Goal: Task Accomplishment & Management: Manage account settings

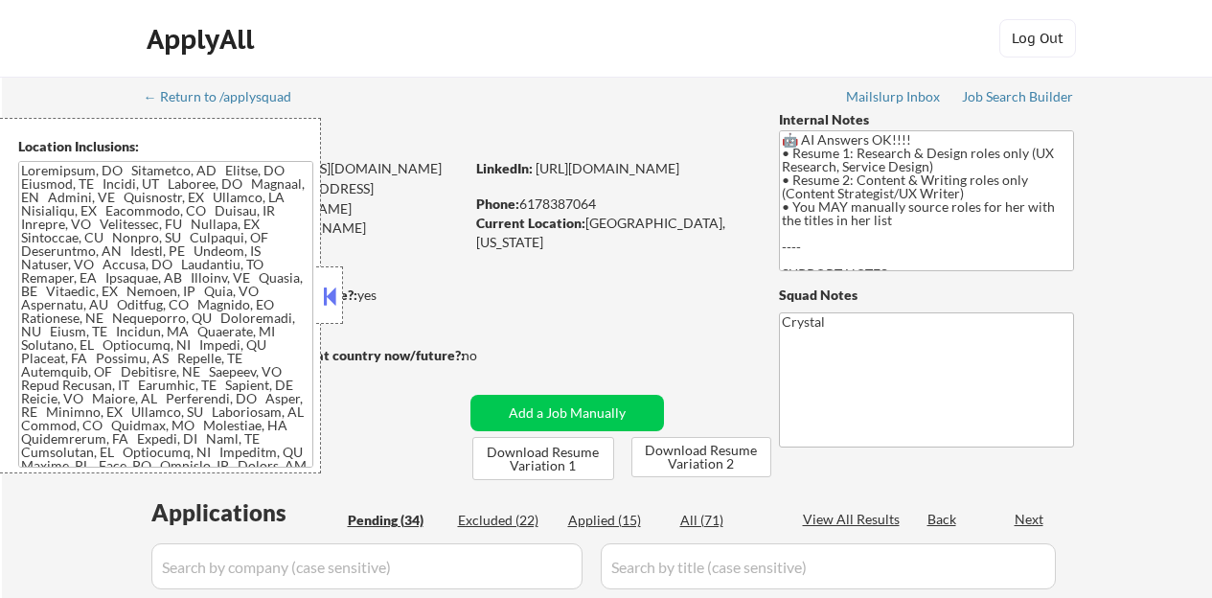
click at [329, 293] on button at bounding box center [329, 296] width 21 height 29
click at [335, 304] on button at bounding box center [329, 296] width 21 height 29
select select ""pending""
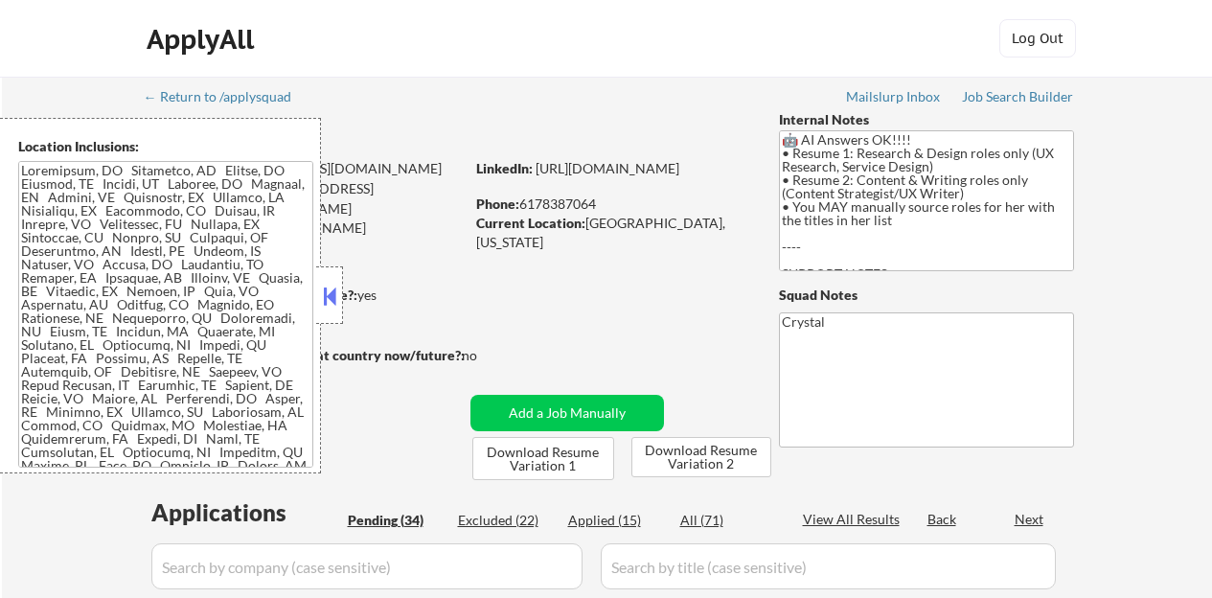
select select ""pending""
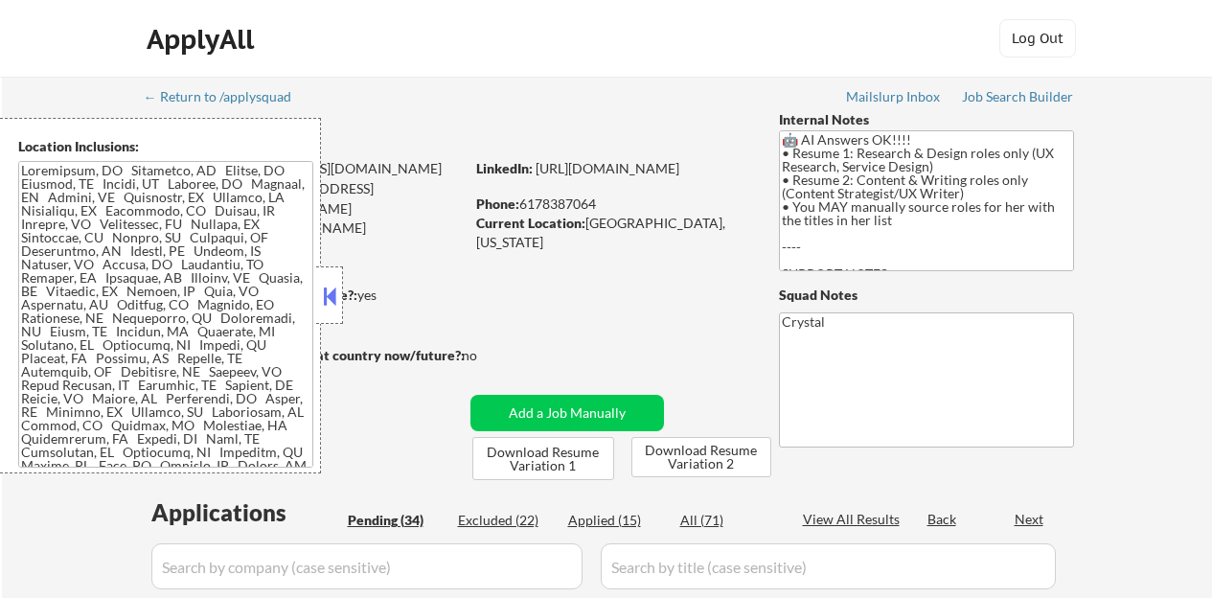
select select ""pending""
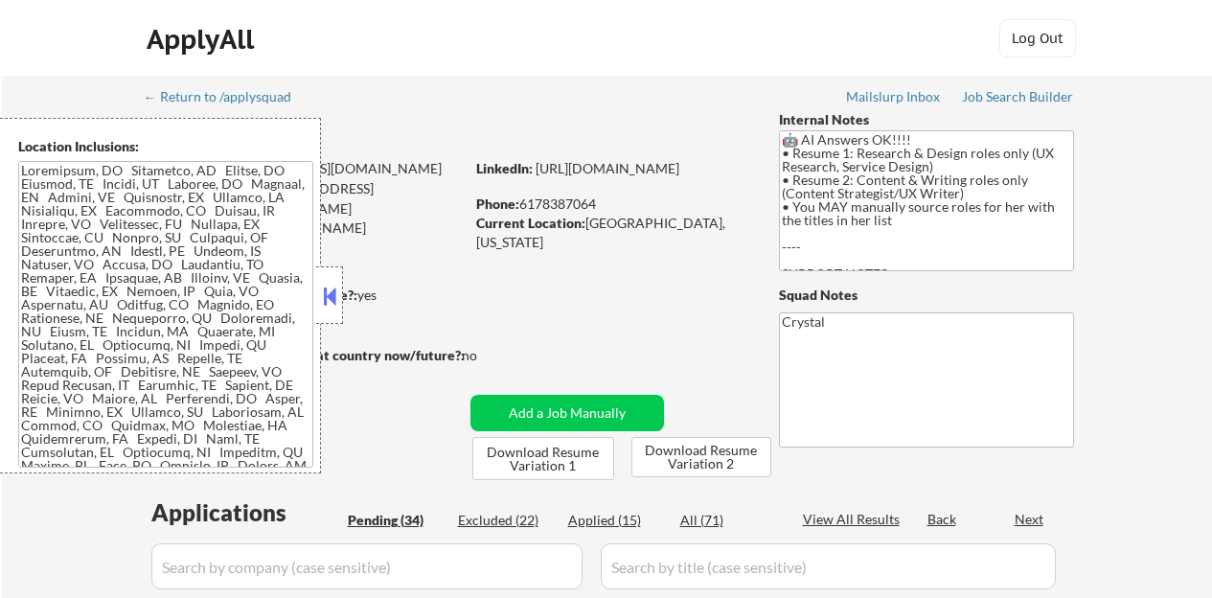
select select ""pending""
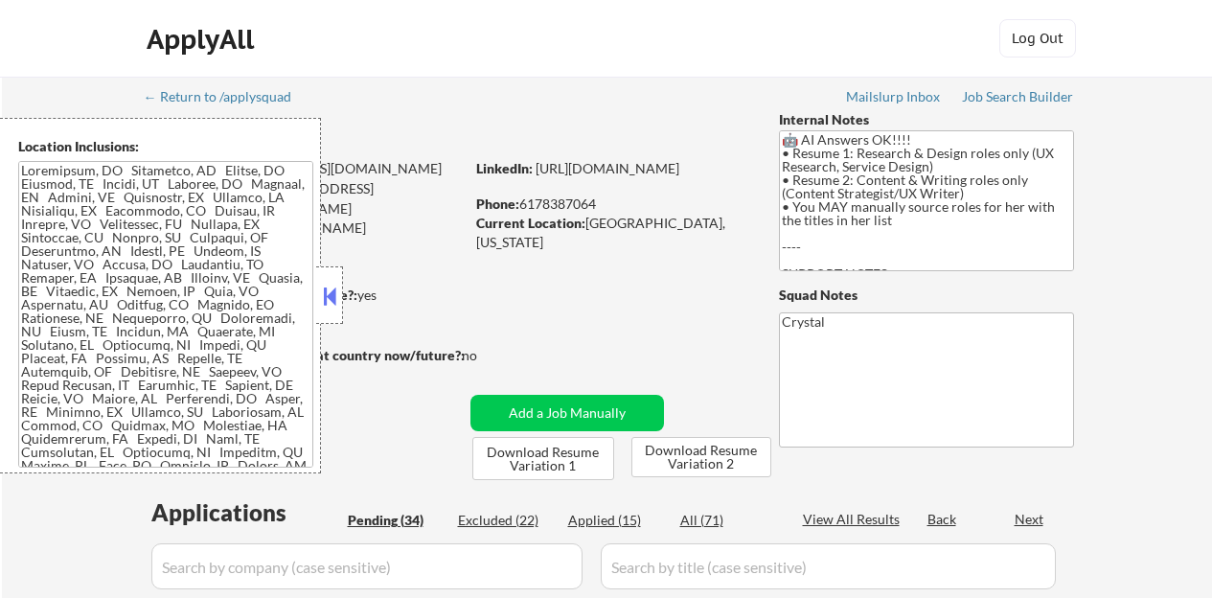
select select ""pending""
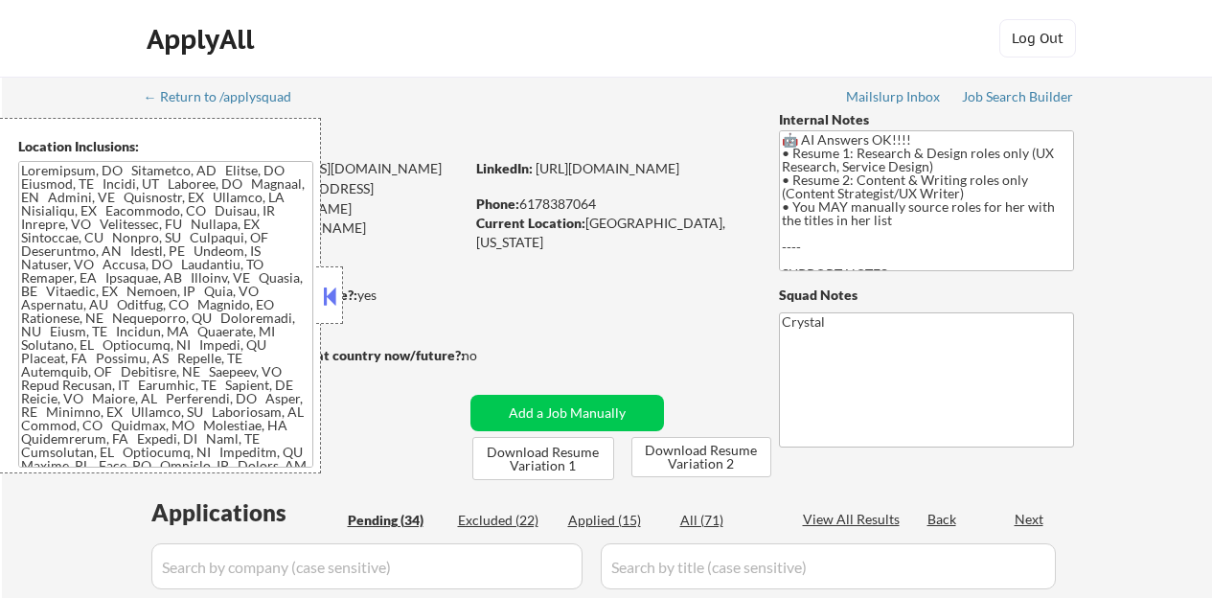
select select ""pending""
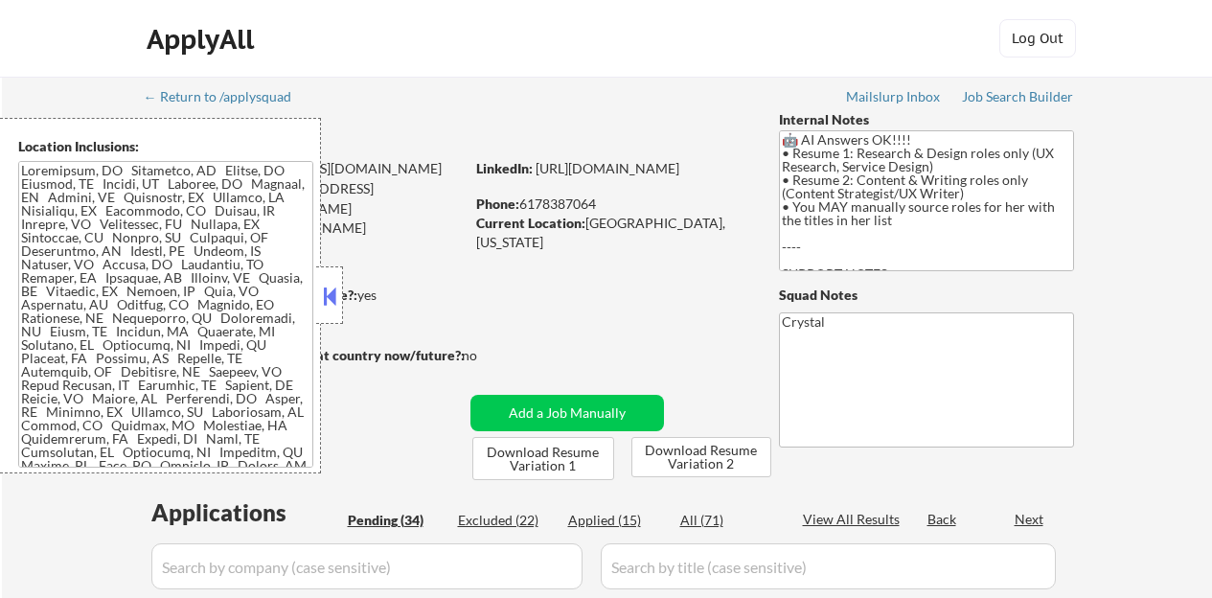
select select ""pending""
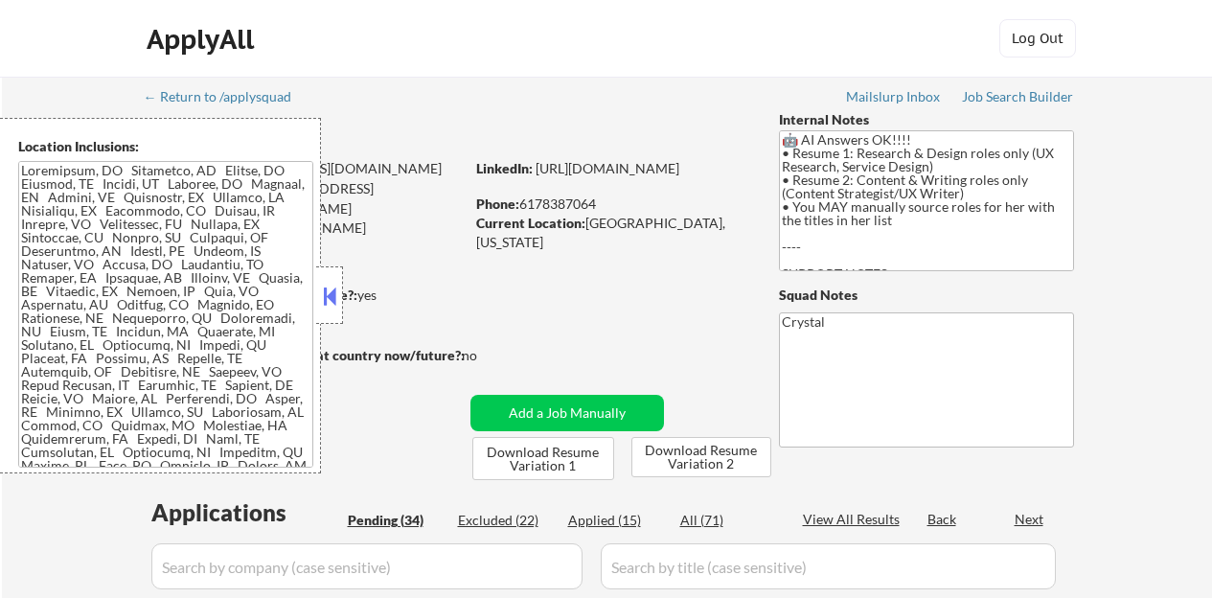
select select ""pending""
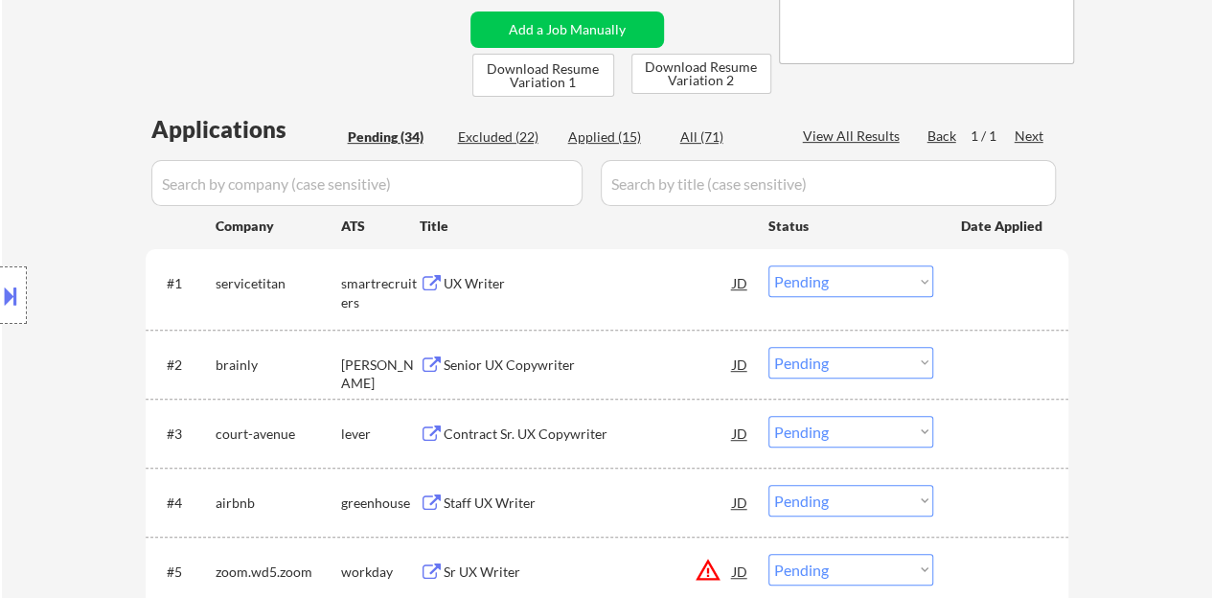
scroll to position [479, 0]
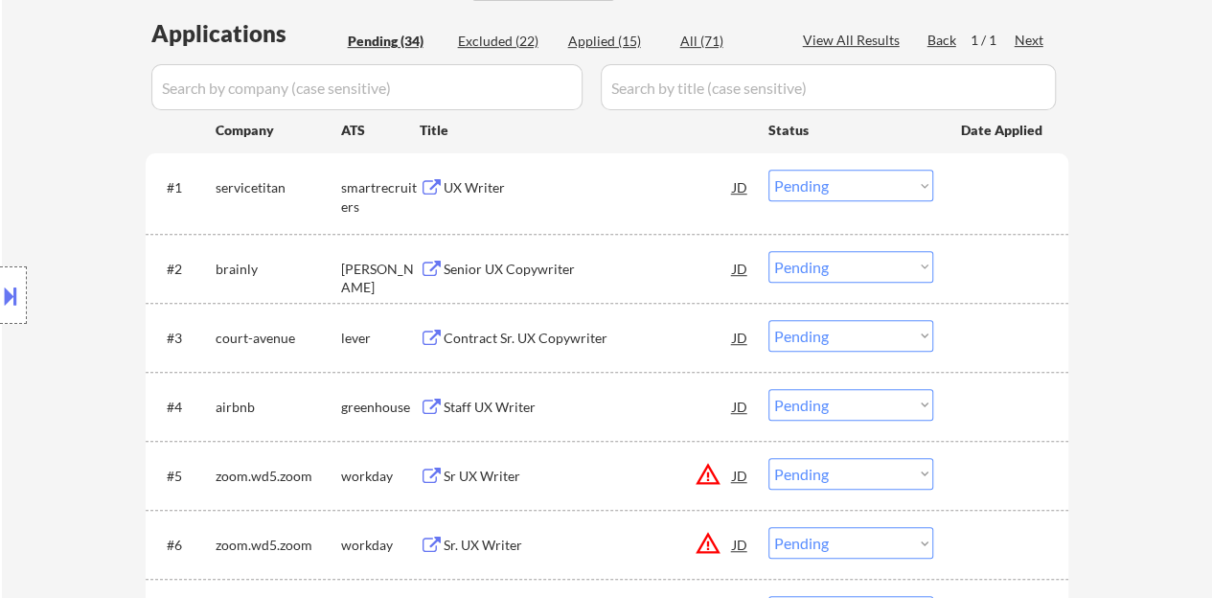
click at [485, 182] on div "UX Writer" at bounding box center [588, 187] width 289 height 19
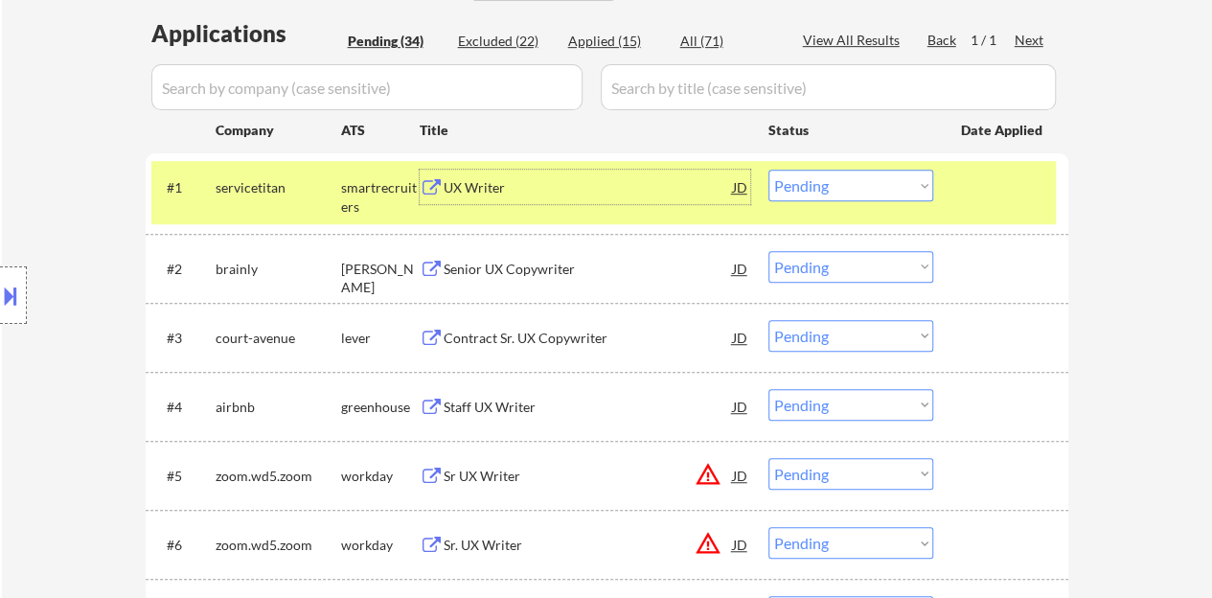
click at [843, 179] on select "Choose an option... Pending Applied Excluded (Questions) Excluded (Expired) Exc…" at bounding box center [850, 186] width 165 height 32
click at [768, 170] on select "Choose an option... Pending Applied Excluded (Questions) Excluded (Expired) Exc…" at bounding box center [850, 186] width 165 height 32
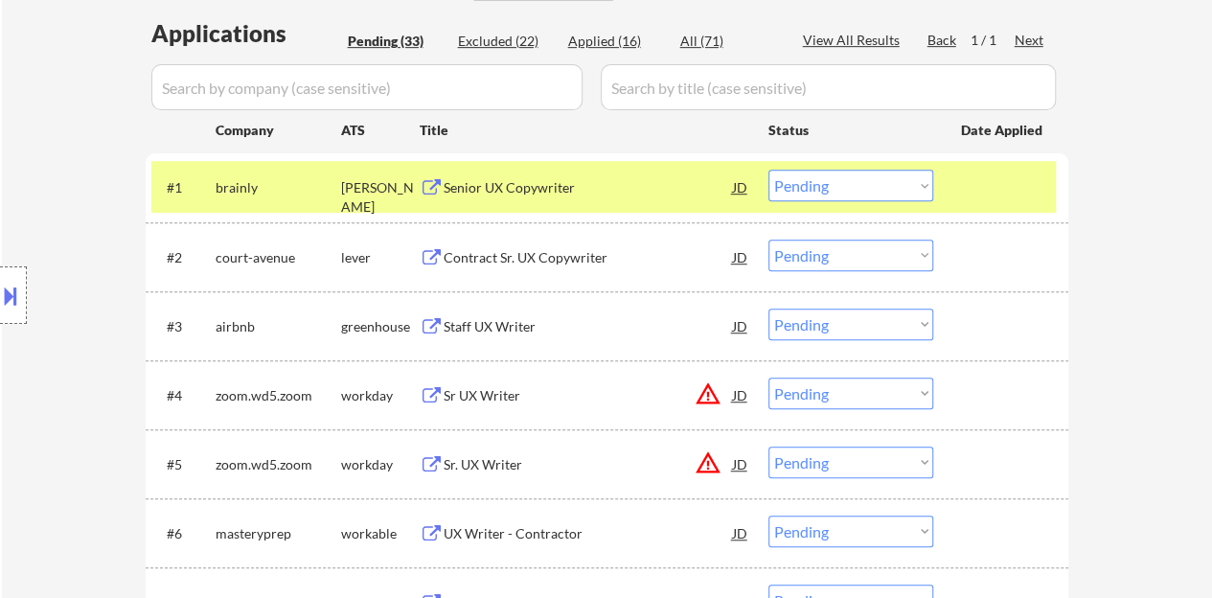
click at [491, 183] on div "Senior UX Copywriter" at bounding box center [588, 187] width 289 height 19
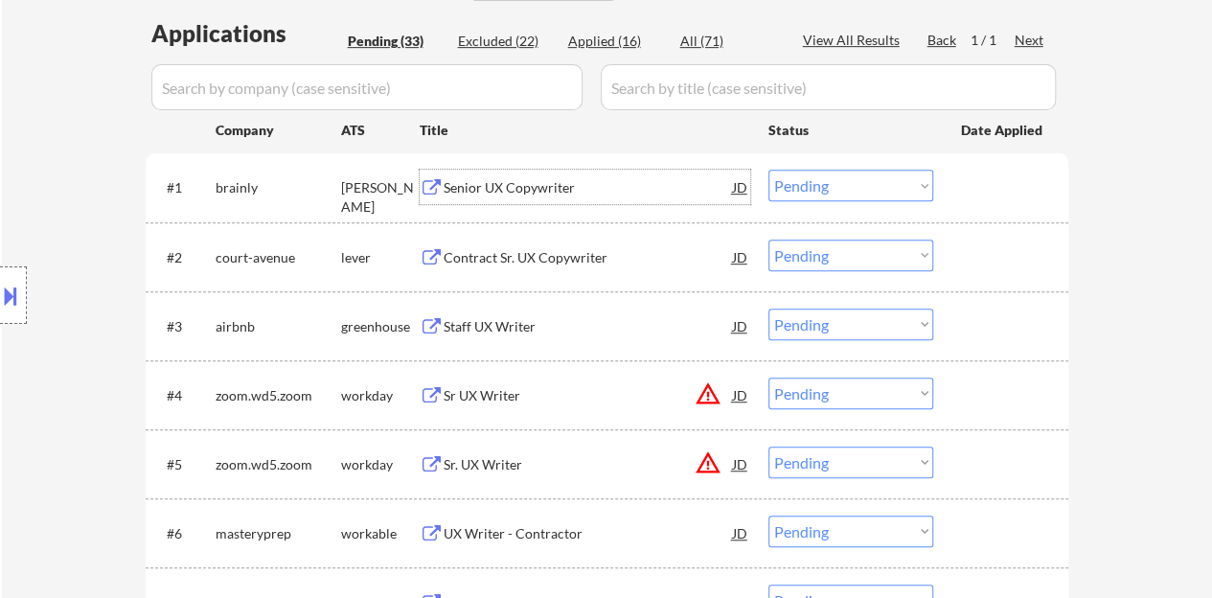
click at [1009, 190] on div at bounding box center [1003, 187] width 84 height 34
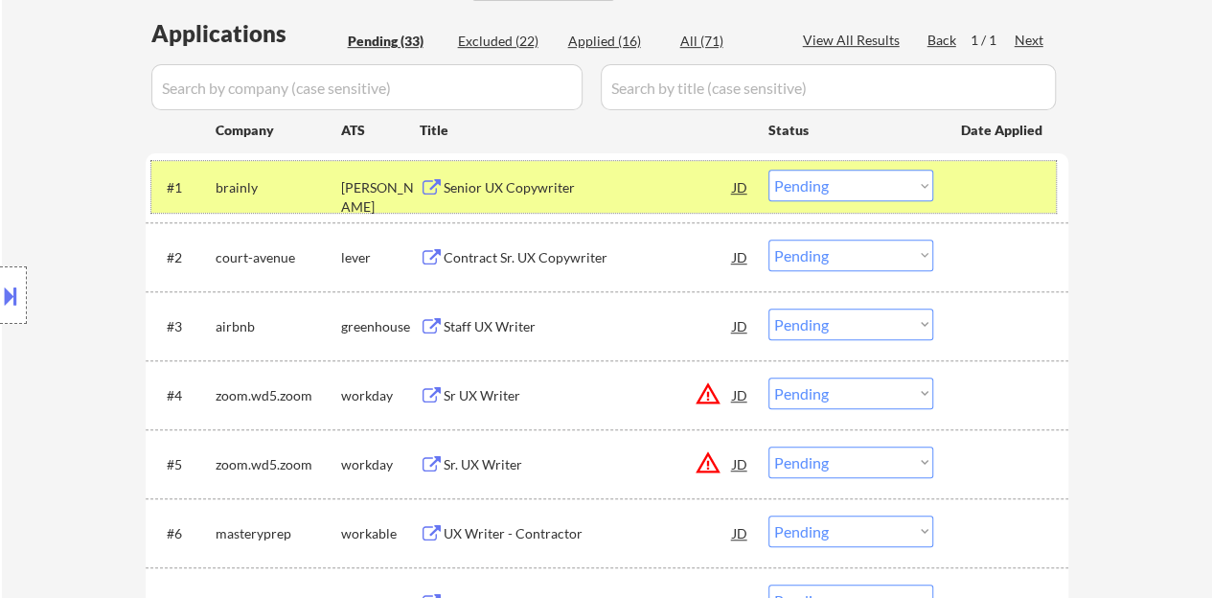
click at [858, 194] on select "Choose an option... Pending Applied Excluded (Questions) Excluded (Expired) Exc…" at bounding box center [850, 186] width 165 height 32
click at [768, 170] on select "Choose an option... Pending Applied Excluded (Questions) Excluded (Expired) Exc…" at bounding box center [850, 186] width 165 height 32
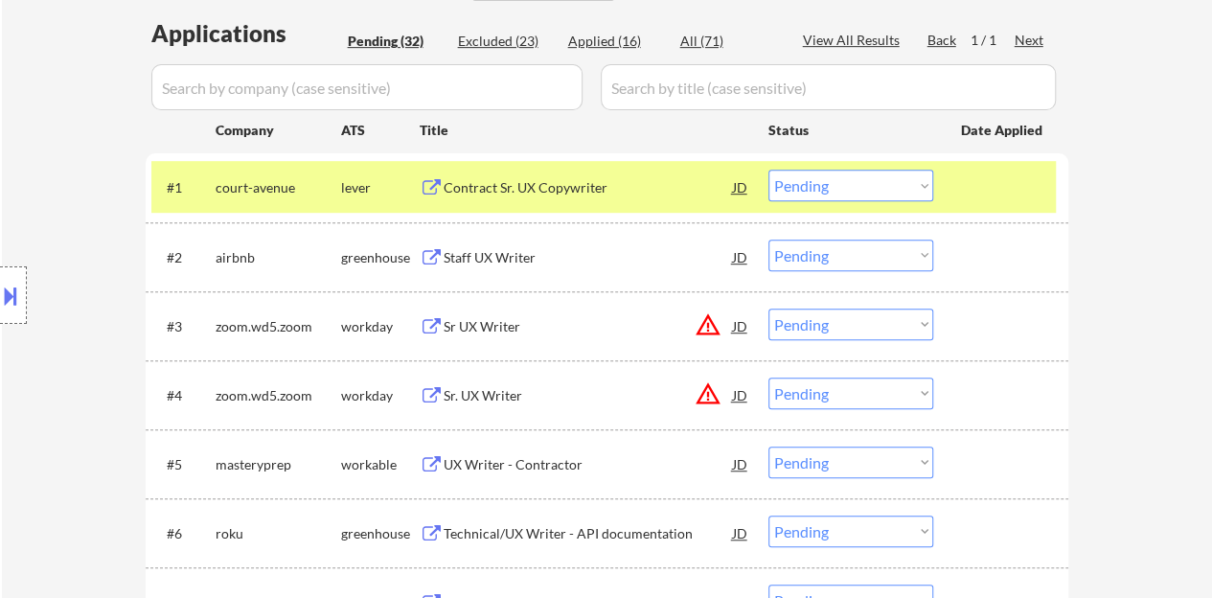
click at [511, 187] on div "Contract Sr. UX Copywriter" at bounding box center [588, 187] width 289 height 19
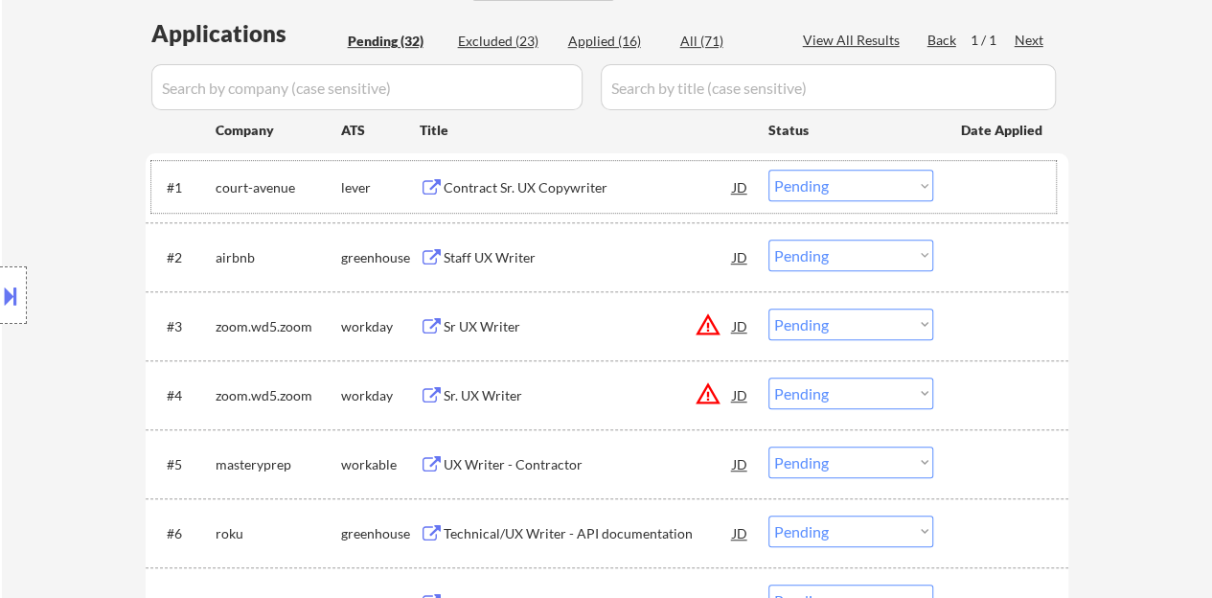
click at [975, 177] on div at bounding box center [1003, 187] width 84 height 34
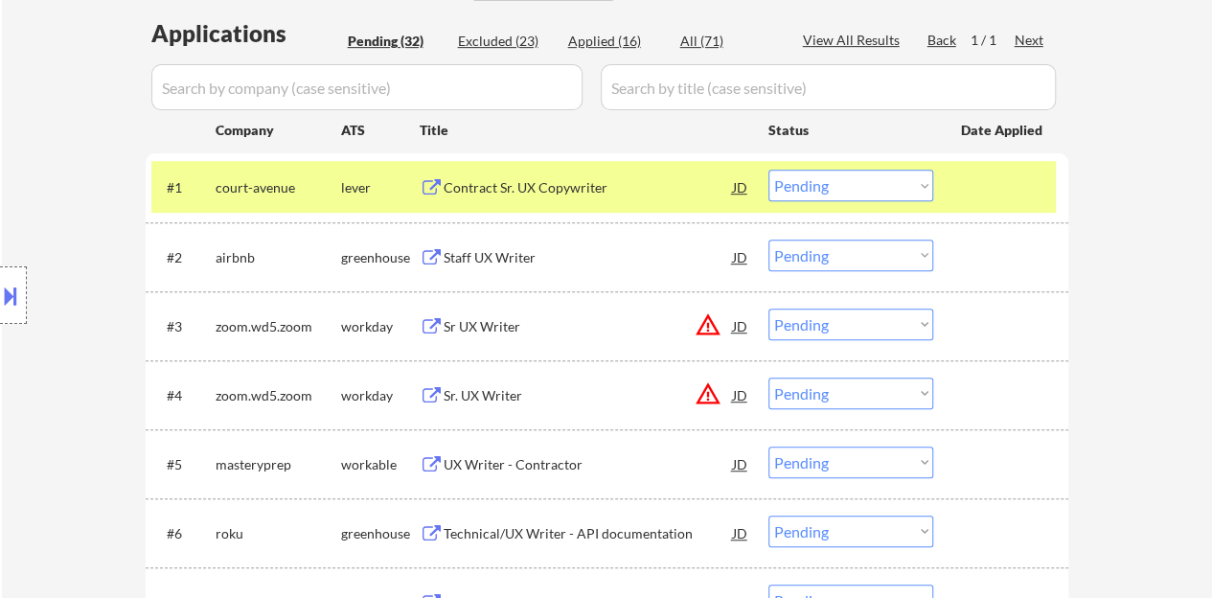
click at [829, 175] on select "Choose an option... Pending Applied Excluded (Questions) Excluded (Expired) Exc…" at bounding box center [850, 186] width 165 height 32
click at [768, 170] on select "Choose an option... Pending Applied Excluded (Questions) Excluded (Expired) Exc…" at bounding box center [850, 186] width 165 height 32
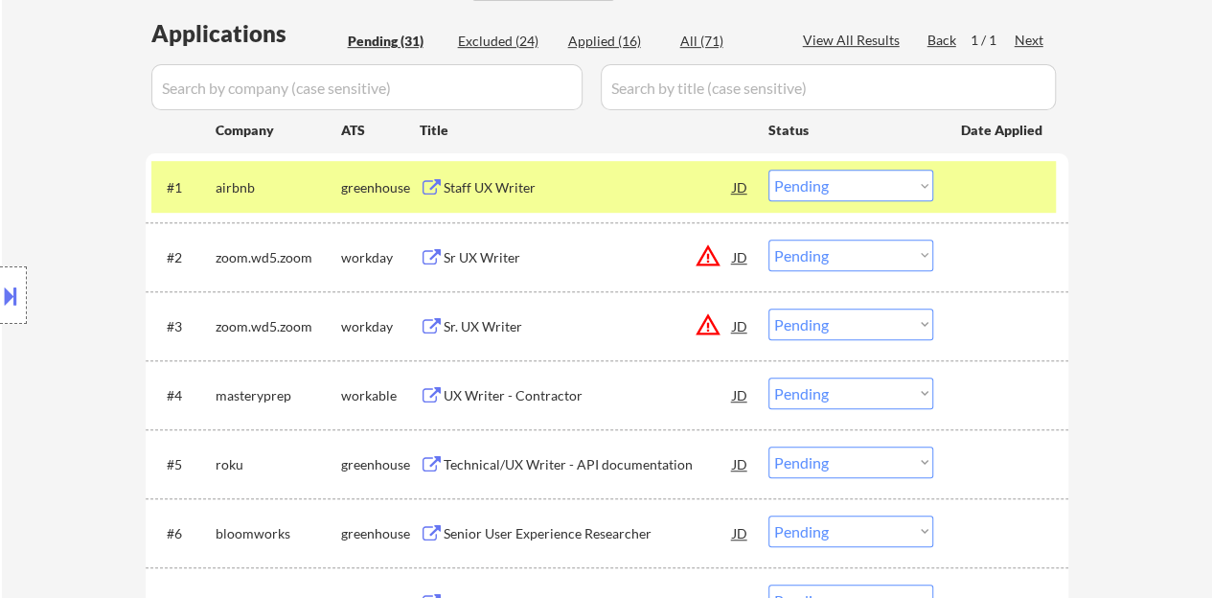
click at [471, 191] on div "Staff UX Writer" at bounding box center [588, 187] width 289 height 19
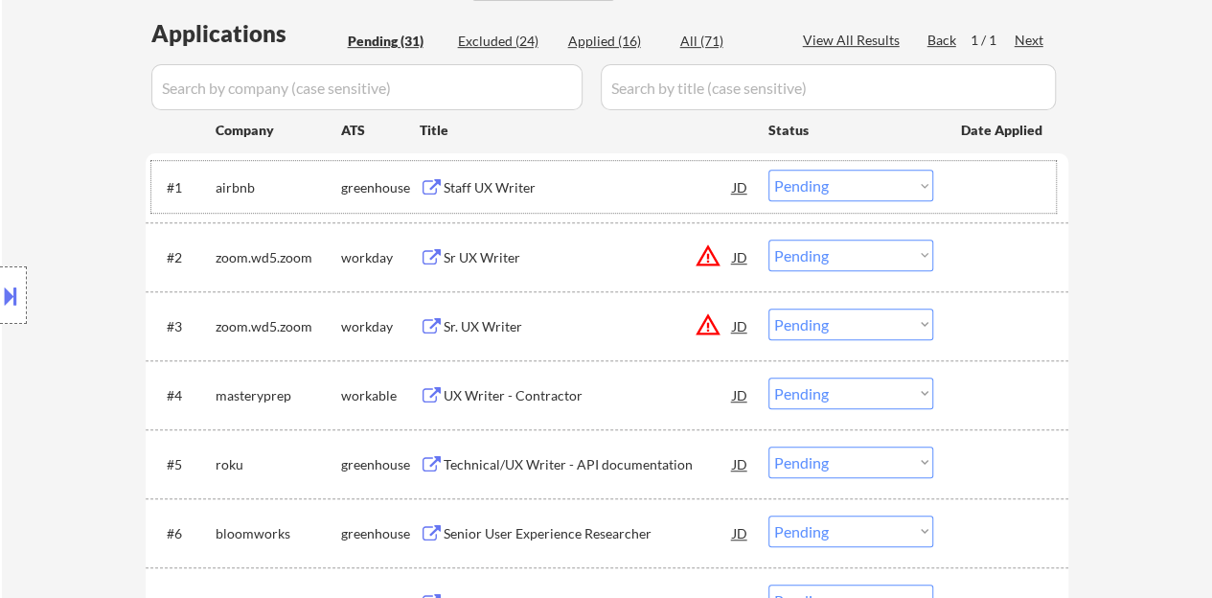
click at [1030, 194] on div at bounding box center [1003, 187] width 84 height 34
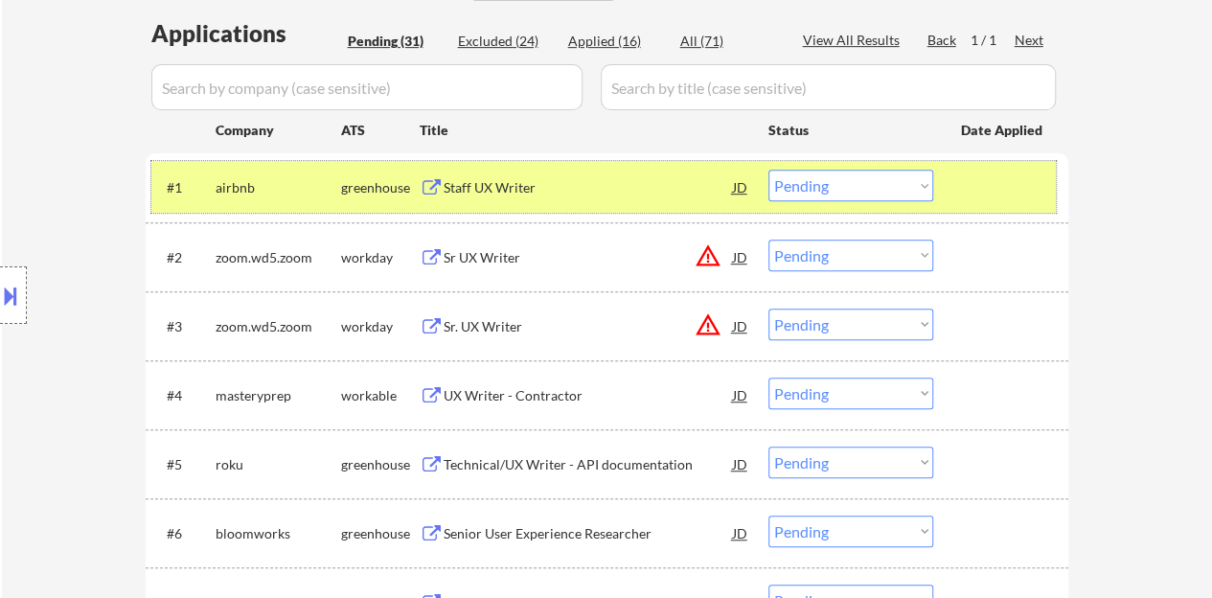
click at [803, 178] on select "Choose an option... Pending Applied Excluded (Questions) Excluded (Expired) Exc…" at bounding box center [850, 186] width 165 height 32
click at [768, 170] on select "Choose an option... Pending Applied Excluded (Questions) Excluded (Expired) Exc…" at bounding box center [850, 186] width 165 height 32
select select ""pending""
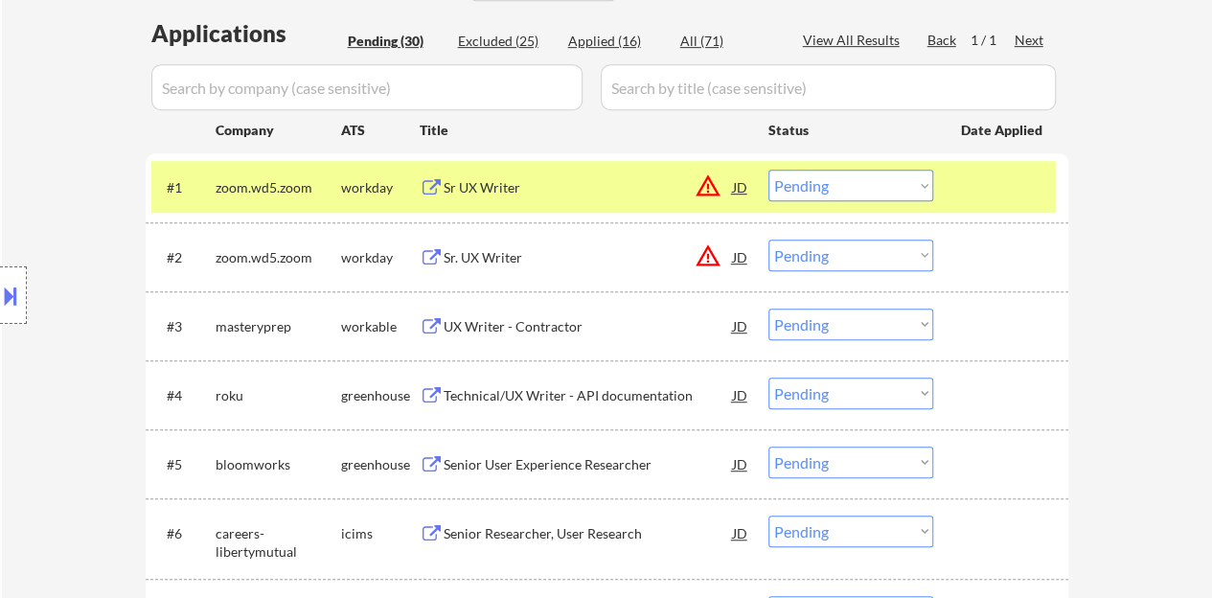
click at [983, 196] on div at bounding box center [1003, 187] width 84 height 34
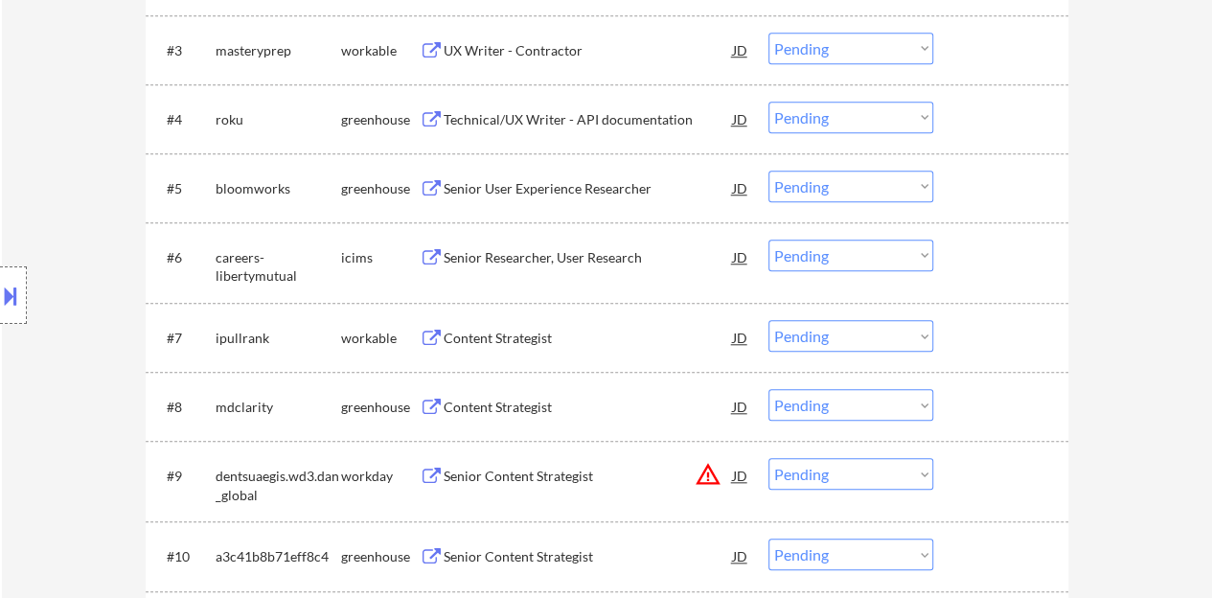
scroll to position [766, 0]
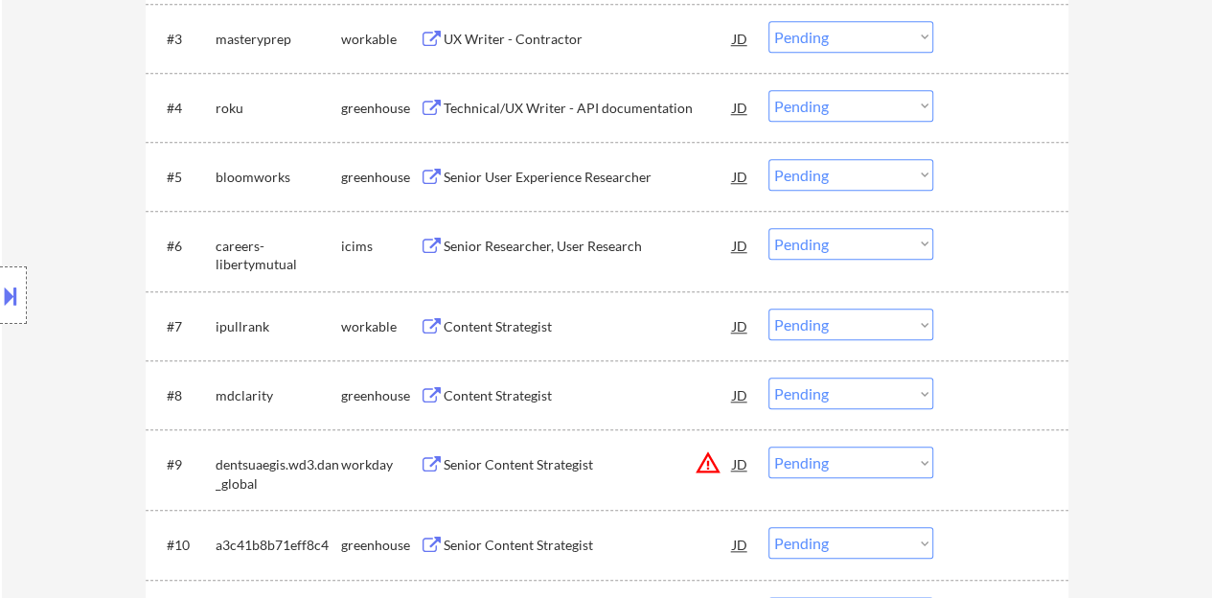
click at [440, 392] on button at bounding box center [432, 396] width 24 height 18
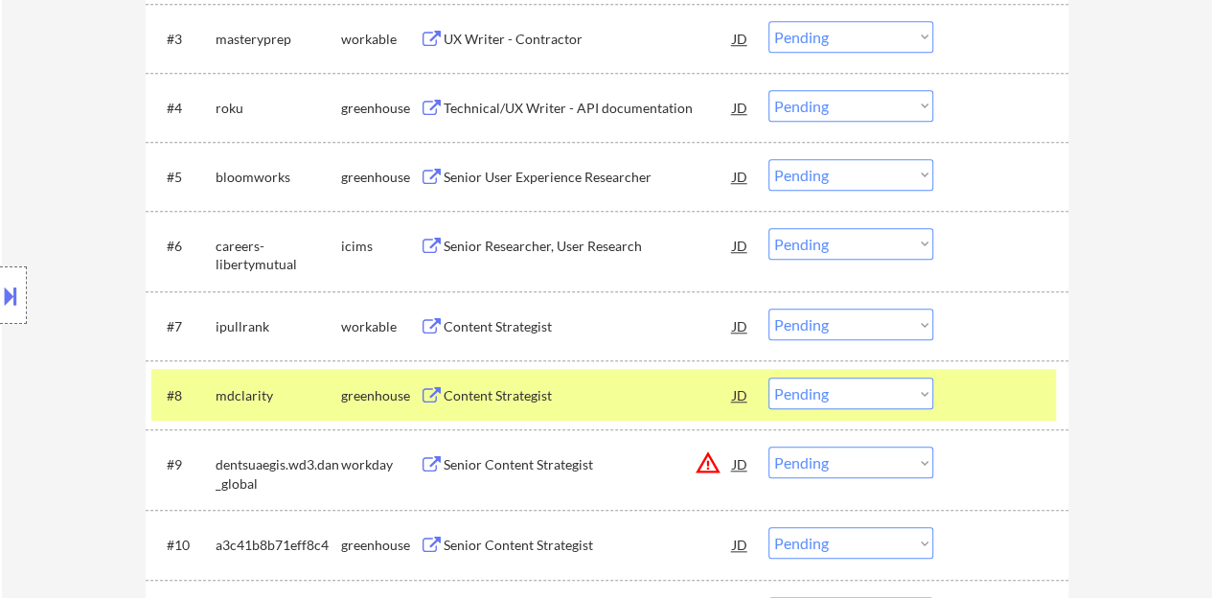
click at [864, 392] on select "Choose an option... Pending Applied Excluded (Questions) Excluded (Expired) Exc…" at bounding box center [850, 393] width 165 height 32
click at [768, 377] on select "Choose an option... Pending Applied Excluded (Questions) Excluded (Expired) Exc…" at bounding box center [850, 393] width 165 height 32
select select ""pending""
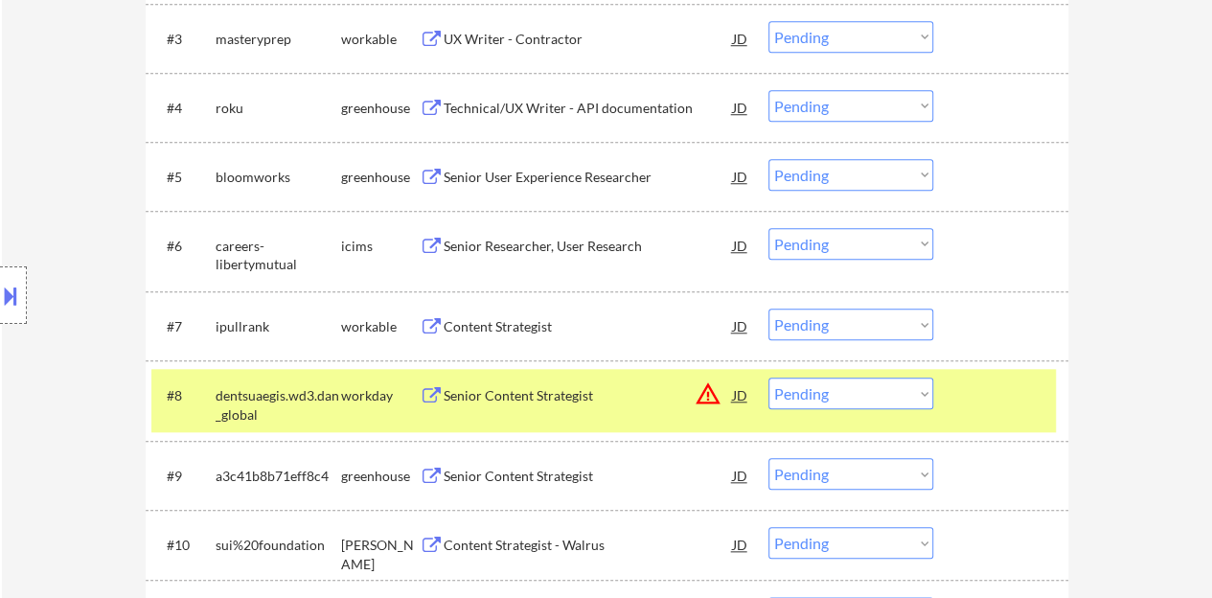
click at [989, 392] on div at bounding box center [1003, 394] width 84 height 34
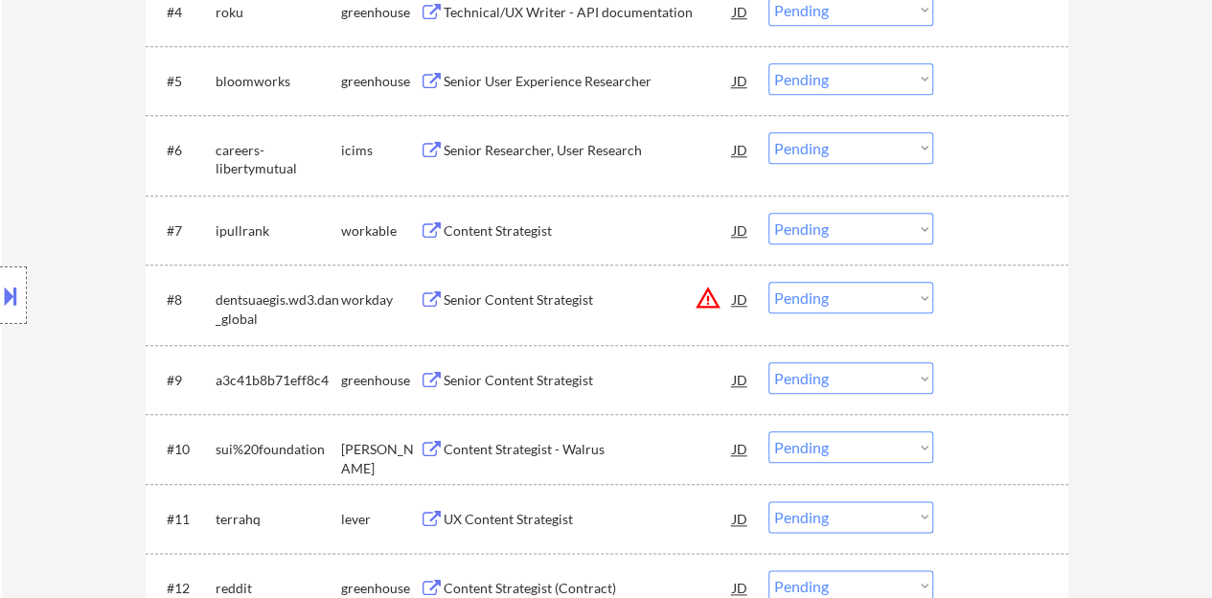
scroll to position [958, 0]
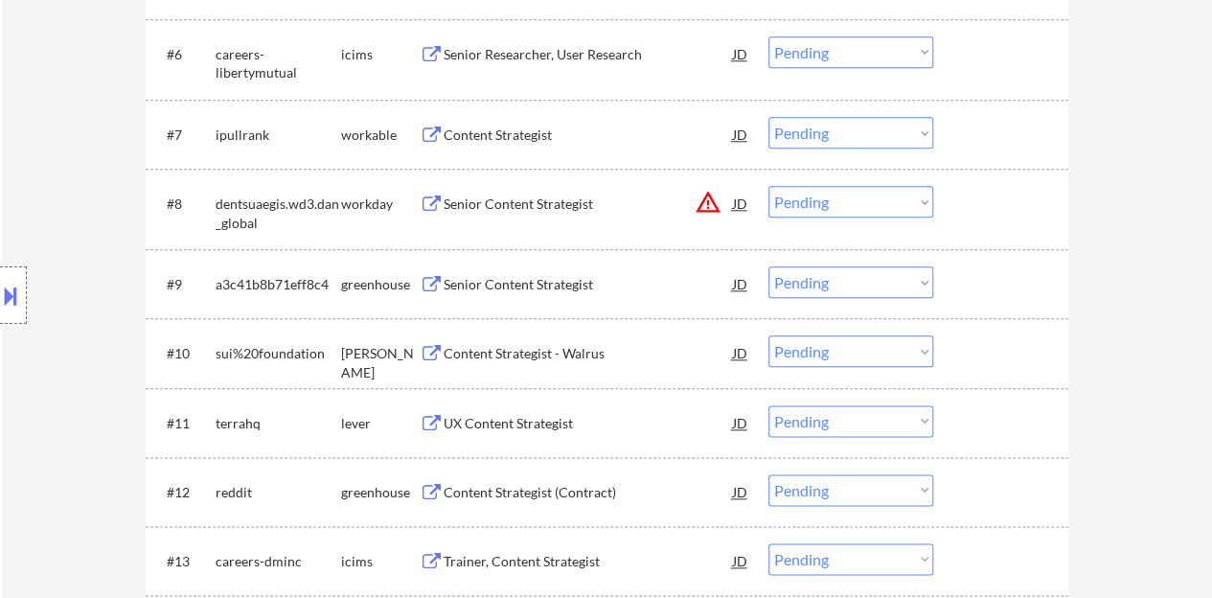
click at [533, 417] on div "UX Content Strategist" at bounding box center [588, 423] width 289 height 19
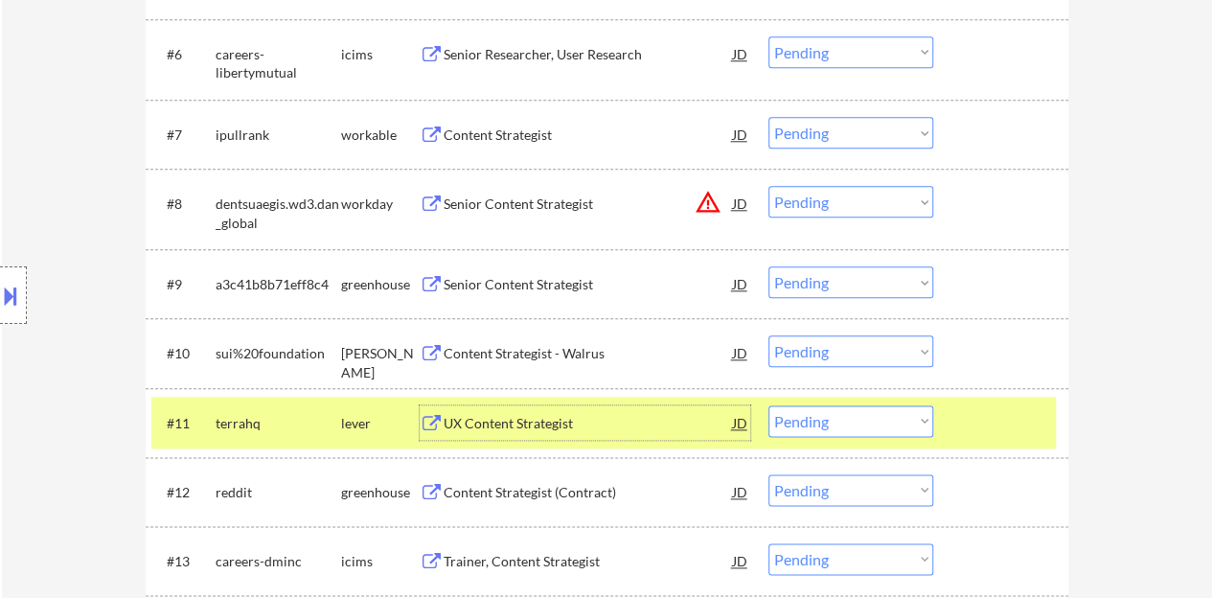
click at [893, 422] on select "Choose an option... Pending Applied Excluded (Questions) Excluded (Expired) Exc…" at bounding box center [850, 421] width 165 height 32
click at [768, 405] on select "Choose an option... Pending Applied Excluded (Questions) Excluded (Expired) Exc…" at bounding box center [850, 421] width 165 height 32
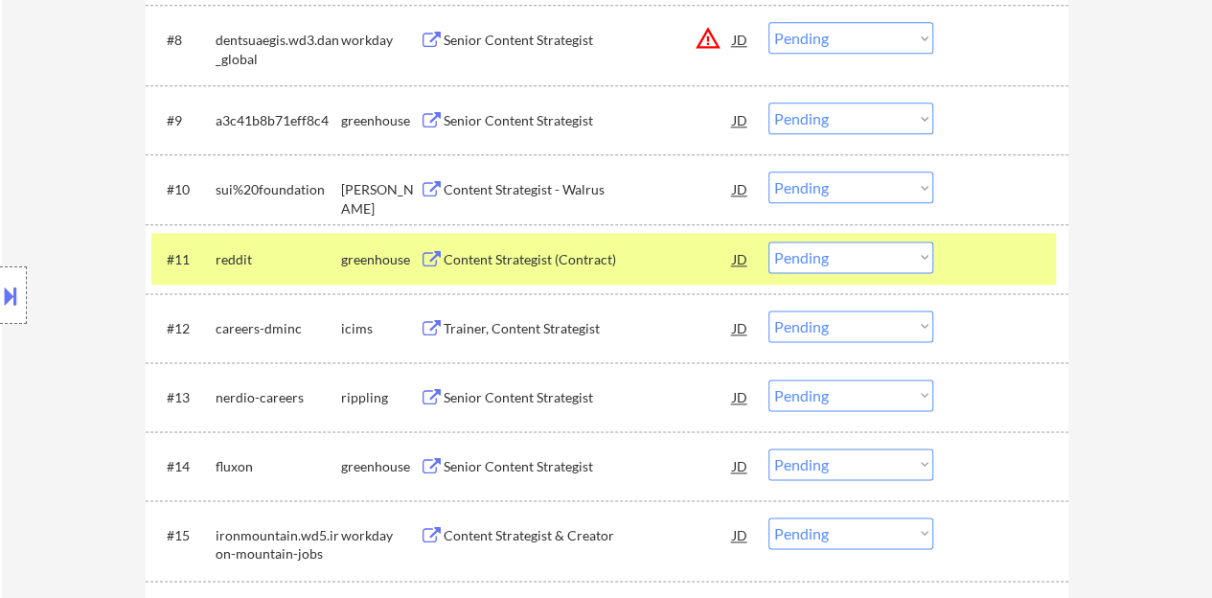
scroll to position [1150, 0]
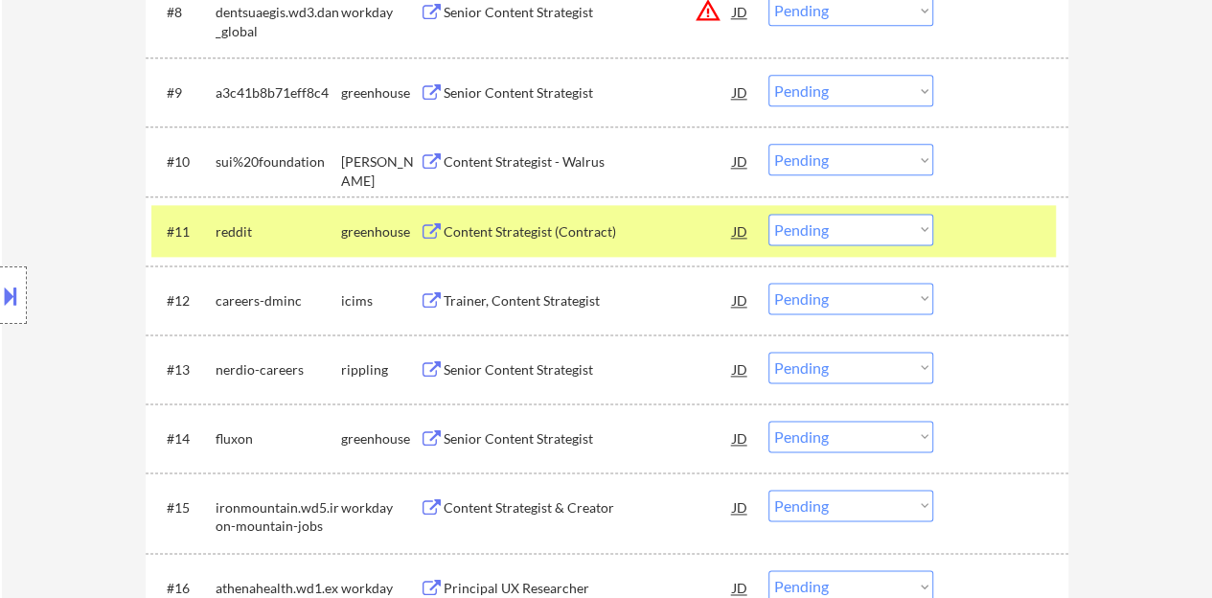
click at [530, 237] on div "Content Strategist (Contract)" at bounding box center [588, 231] width 289 height 19
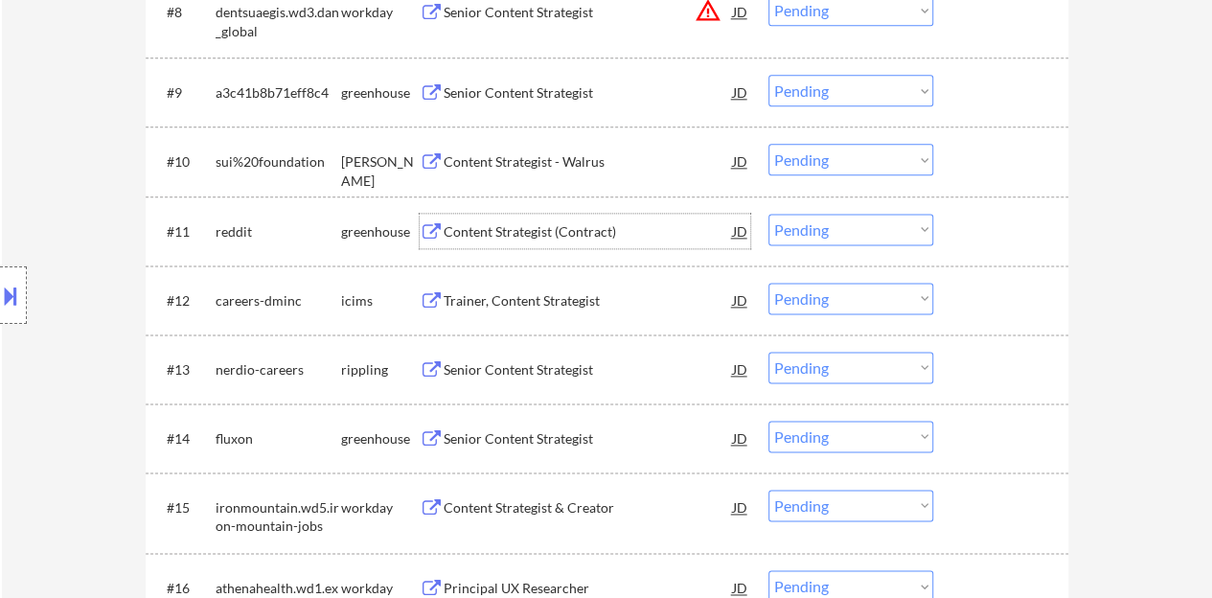
click at [979, 244] on div at bounding box center [1003, 231] width 84 height 34
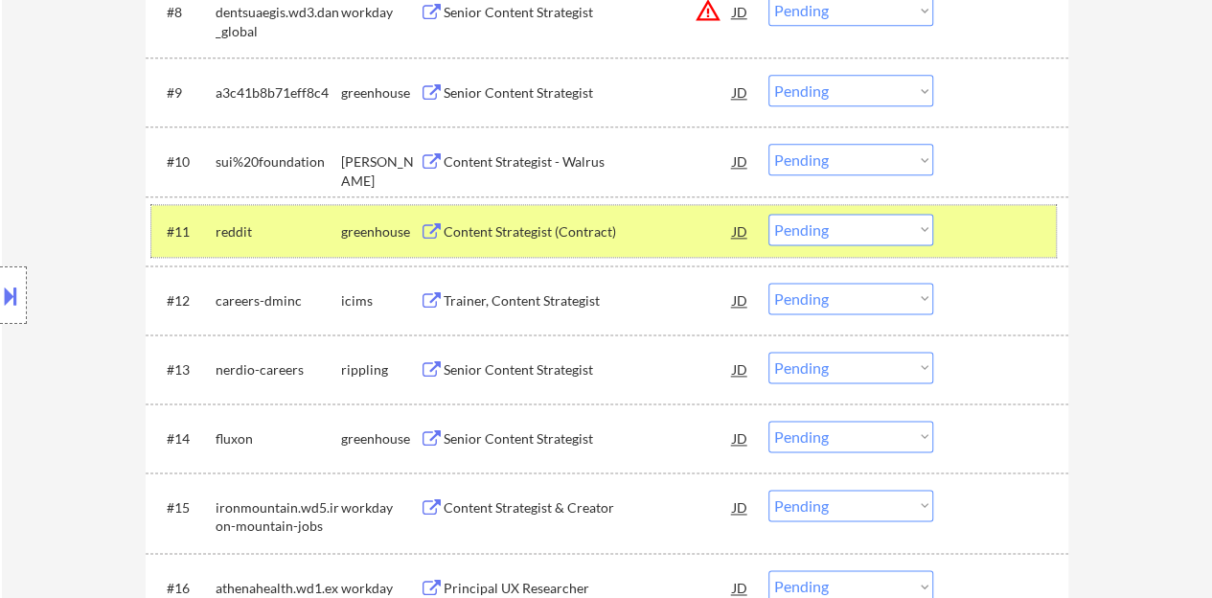
click at [864, 216] on select "Choose an option... Pending Applied Excluded (Questions) Excluded (Expired) Exc…" at bounding box center [850, 230] width 165 height 32
click at [768, 214] on select "Choose an option... Pending Applied Excluded (Questions) Excluded (Expired) Exc…" at bounding box center [850, 230] width 165 height 32
select select ""pending""
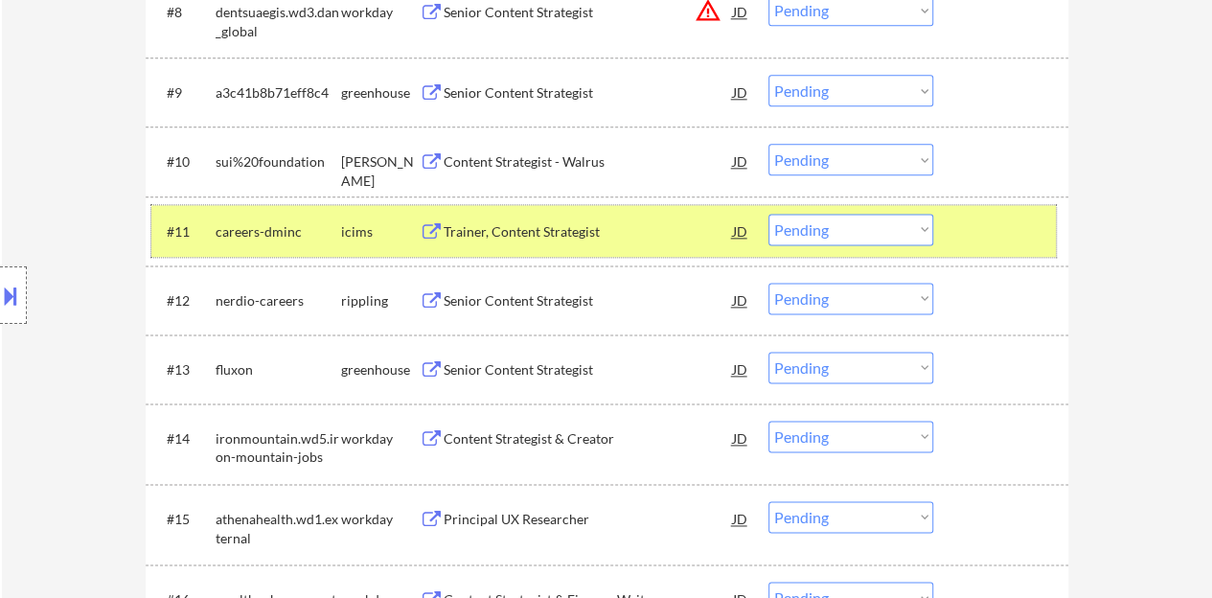
click at [987, 228] on div at bounding box center [1003, 231] width 84 height 34
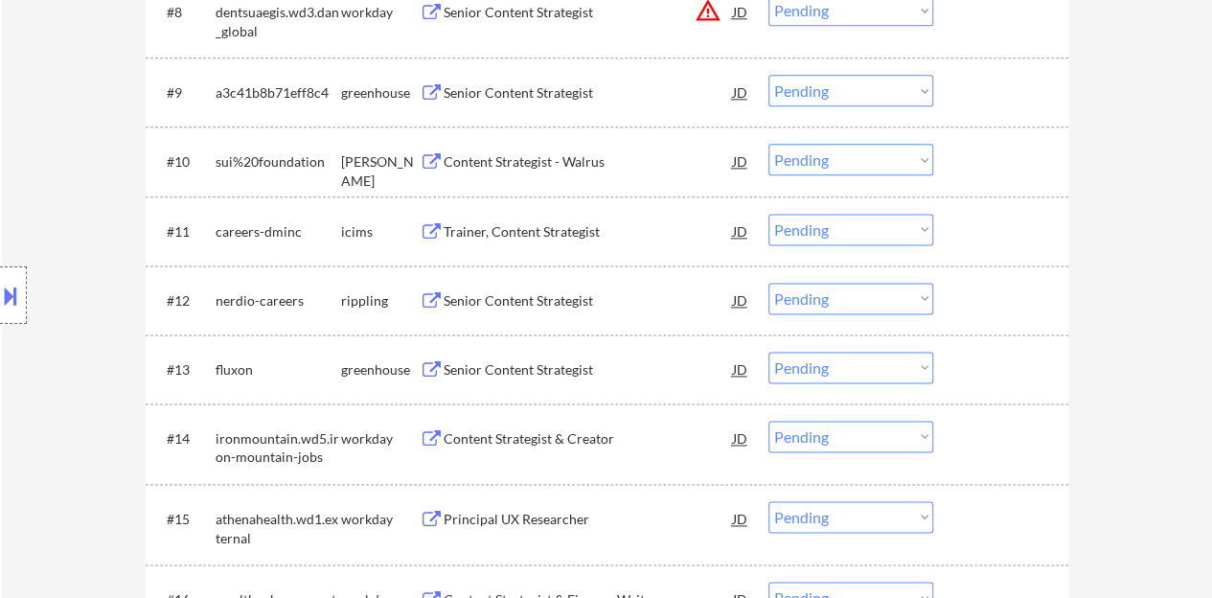
click at [514, 294] on div "Senior Content Strategist" at bounding box center [588, 300] width 289 height 19
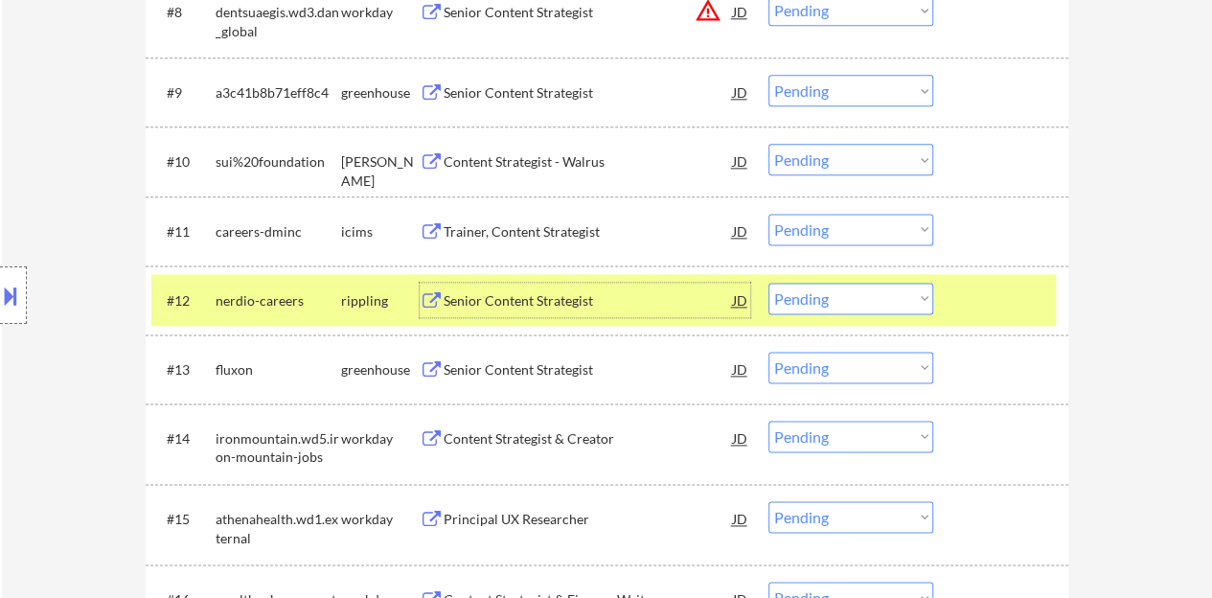
click at [902, 286] on select "Choose an option... Pending Applied Excluded (Questions) Excluded (Expired) Exc…" at bounding box center [850, 299] width 165 height 32
click at [134, 88] on div "← Return to /applysquad Mailslurp Inbox Job Search Builder [PERSON_NAME] User E…" at bounding box center [607, 239] width 956 height 2624
click at [979, 306] on div at bounding box center [1003, 300] width 84 height 34
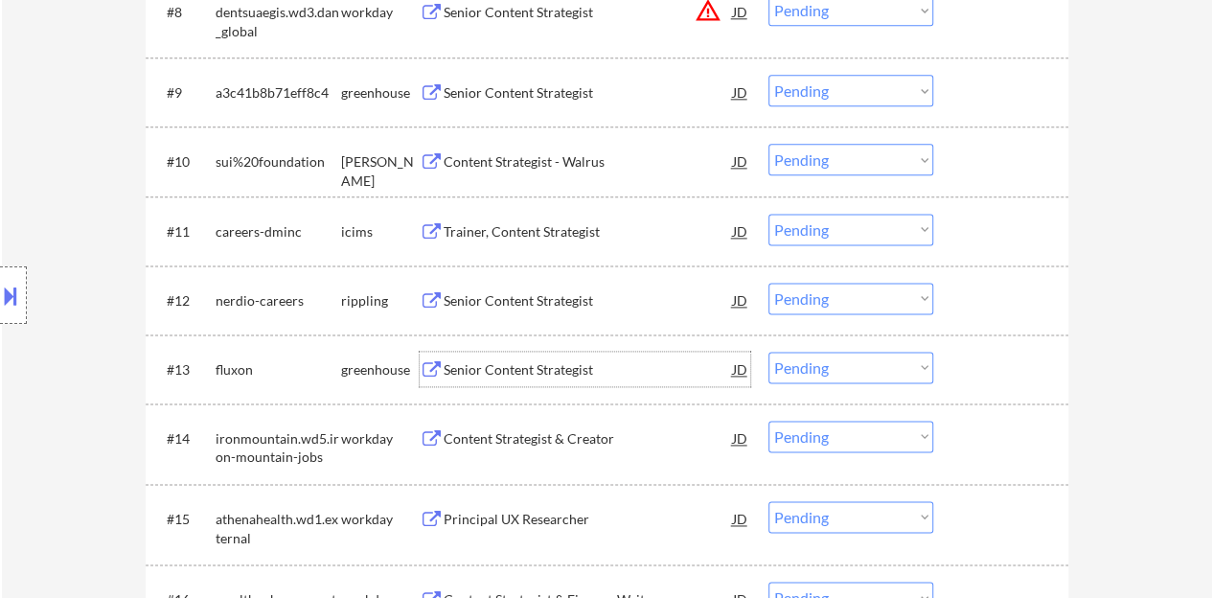
click at [495, 367] on div "Senior Content Strategist" at bounding box center [588, 369] width 289 height 19
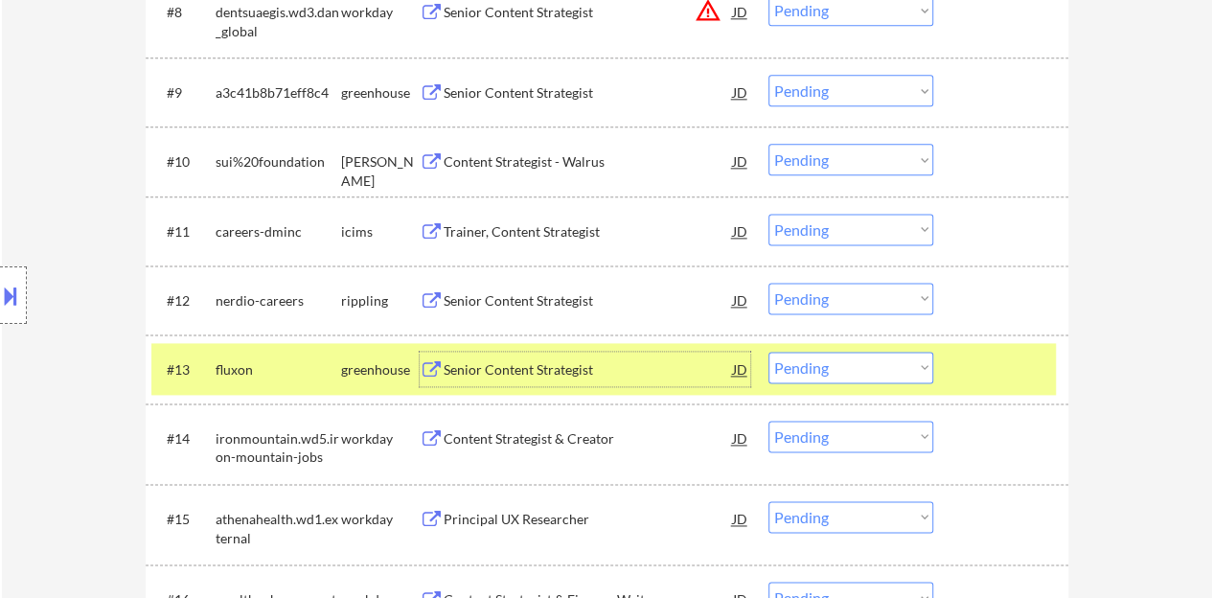
click at [815, 379] on select "Choose an option... Pending Applied Excluded (Questions) Excluded (Expired) Exc…" at bounding box center [850, 368] width 165 height 32
click at [768, 352] on select "Choose an option... Pending Applied Excluded (Questions) Excluded (Expired) Exc…" at bounding box center [850, 368] width 165 height 32
select select ""pending""
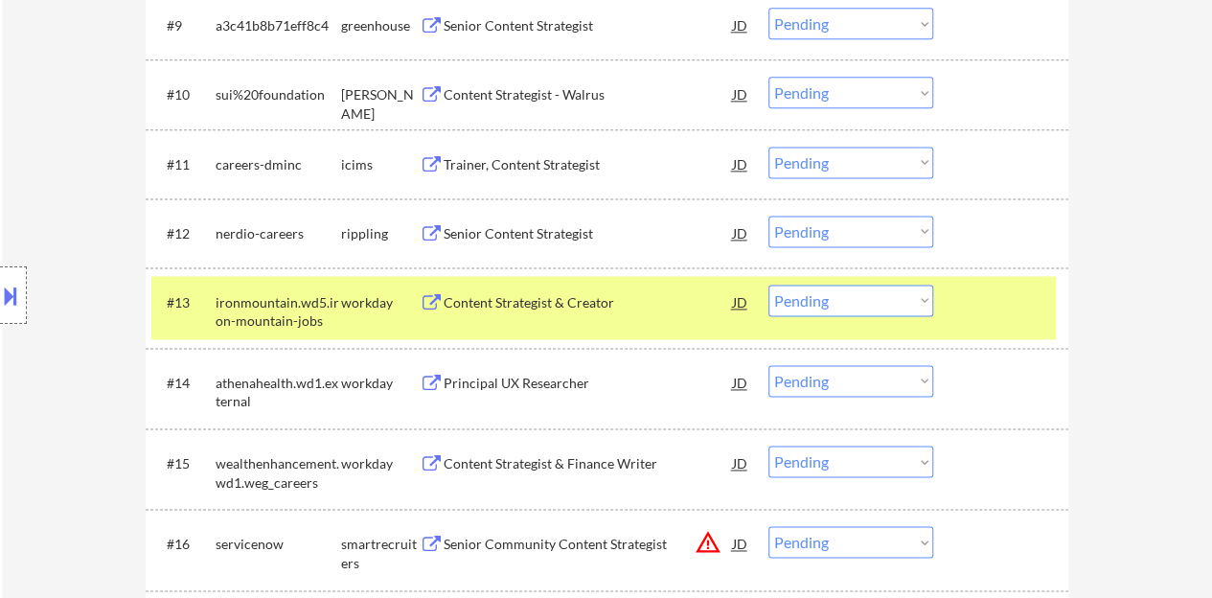
scroll to position [1245, 0]
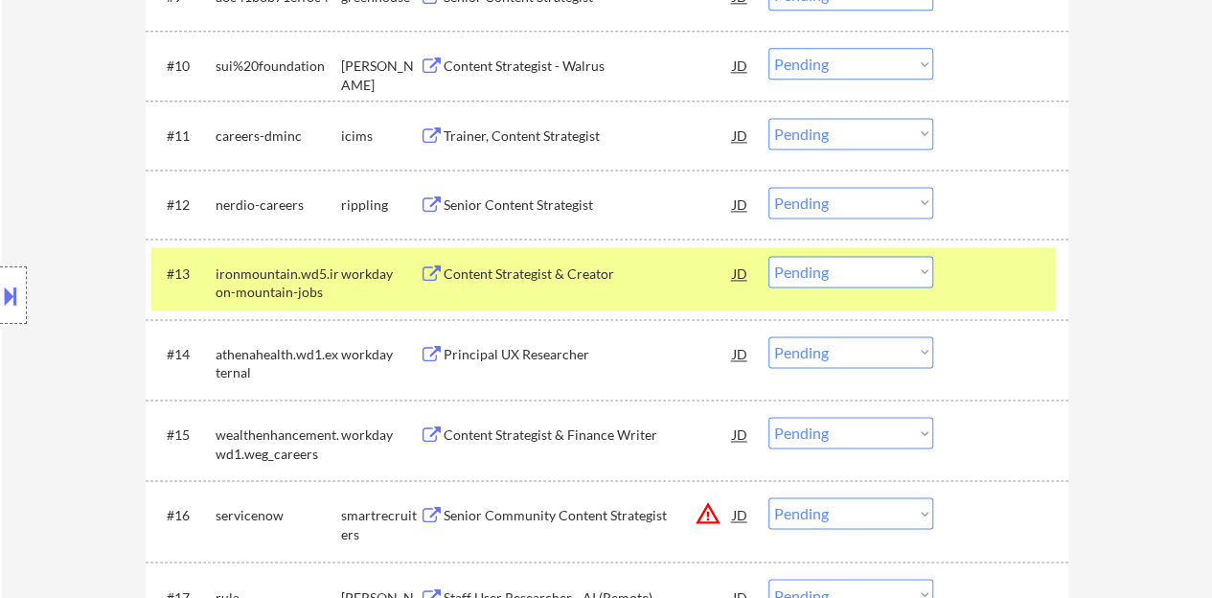
click at [975, 285] on div at bounding box center [1003, 273] width 84 height 34
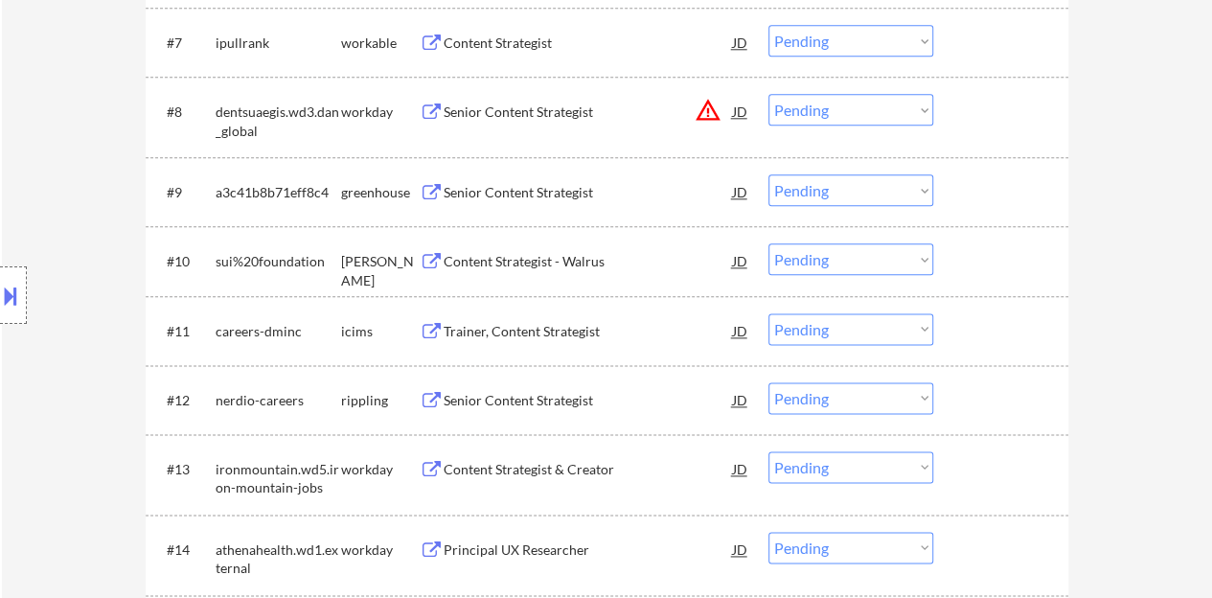
scroll to position [958, 0]
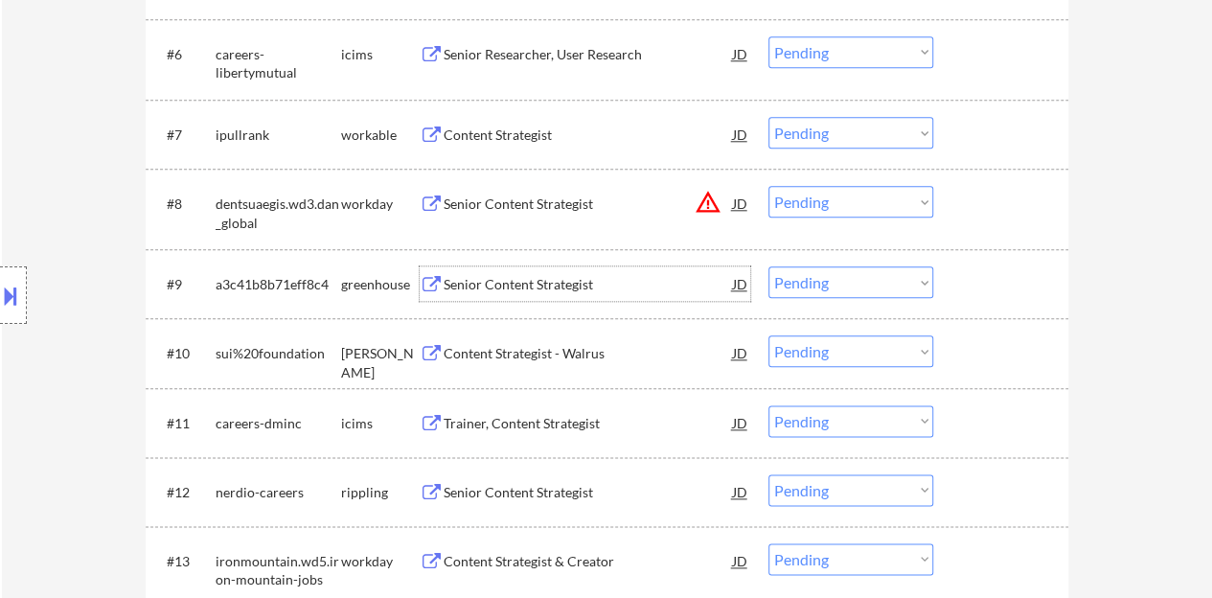
click at [527, 276] on div "Senior Content Strategist" at bounding box center [588, 284] width 289 height 19
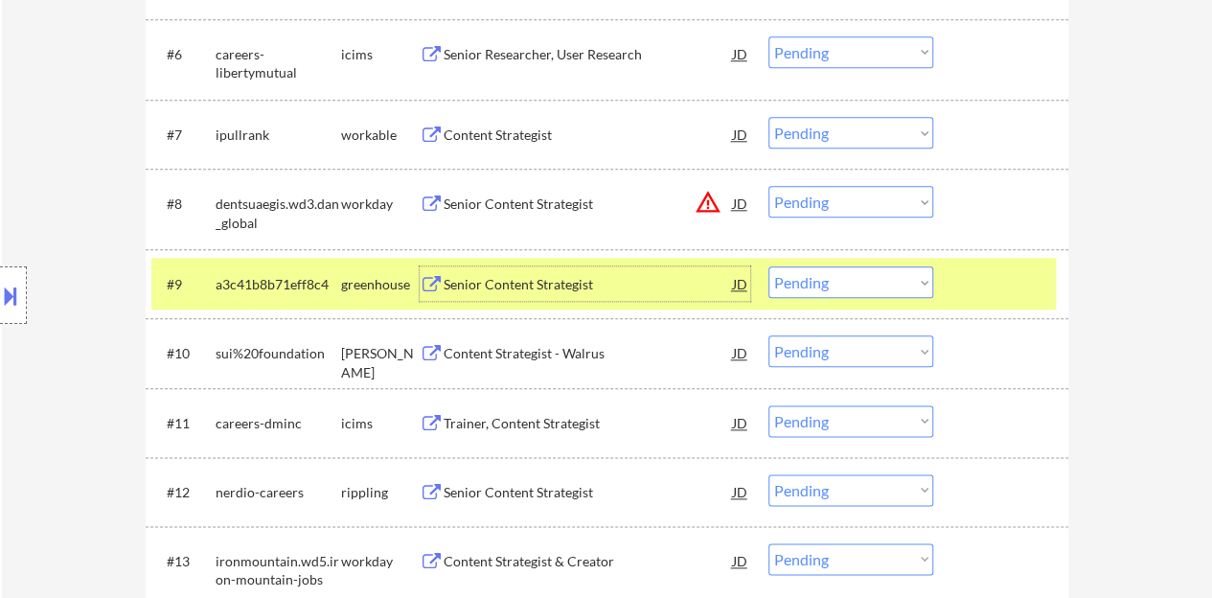
click at [899, 297] on select "Choose an option... Pending Applied Excluded (Questions) Excluded (Expired) Exc…" at bounding box center [850, 282] width 165 height 32
click at [768, 266] on select "Choose an option... Pending Applied Excluded (Questions) Excluded (Expired) Exc…" at bounding box center [850, 282] width 165 height 32
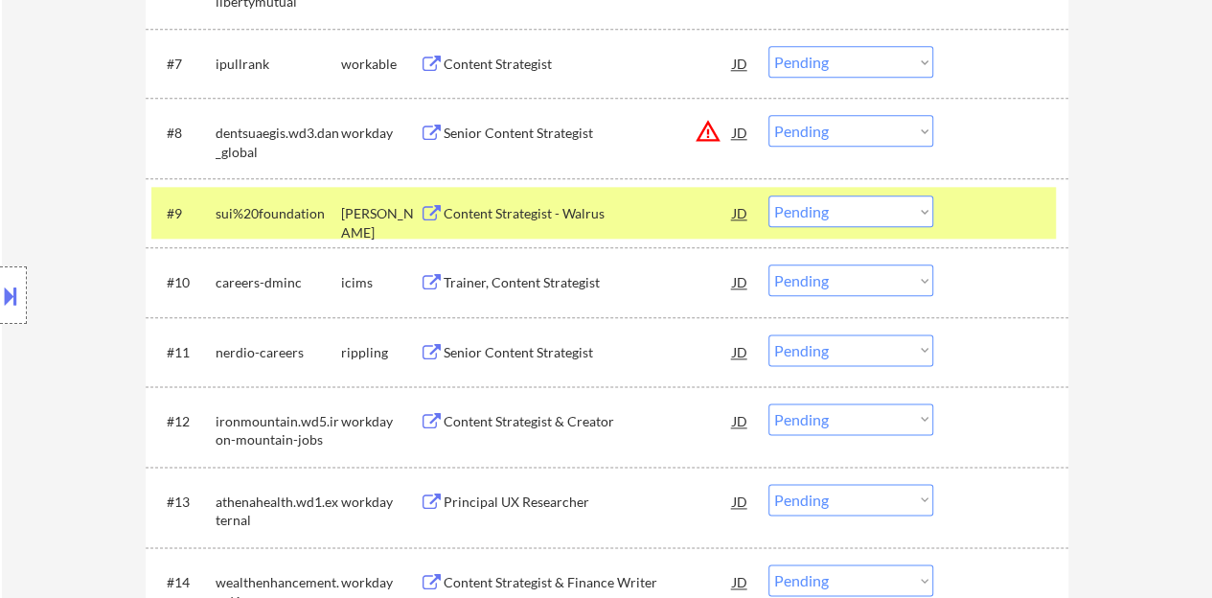
scroll to position [1054, 0]
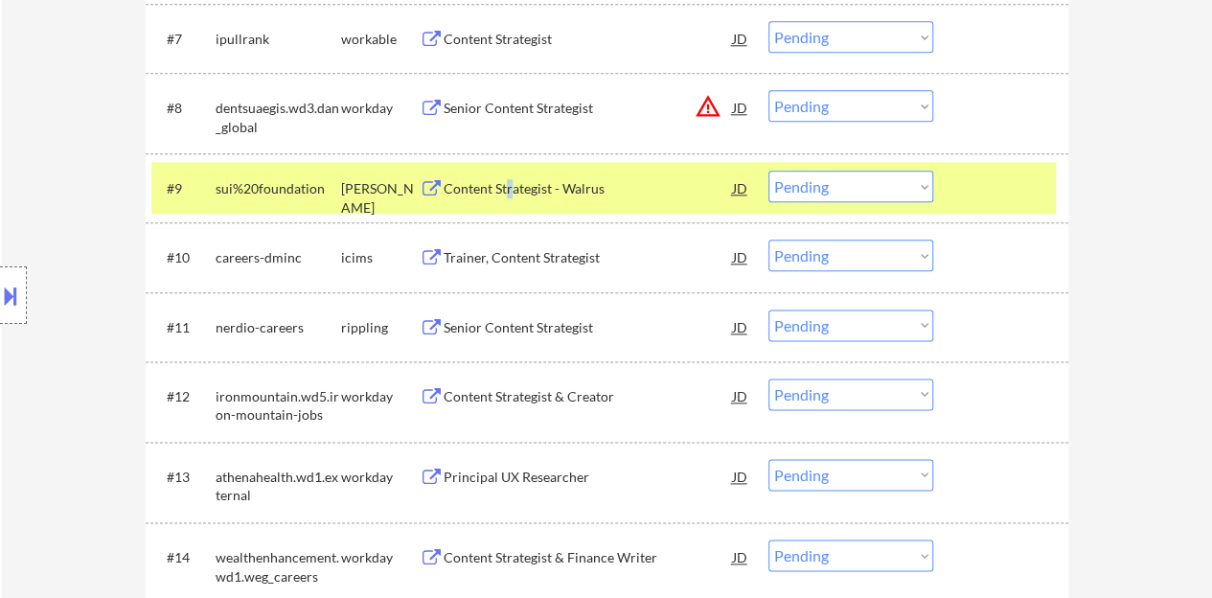
click at [509, 183] on div "Content Strategist - Walrus" at bounding box center [588, 188] width 289 height 19
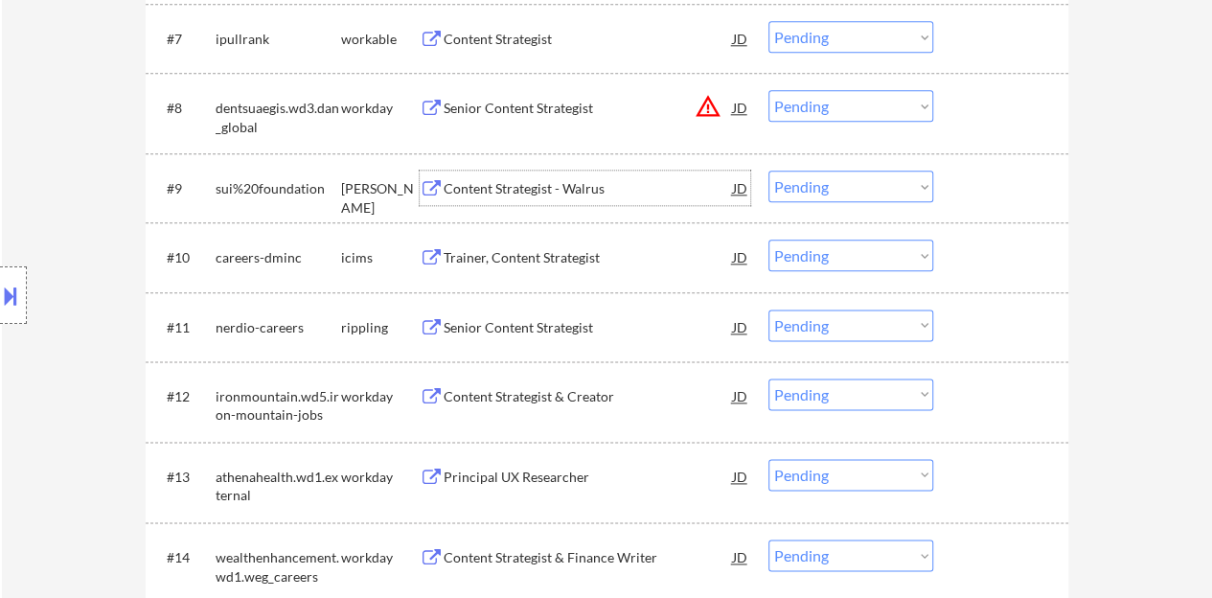
click at [969, 175] on div at bounding box center [1003, 188] width 84 height 34
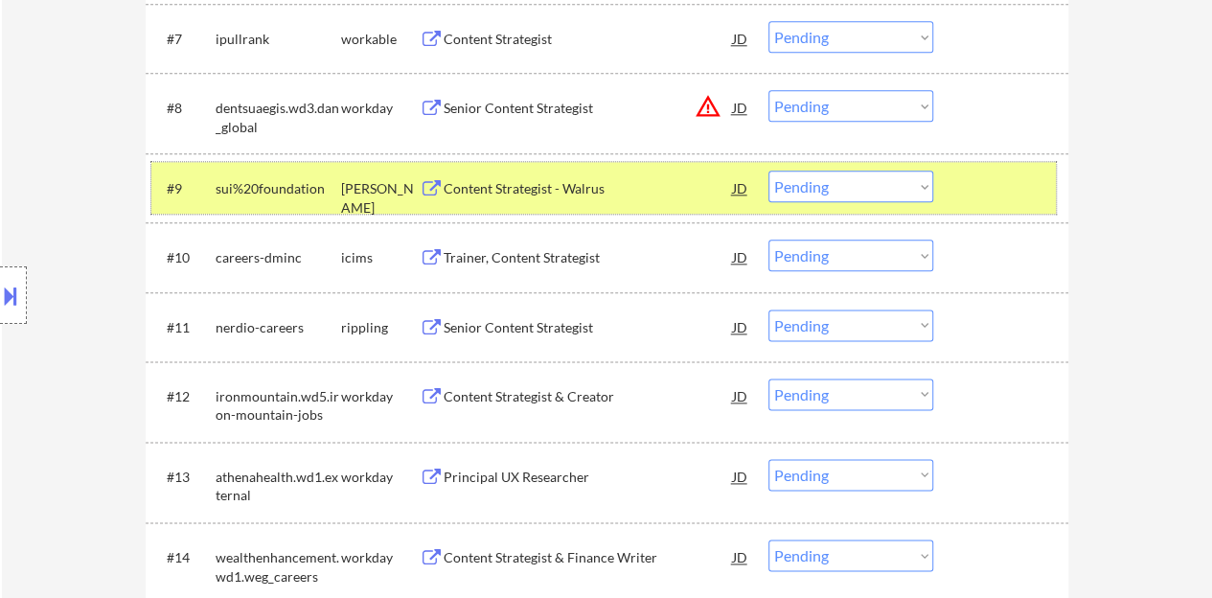
click at [834, 202] on div "#9 sui%20foundation [PERSON_NAME] Content Strategist - Walrus JD warning_amber …" at bounding box center [603, 188] width 904 height 52
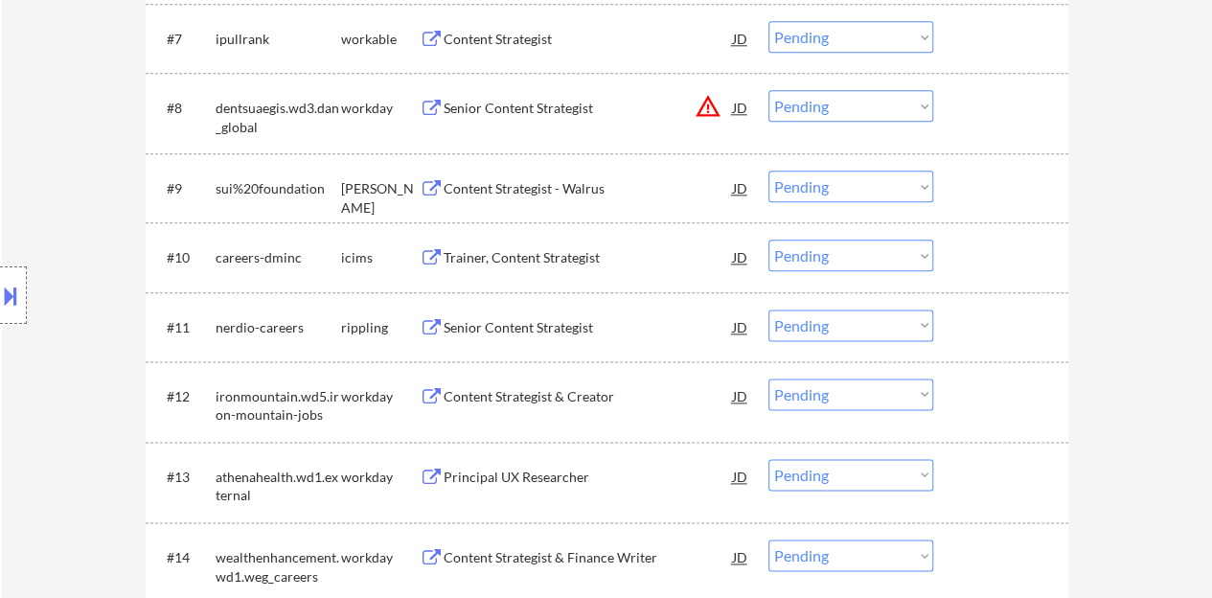
click at [810, 167] on div "#9 sui%20foundation [PERSON_NAME] Content Strategist - Walrus JD warning_amber …" at bounding box center [603, 188] width 904 height 52
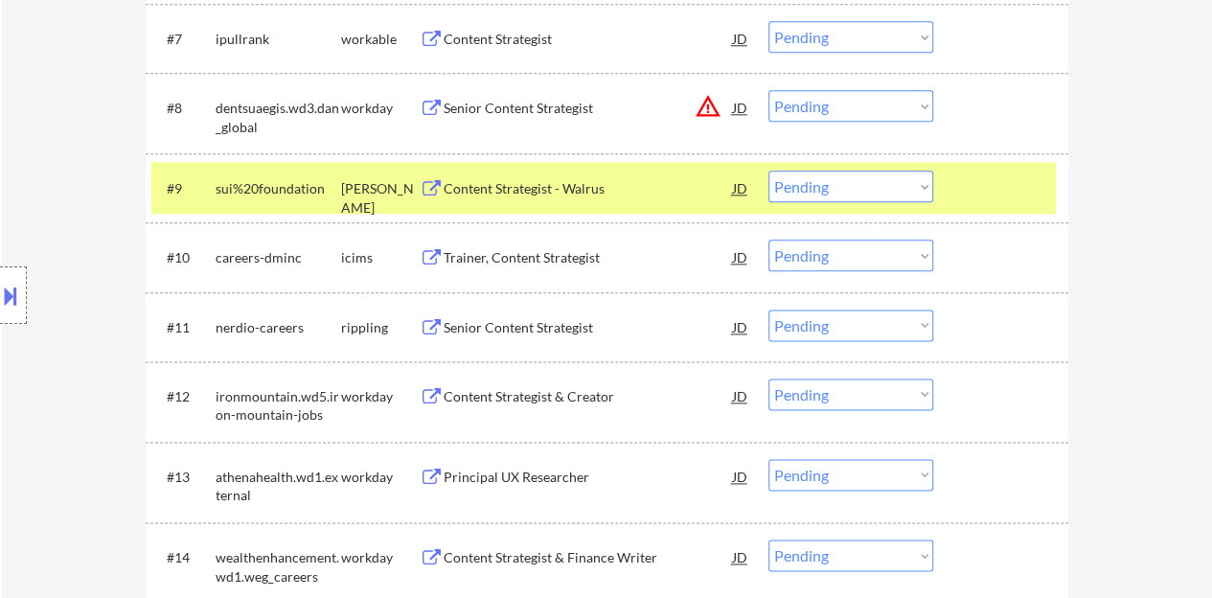
click at [817, 180] on select "Choose an option... Pending Applied Excluded (Questions) Excluded (Expired) Exc…" at bounding box center [850, 187] width 165 height 32
click at [768, 171] on select "Choose an option... Pending Applied Excluded (Questions) Excluded (Expired) Exc…" at bounding box center [850, 187] width 165 height 32
select select ""pending""
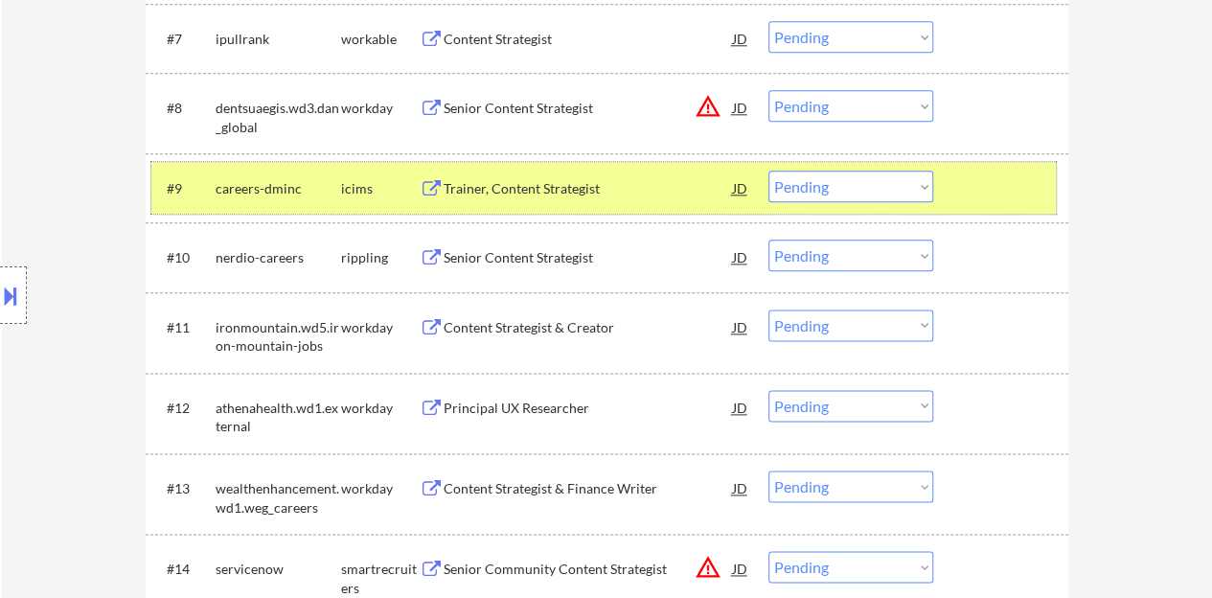
click at [974, 183] on div at bounding box center [1003, 188] width 84 height 34
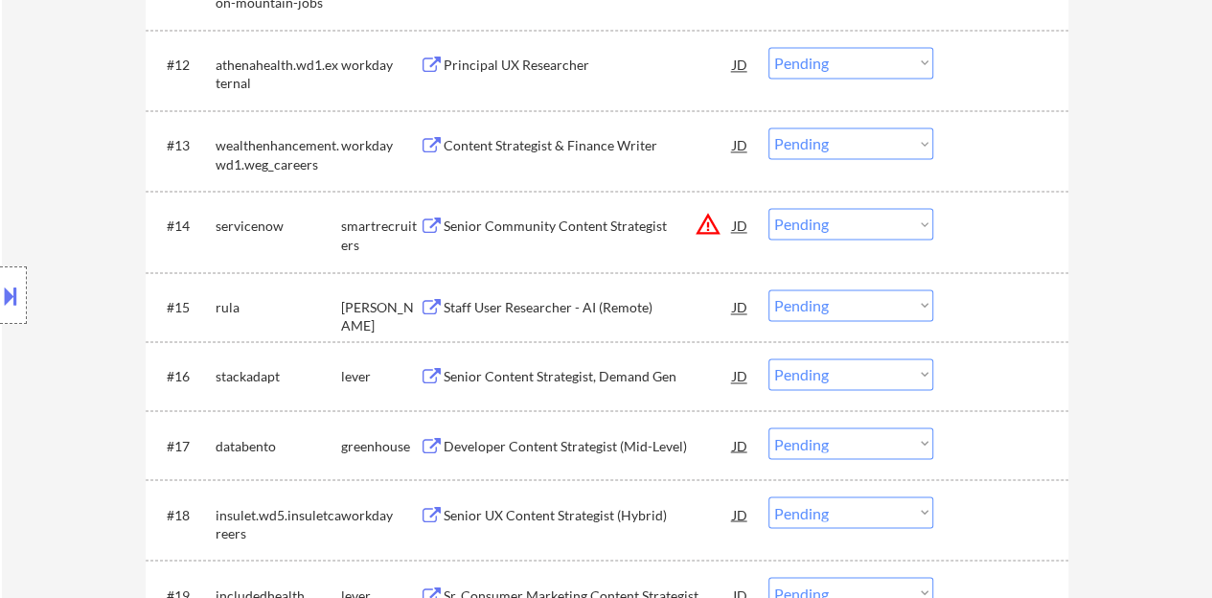
scroll to position [1437, 0]
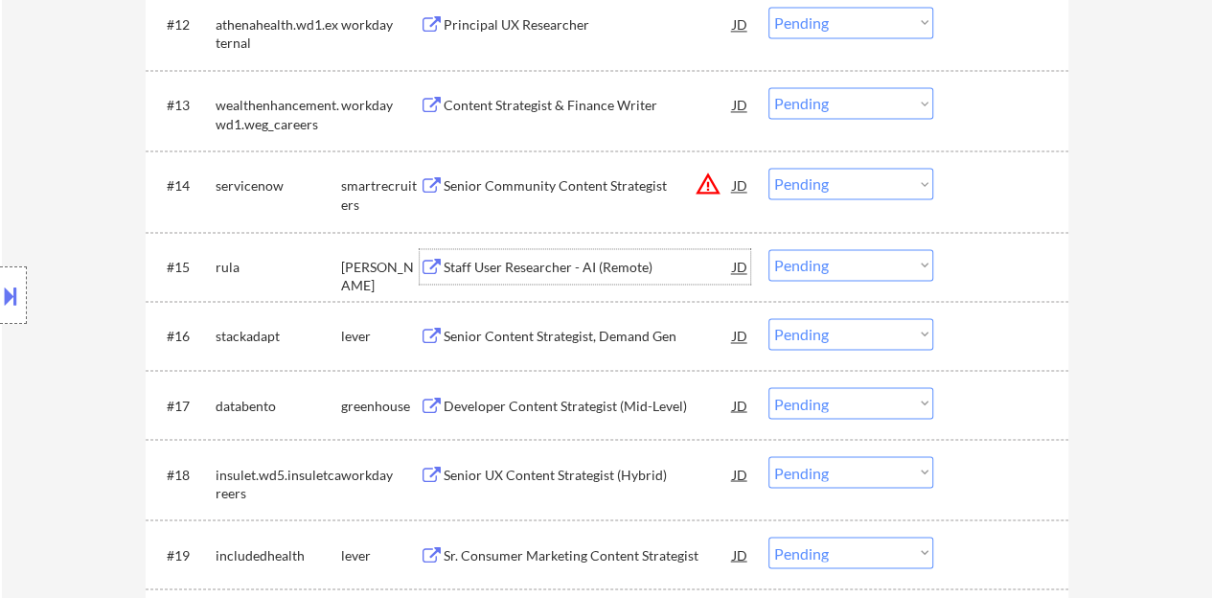
click at [619, 273] on div "Staff User Researcher - AI (Remote)" at bounding box center [588, 267] width 289 height 19
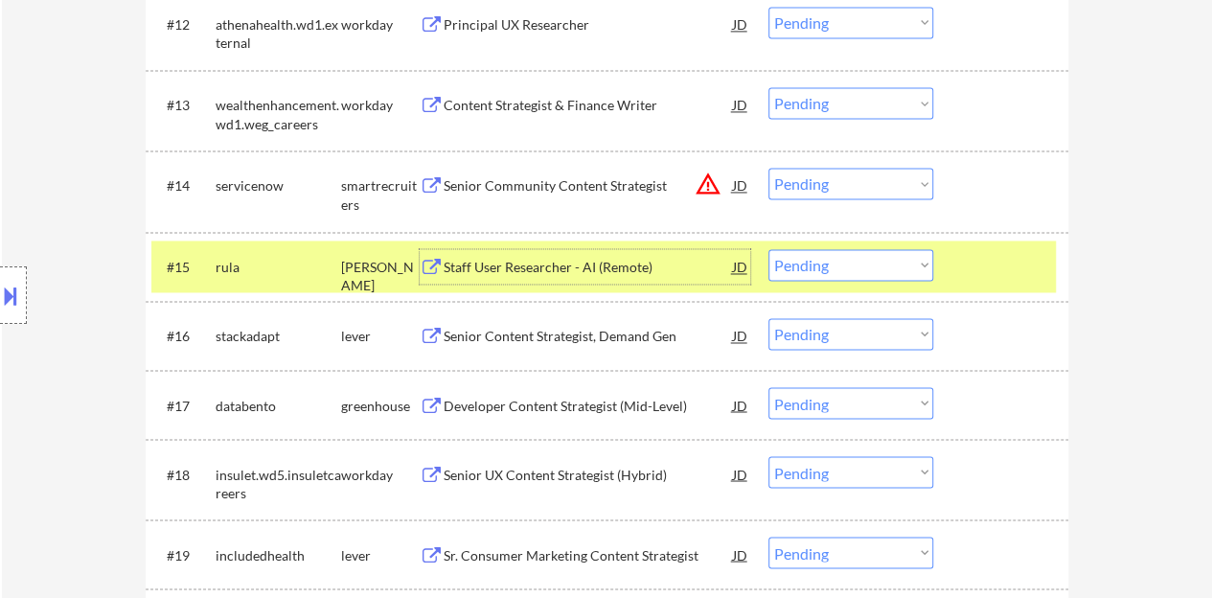
click at [831, 264] on select "Choose an option... Pending Applied Excluded (Questions) Excluded (Expired) Exc…" at bounding box center [850, 265] width 165 height 32
click at [768, 249] on select "Choose an option... Pending Applied Excluded (Questions) Excluded (Expired) Exc…" at bounding box center [850, 265] width 165 height 32
select select ""pending""
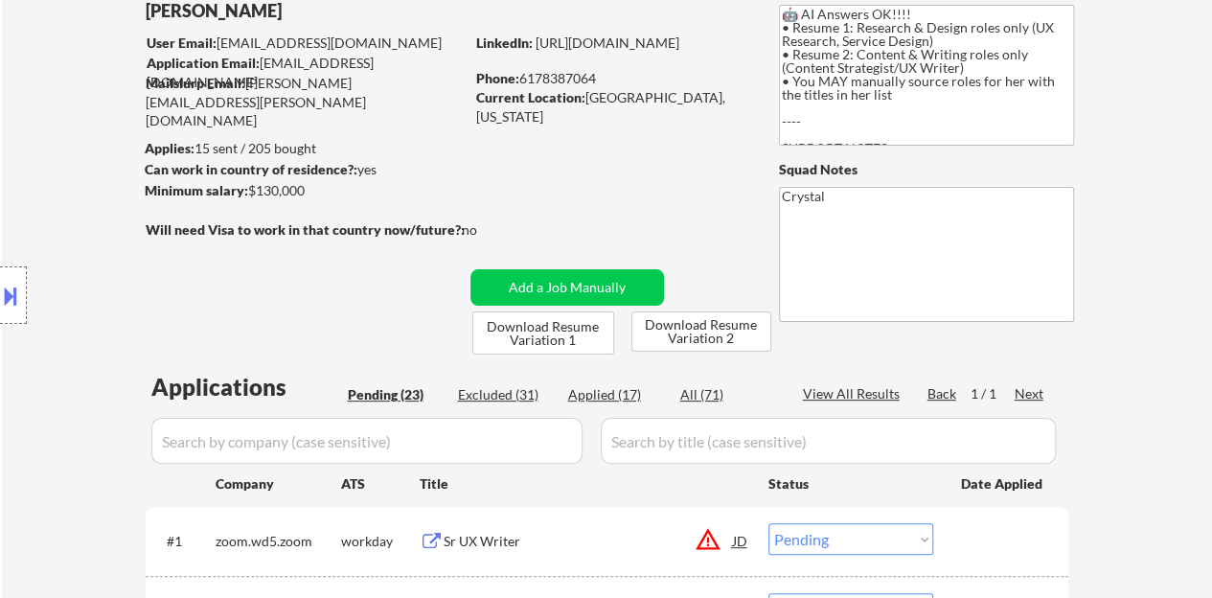
scroll to position [192, 0]
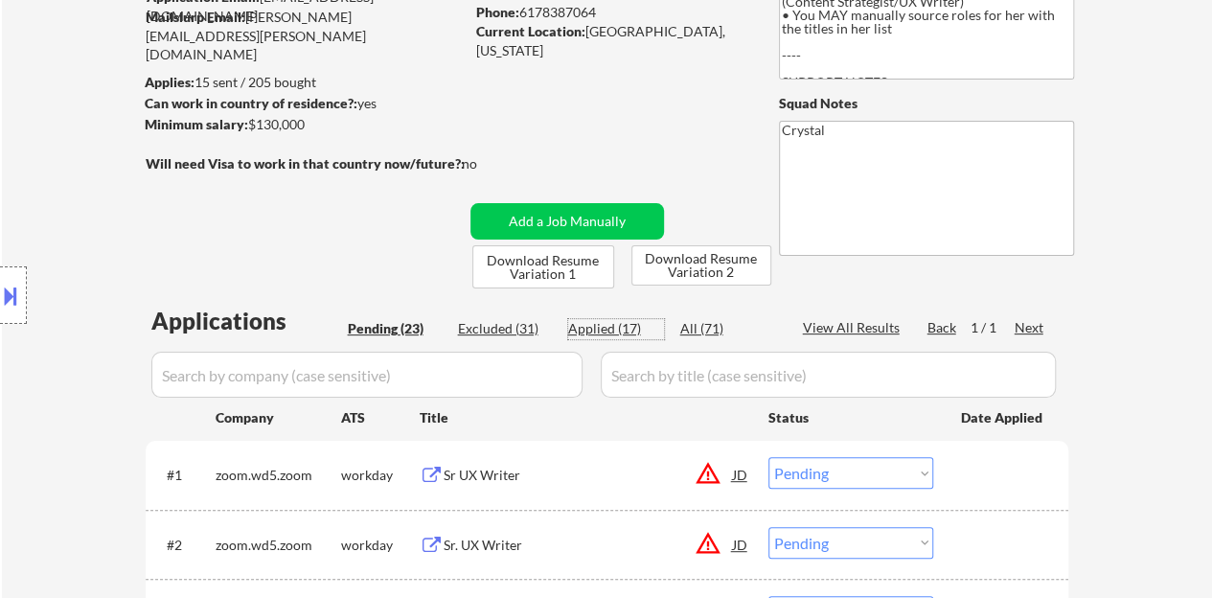
click at [600, 330] on div "Applied (17)" at bounding box center [616, 328] width 96 height 19
select select ""applied""
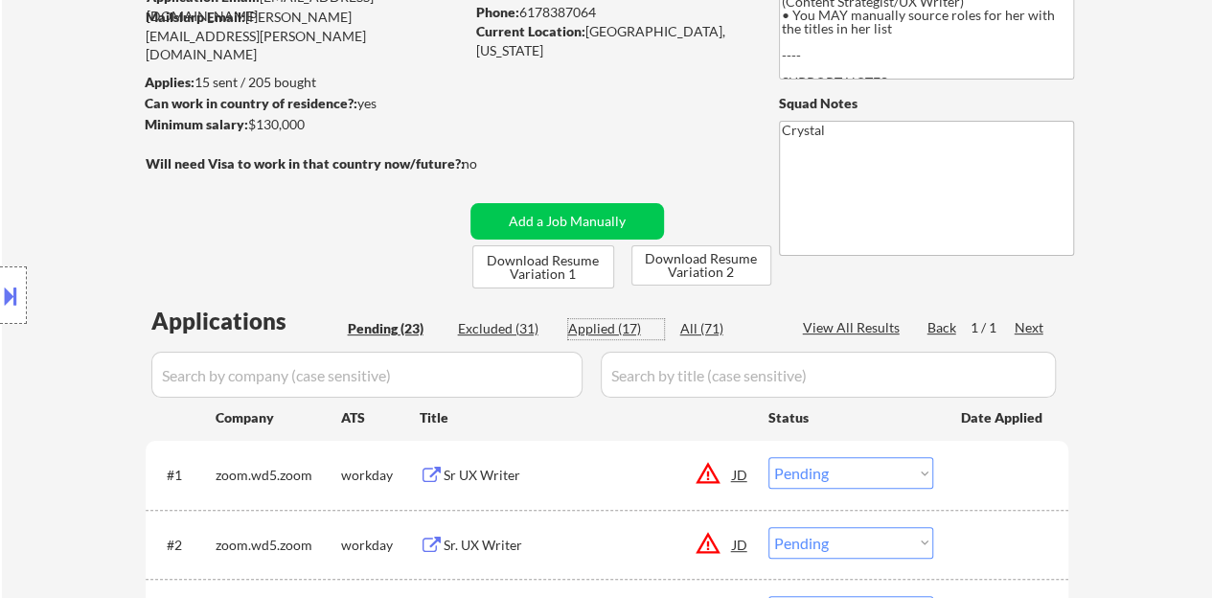
select select ""applied""
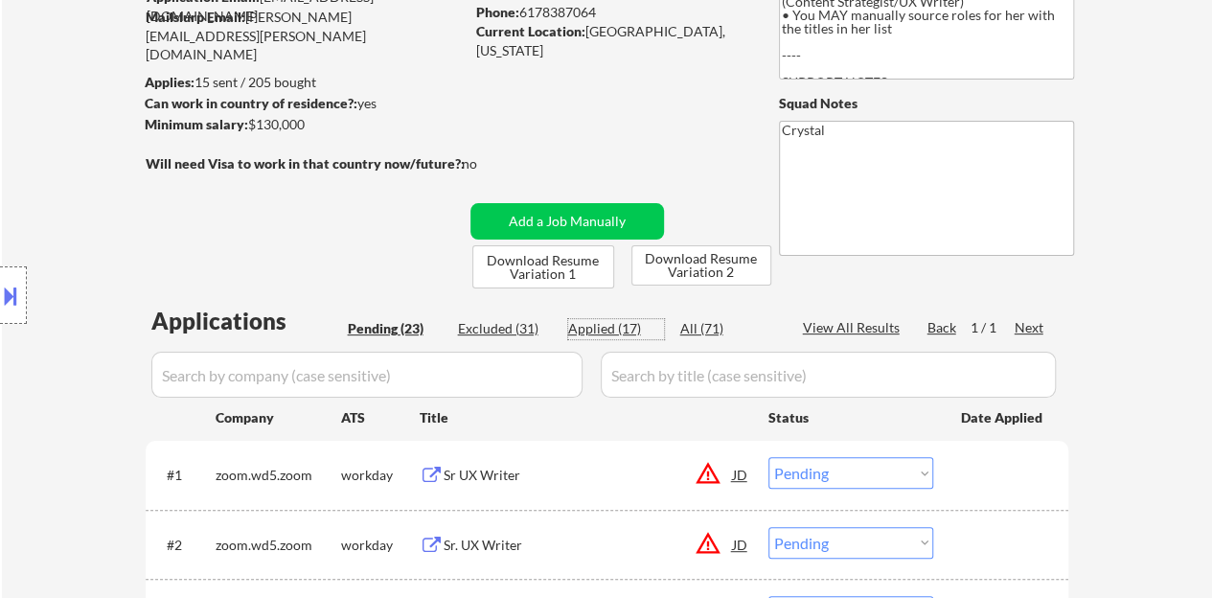
select select ""applied""
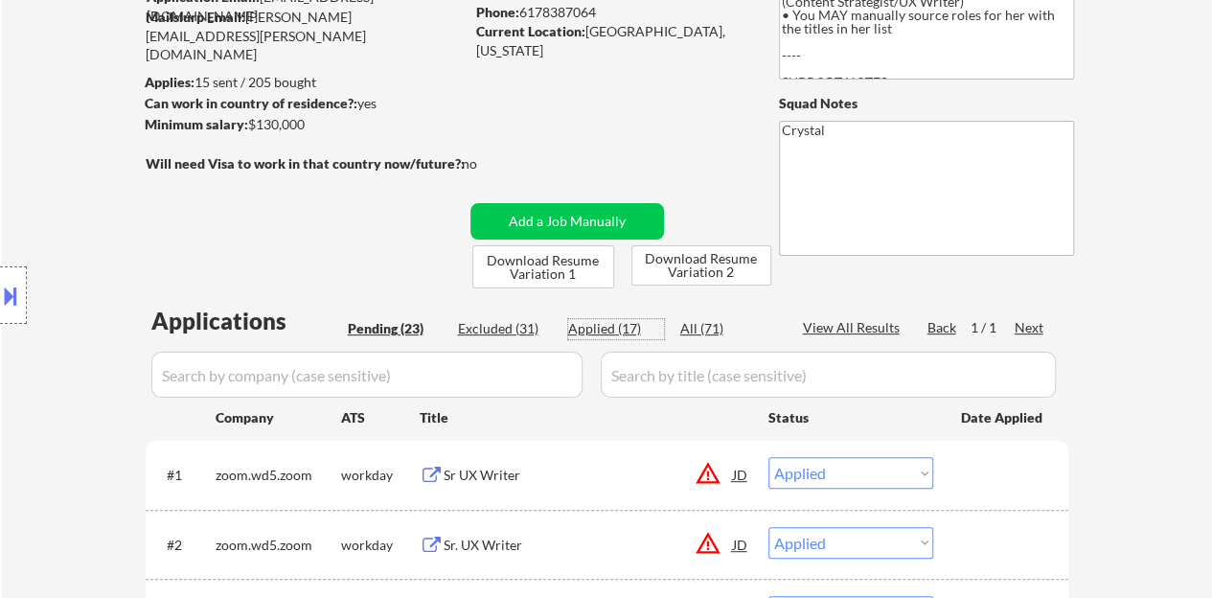
select select ""applied""
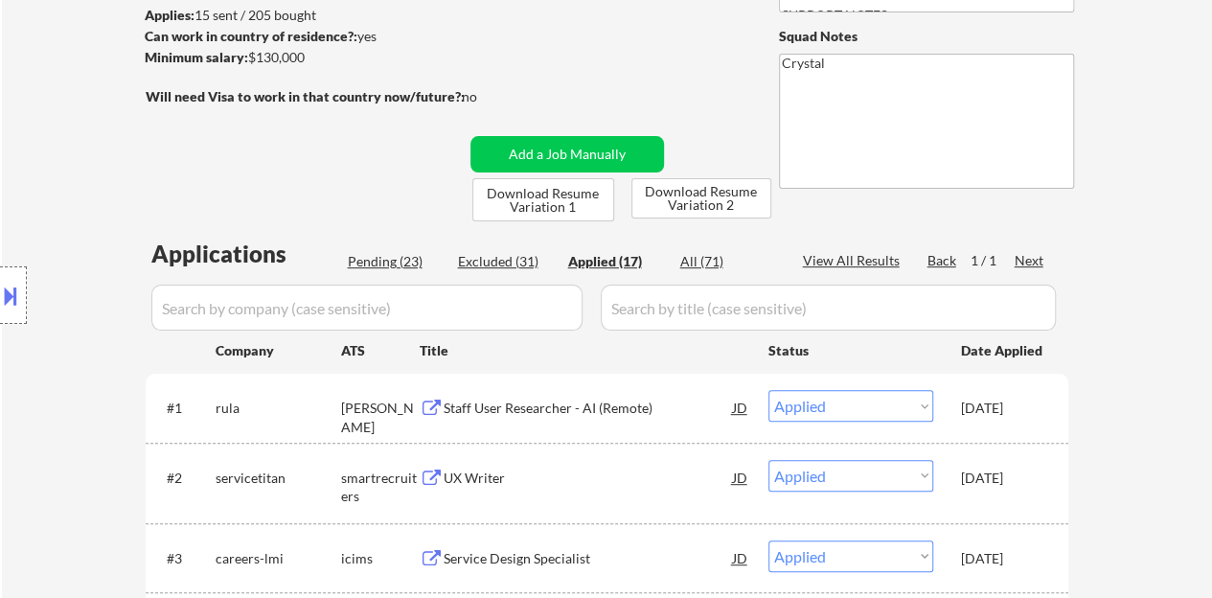
scroll to position [287, 0]
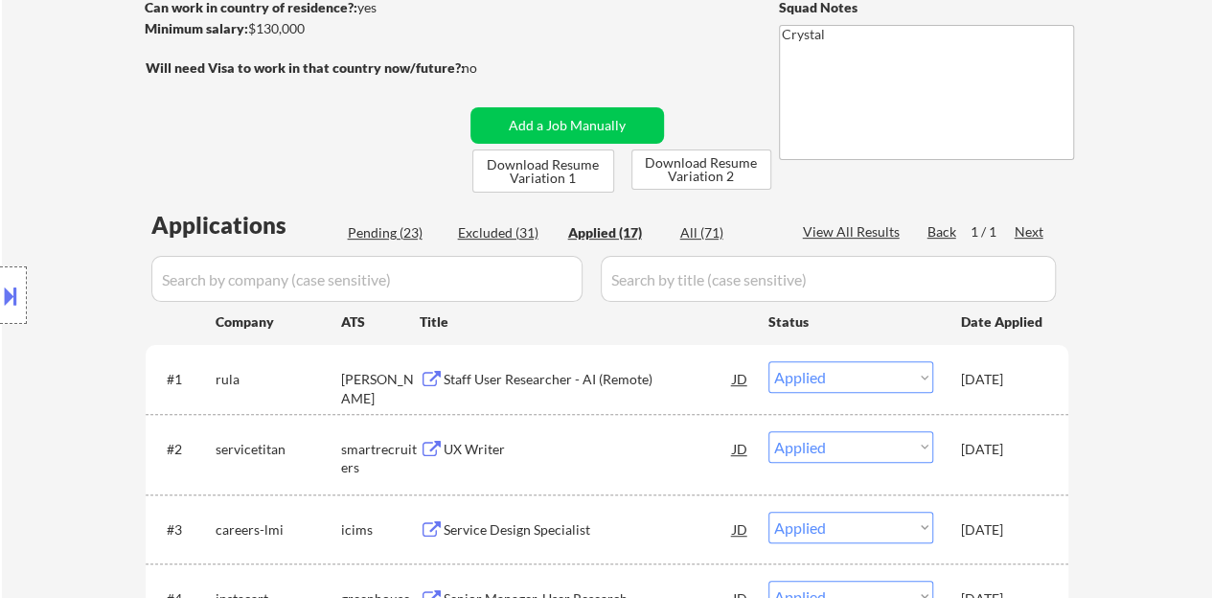
click at [391, 227] on div "Pending (23)" at bounding box center [396, 232] width 96 height 19
select select ""pending""
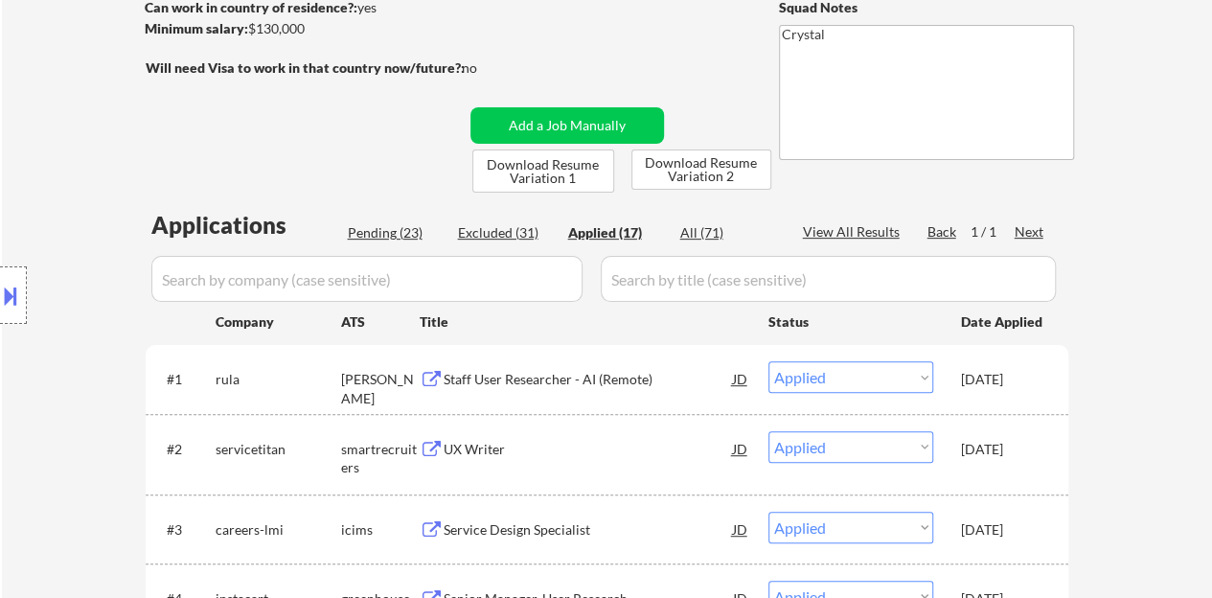
select select ""pending""
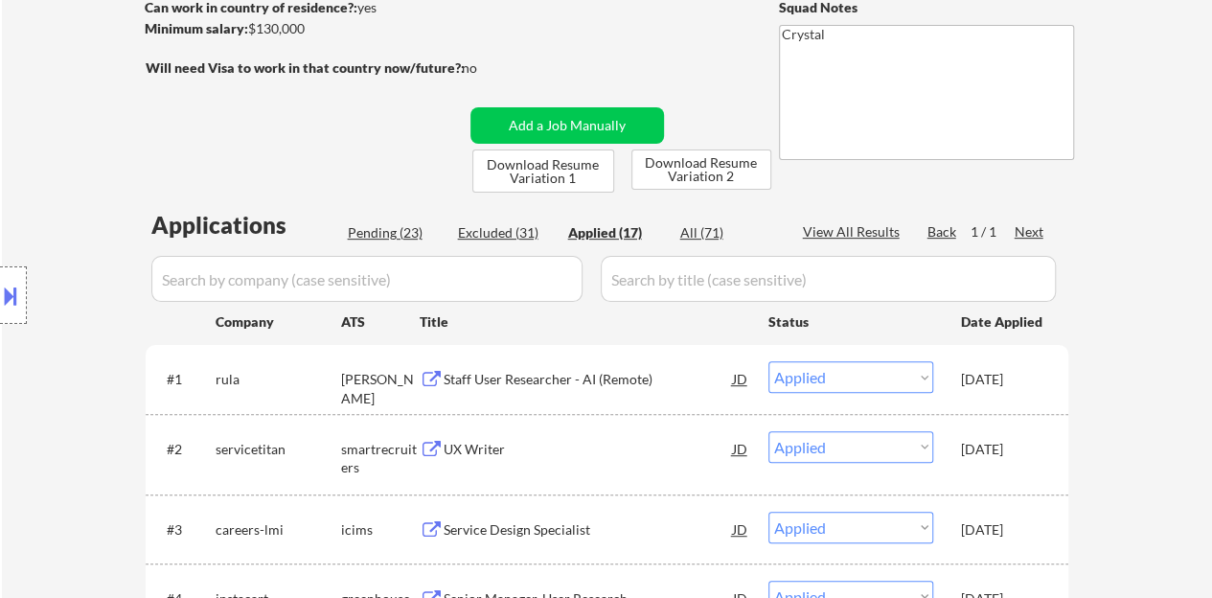
select select ""pending""
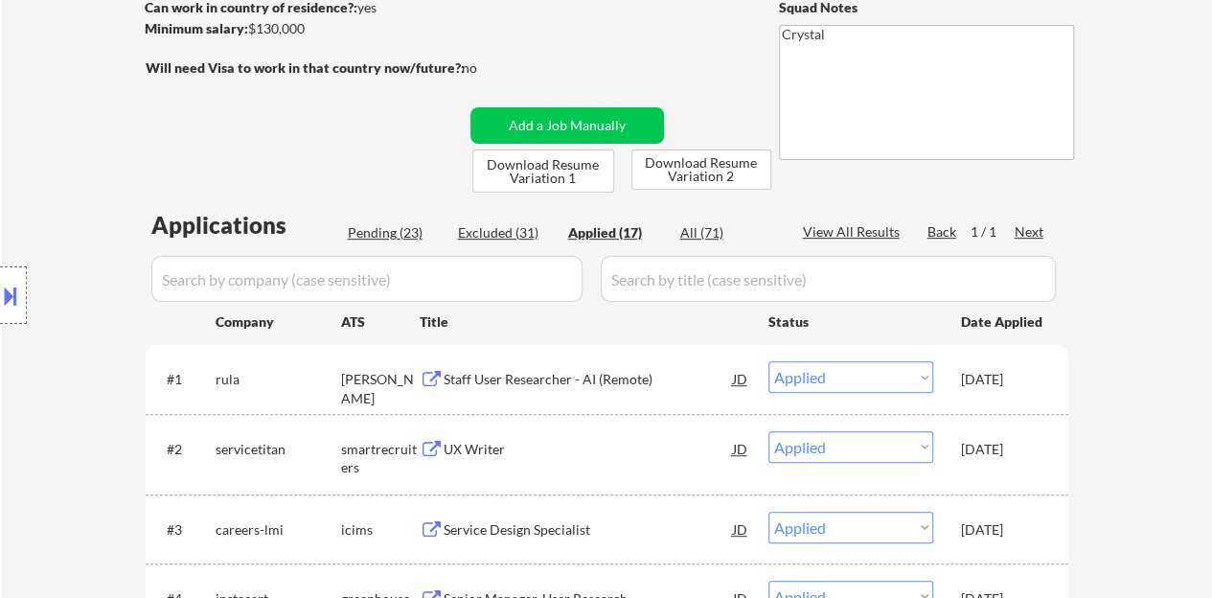
select select ""pending""
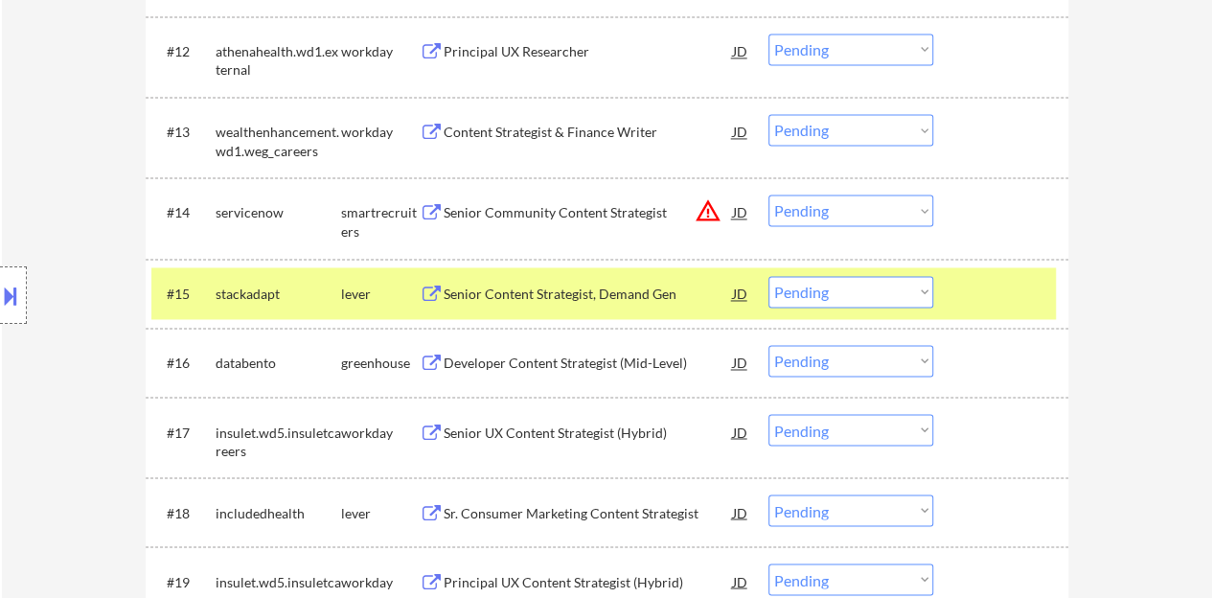
scroll to position [1437, 0]
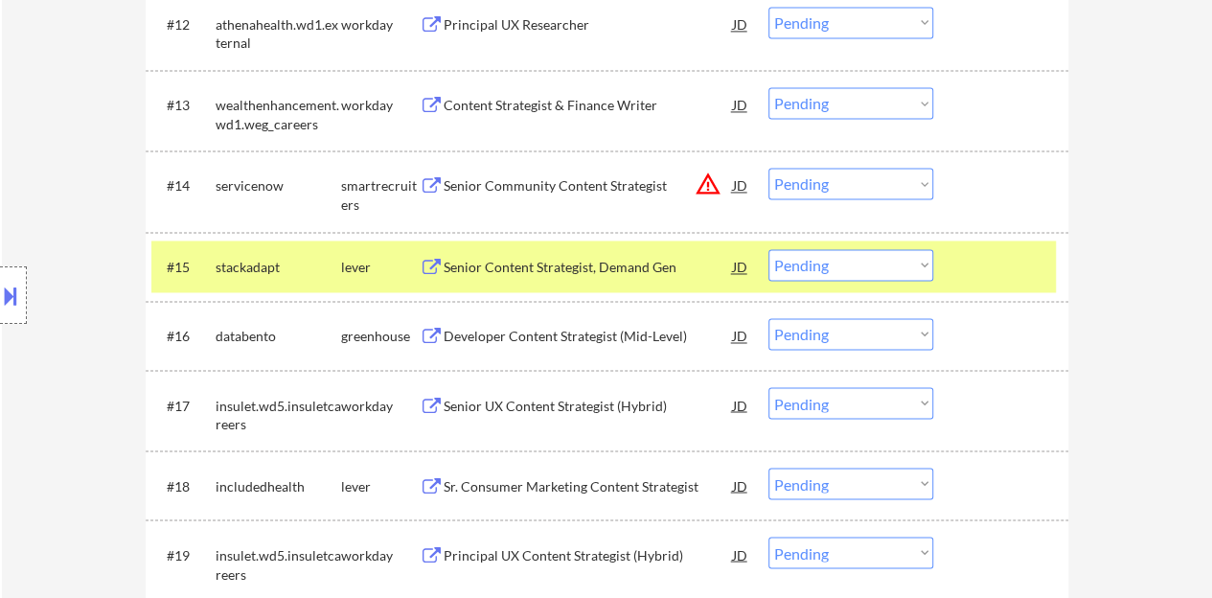
click at [978, 271] on div at bounding box center [1003, 266] width 84 height 34
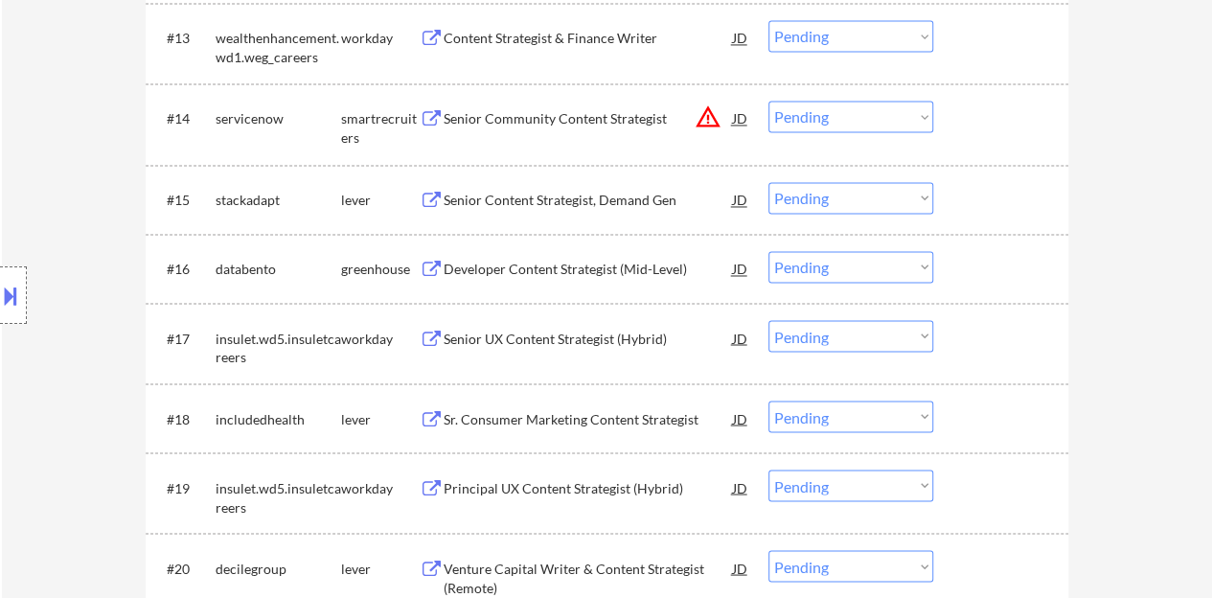
scroll to position [1533, 0]
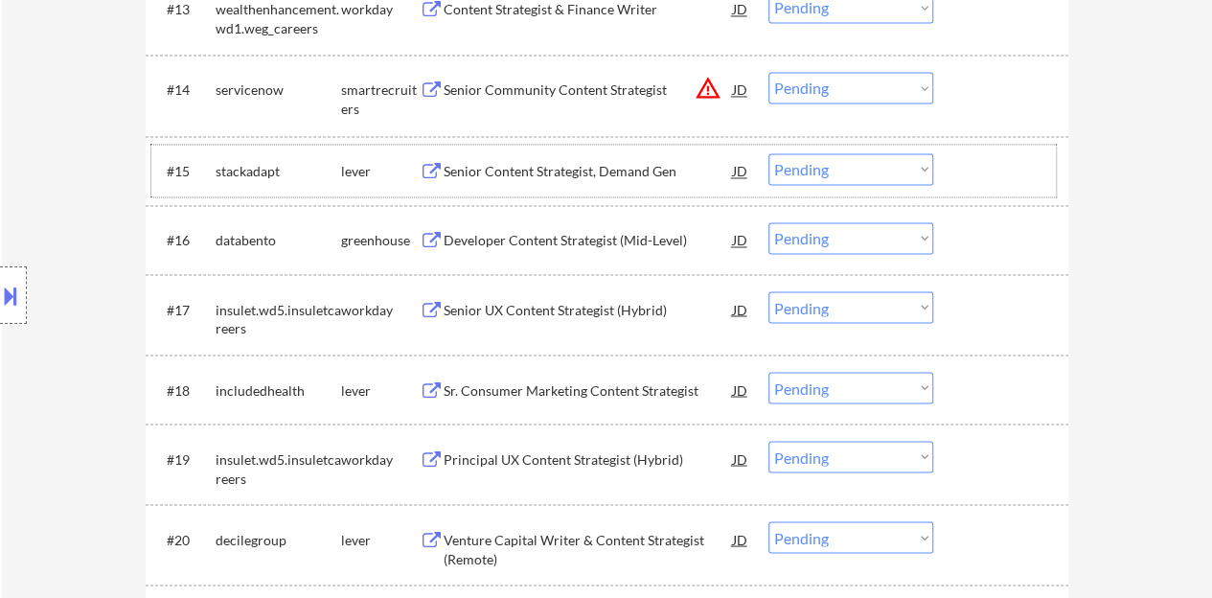
click at [592, 238] on div "Developer Content Strategist (Mid-Level)" at bounding box center [588, 240] width 289 height 19
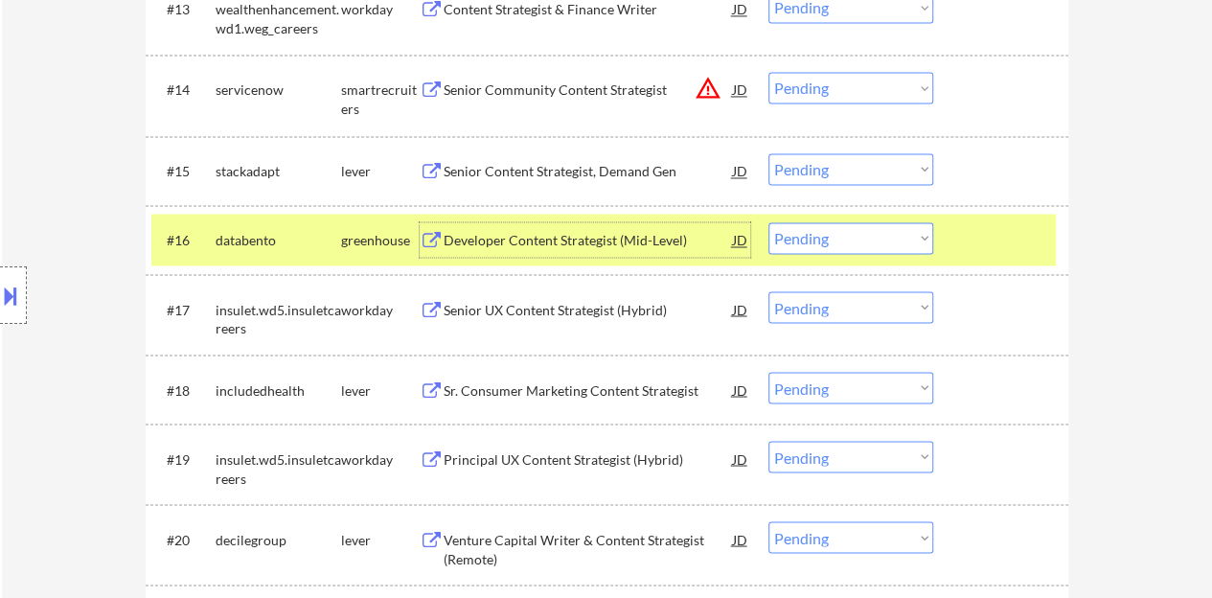
click at [0, 288] on button at bounding box center [10, 296] width 21 height 32
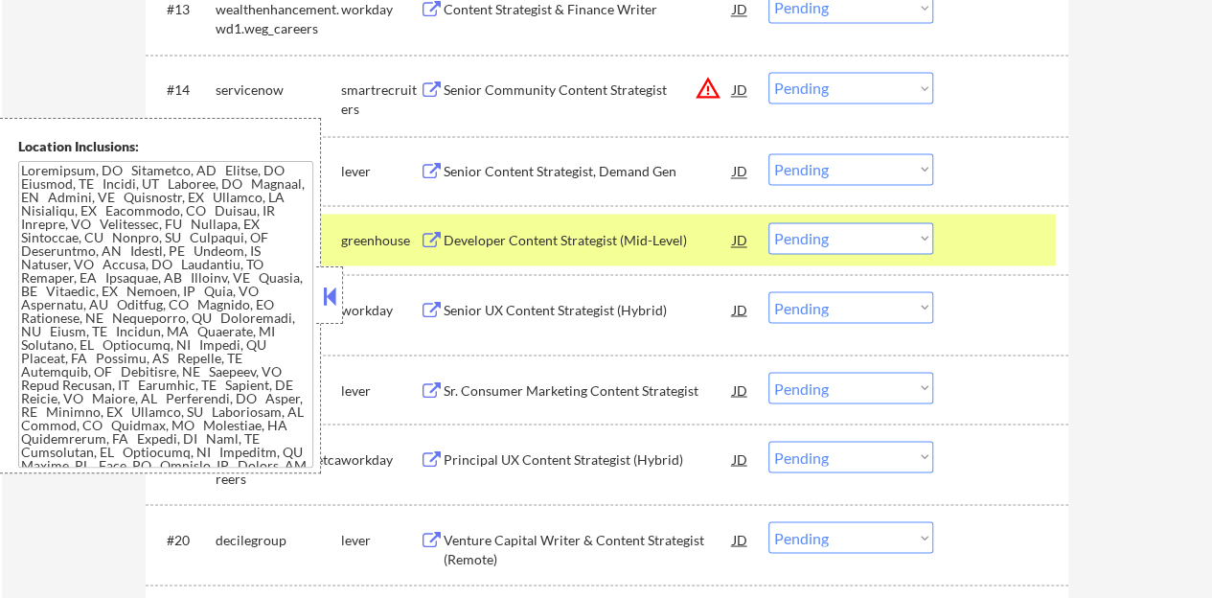
click at [335, 282] on button at bounding box center [329, 296] width 21 height 29
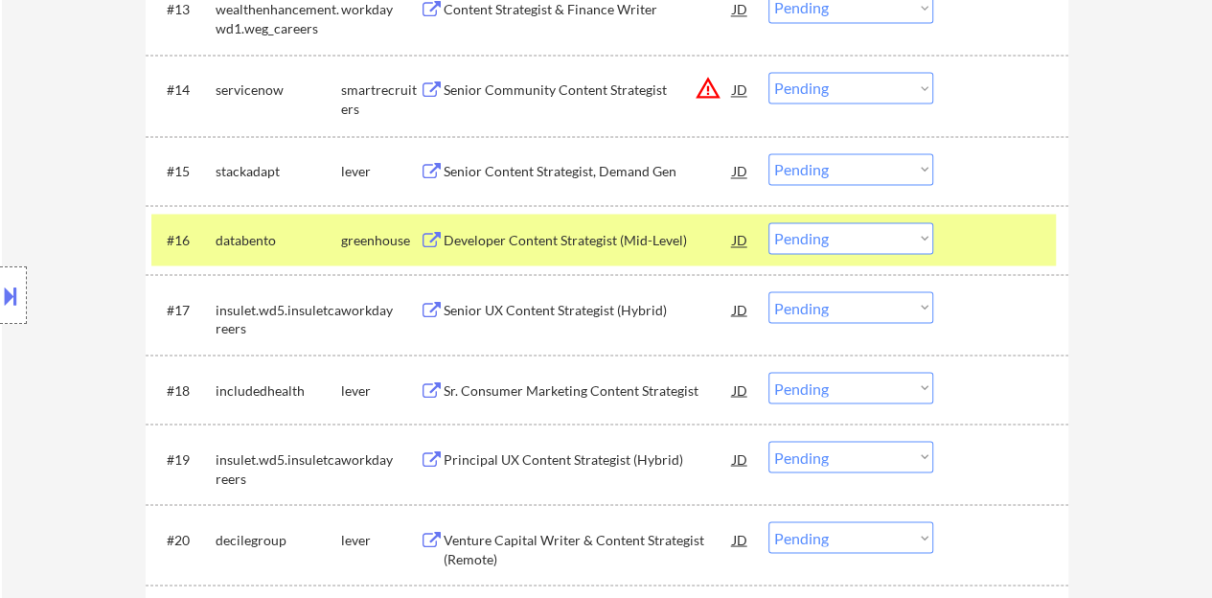
click at [842, 256] on div "#16 databento greenhouse Developer Content Strategist (Mid-Level) JD warning_am…" at bounding box center [603, 240] width 904 height 52
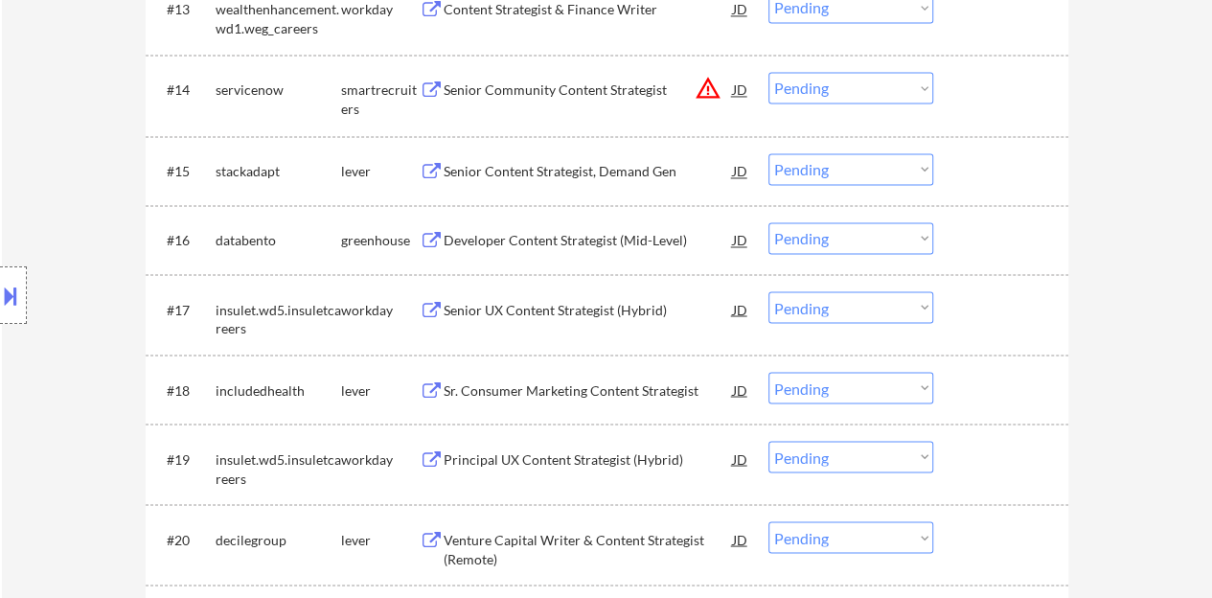
click at [834, 238] on select "Choose an option... Pending Applied Excluded (Questions) Excluded (Expired) Exc…" at bounding box center [850, 238] width 165 height 32
click at [768, 222] on select "Choose an option... Pending Applied Excluded (Questions) Excluded (Expired) Exc…" at bounding box center [850, 238] width 165 height 32
select select ""pending""
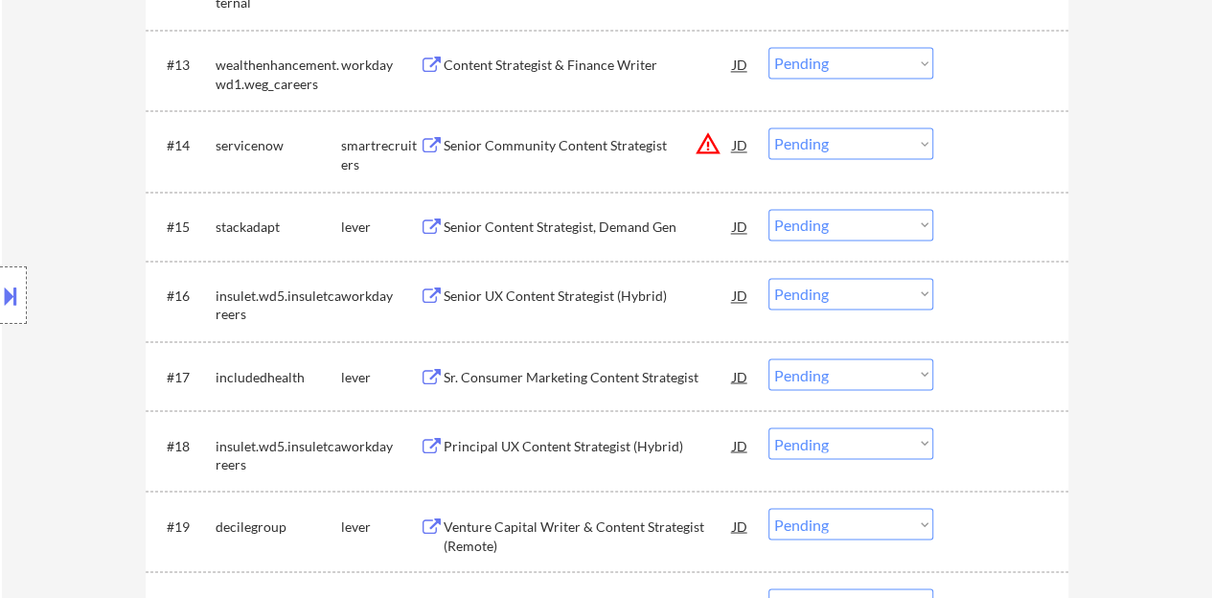
scroll to position [1437, 0]
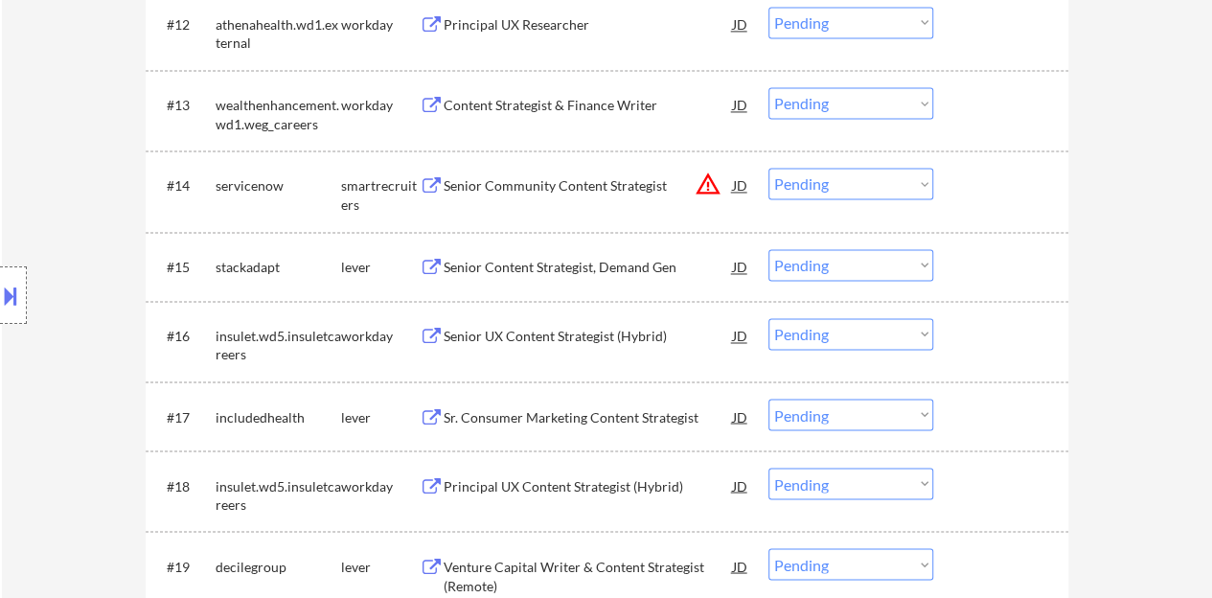
click at [582, 271] on div "Senior Content Strategist, Demand Gen" at bounding box center [588, 267] width 289 height 19
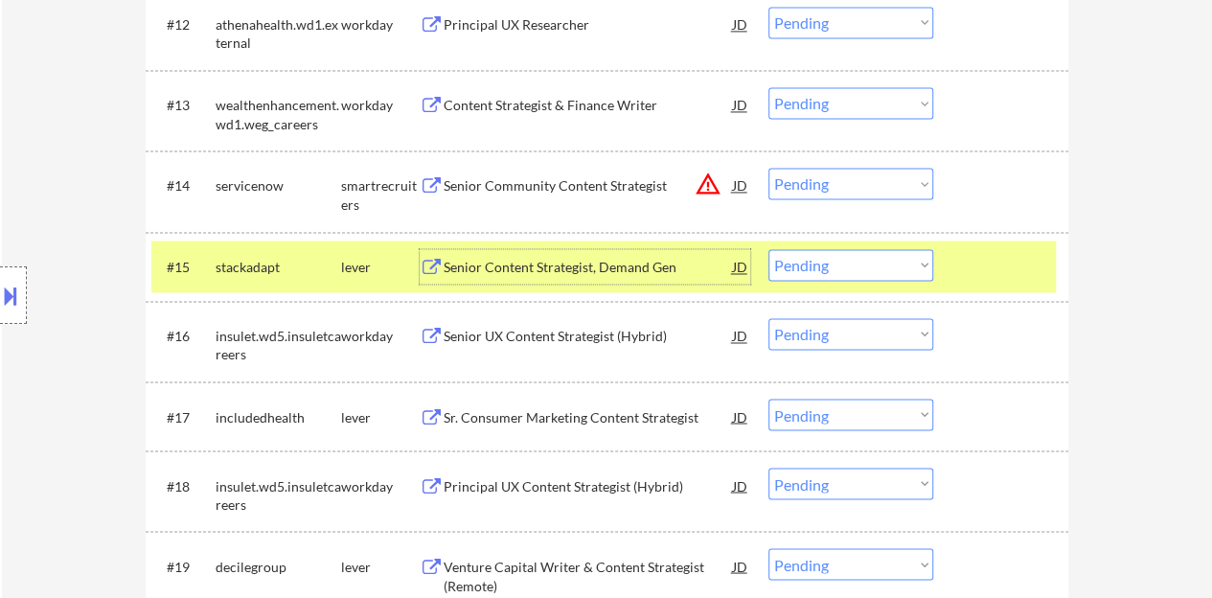
click at [853, 283] on div "#15 stackadapt lever Senior Content Strategist, Demand Gen JD warning_amber Cho…" at bounding box center [603, 266] width 904 height 52
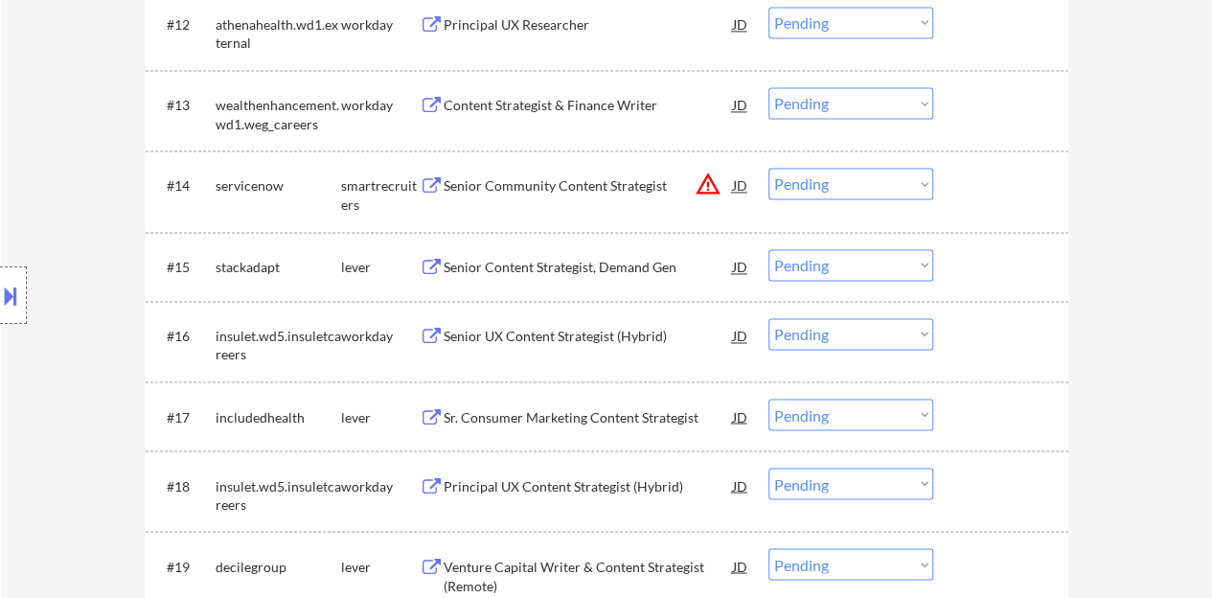
click at [851, 272] on select "Choose an option... Pending Applied Excluded (Questions) Excluded (Expired) Exc…" at bounding box center [850, 265] width 165 height 32
click at [768, 249] on select "Choose an option... Pending Applied Excluded (Questions) Excluded (Expired) Exc…" at bounding box center [850, 265] width 165 height 32
select select ""pending""
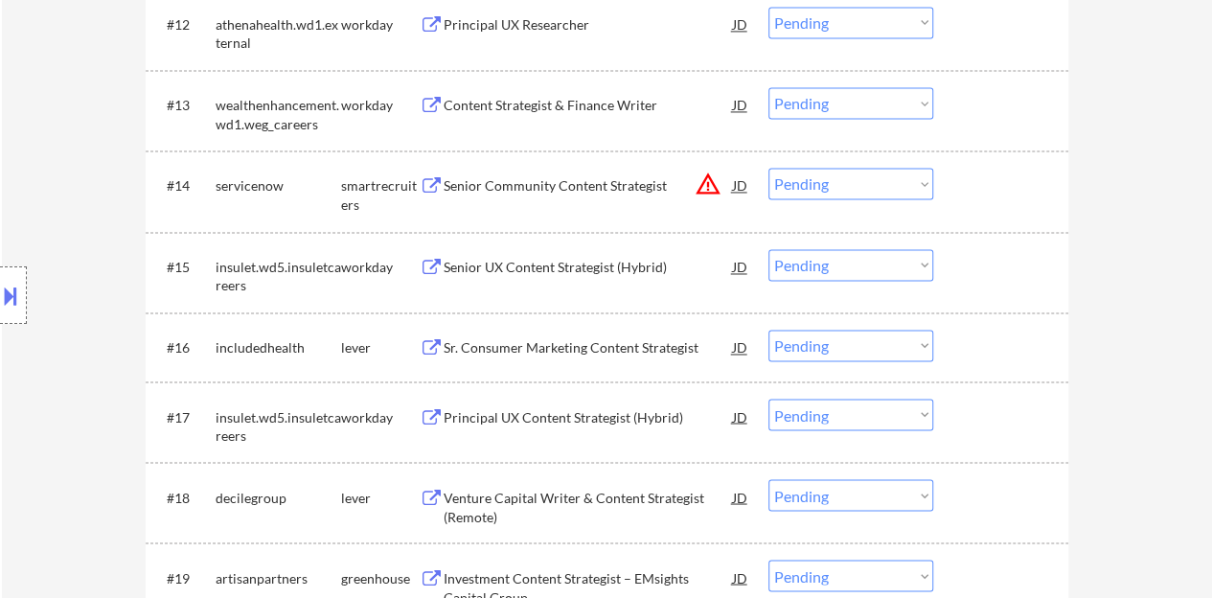
click at [598, 339] on div "Sr. Consumer Marketing Content Strategist" at bounding box center [588, 347] width 289 height 19
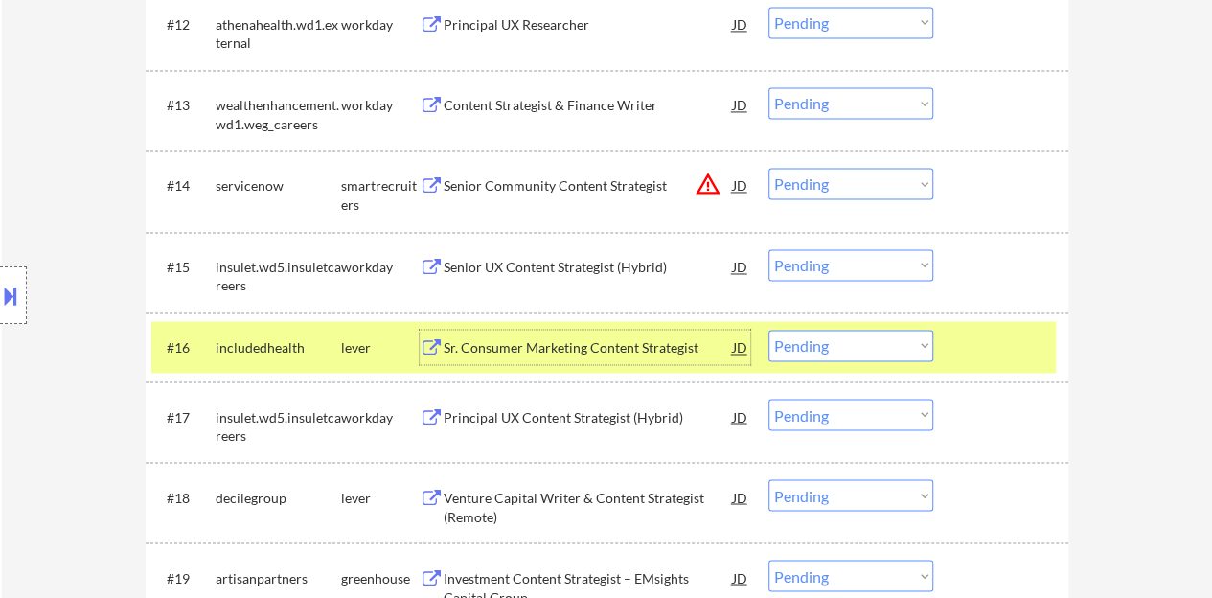
click at [845, 345] on select "Choose an option... Pending Applied Excluded (Questions) Excluded (Expired) Exc…" at bounding box center [850, 346] width 165 height 32
click at [768, 330] on select "Choose an option... Pending Applied Excluded (Questions) Excluded (Expired) Exc…" at bounding box center [850, 346] width 165 height 32
select select ""pending""
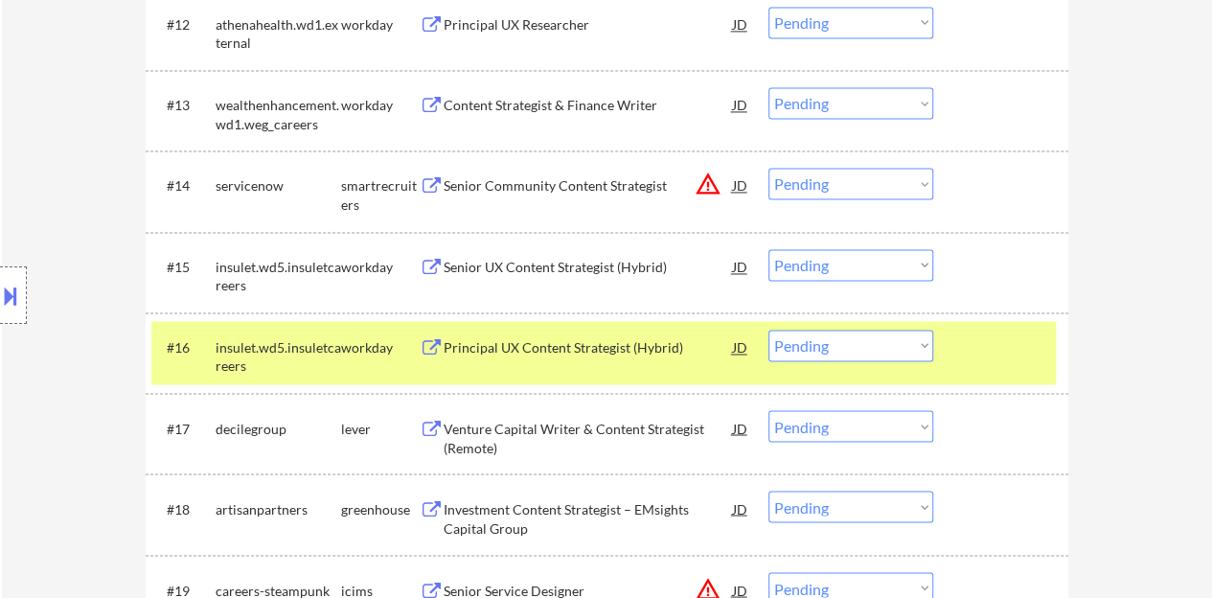
click at [978, 334] on div at bounding box center [1003, 347] width 84 height 34
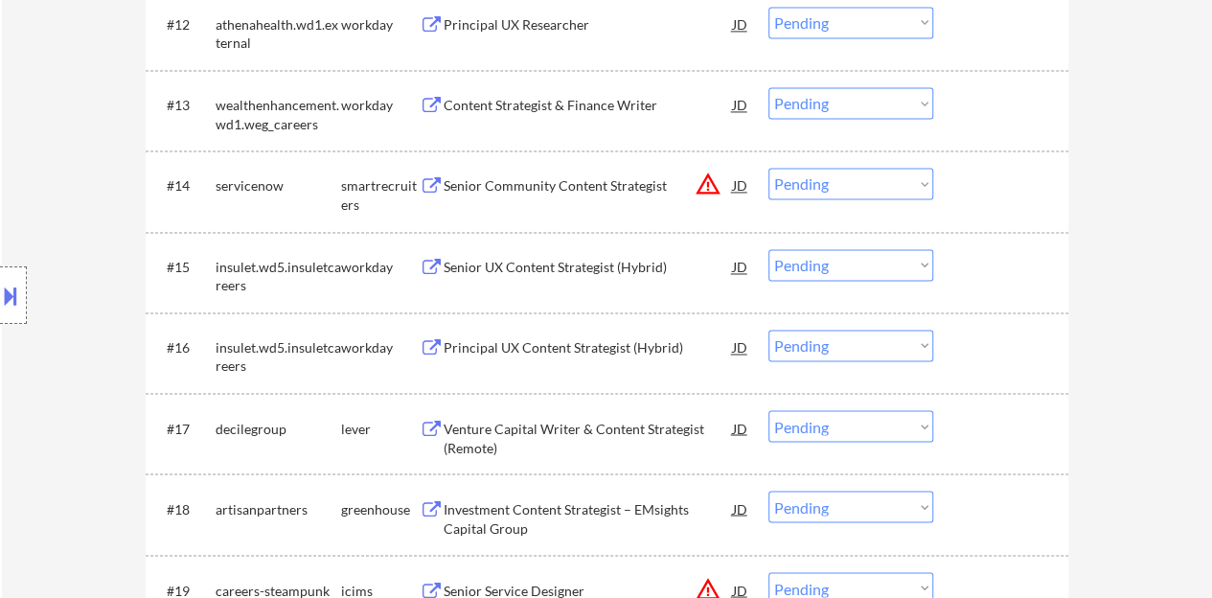
scroll to position [1533, 0]
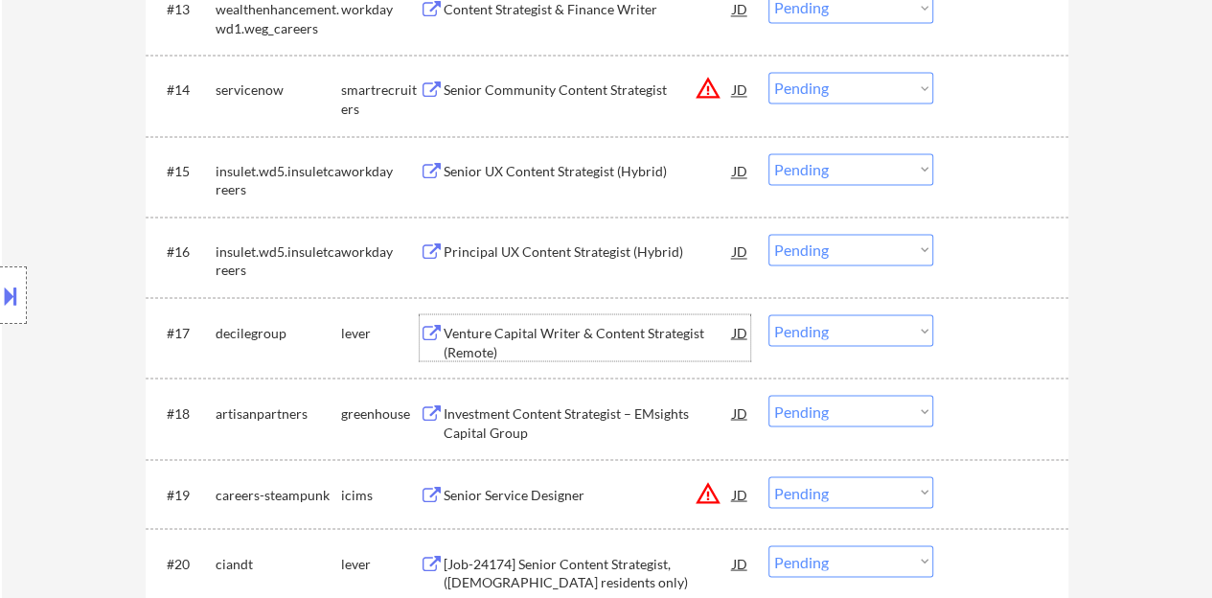
click at [598, 329] on div "Venture Capital Writer & Content Strategist (Remote)" at bounding box center [588, 341] width 289 height 37
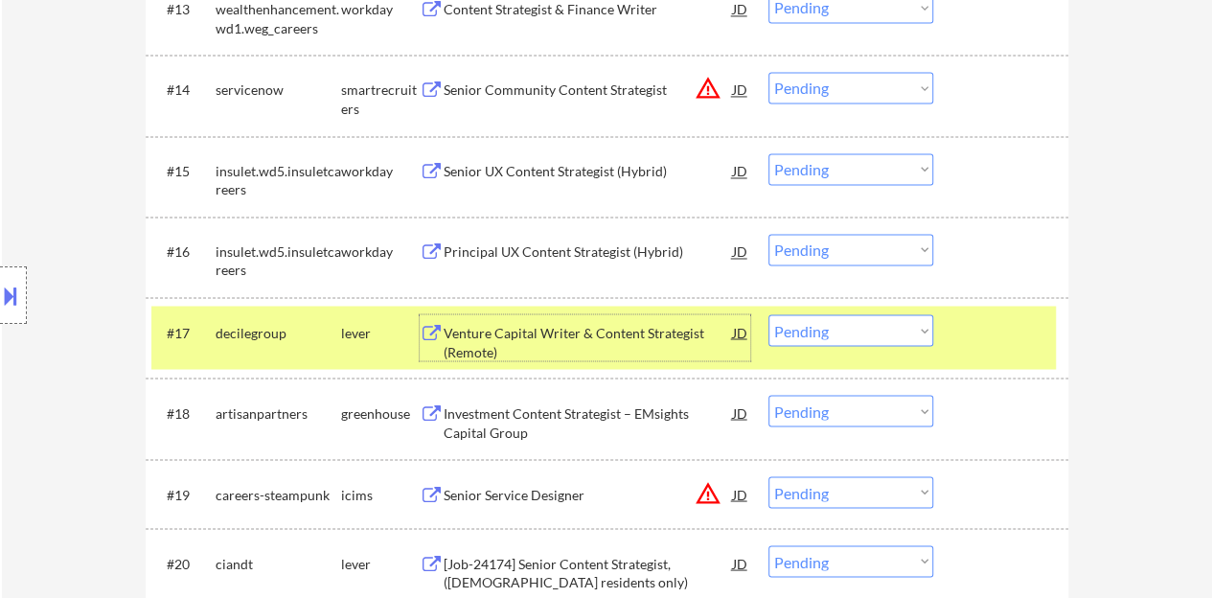
click at [855, 329] on select "Choose an option... Pending Applied Excluded (Questions) Excluded (Expired) Exc…" at bounding box center [850, 330] width 165 height 32
click at [768, 314] on select "Choose an option... Pending Applied Excluded (Questions) Excluded (Expired) Exc…" at bounding box center [850, 330] width 165 height 32
select select ""pending""
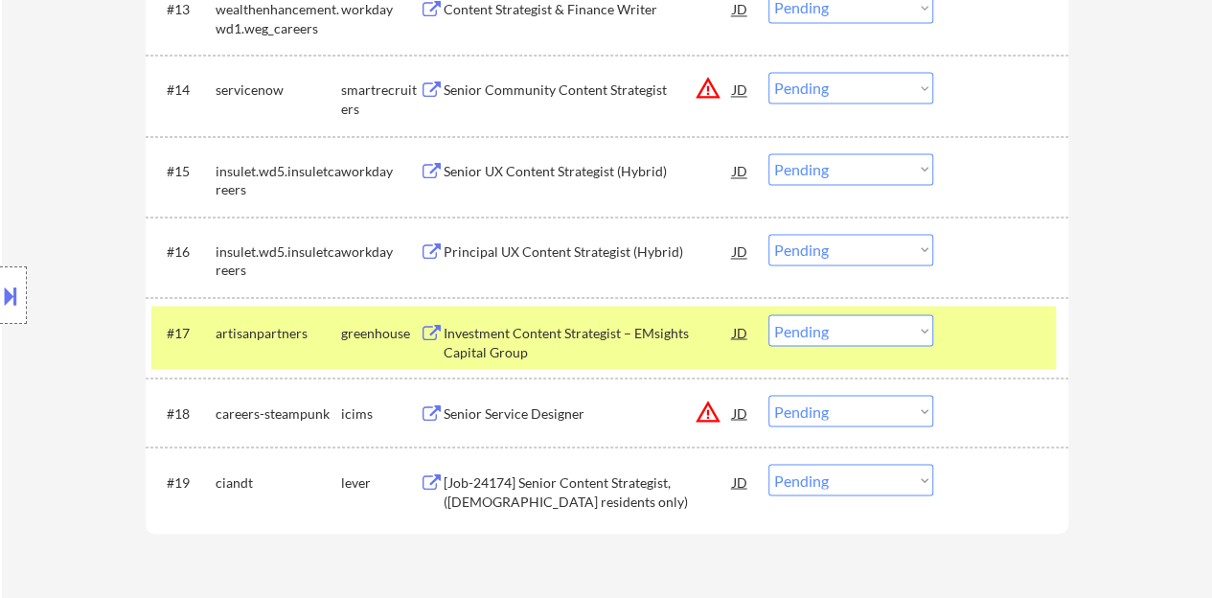
click at [626, 326] on div "Investment Content Strategist – EMsights Capital Group" at bounding box center [588, 341] width 289 height 37
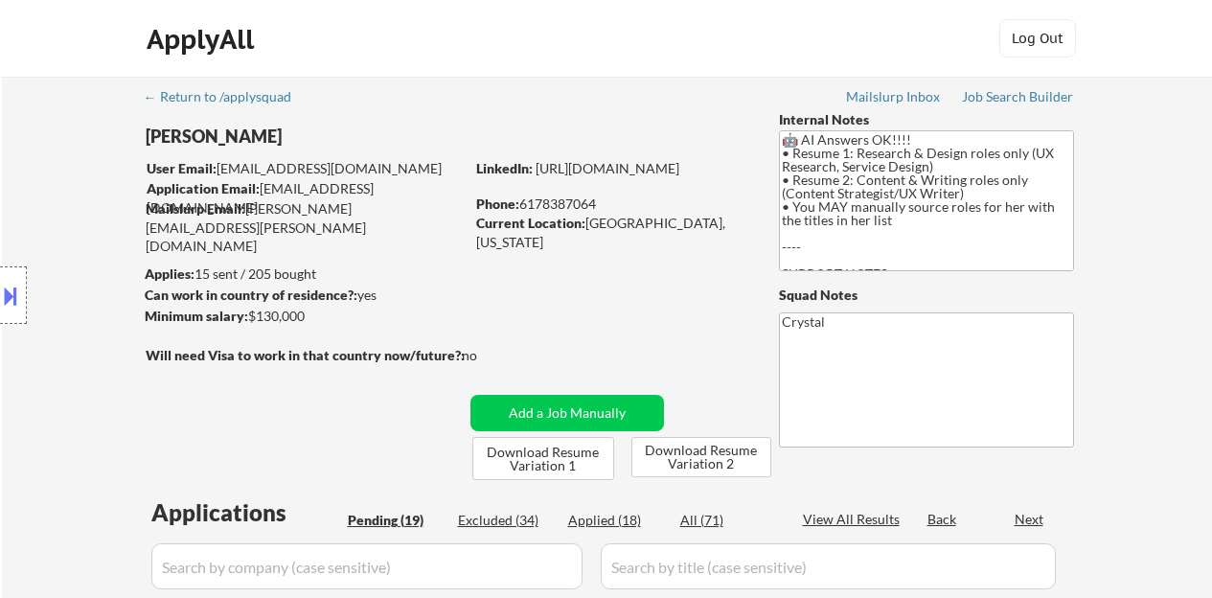
select select ""pending""
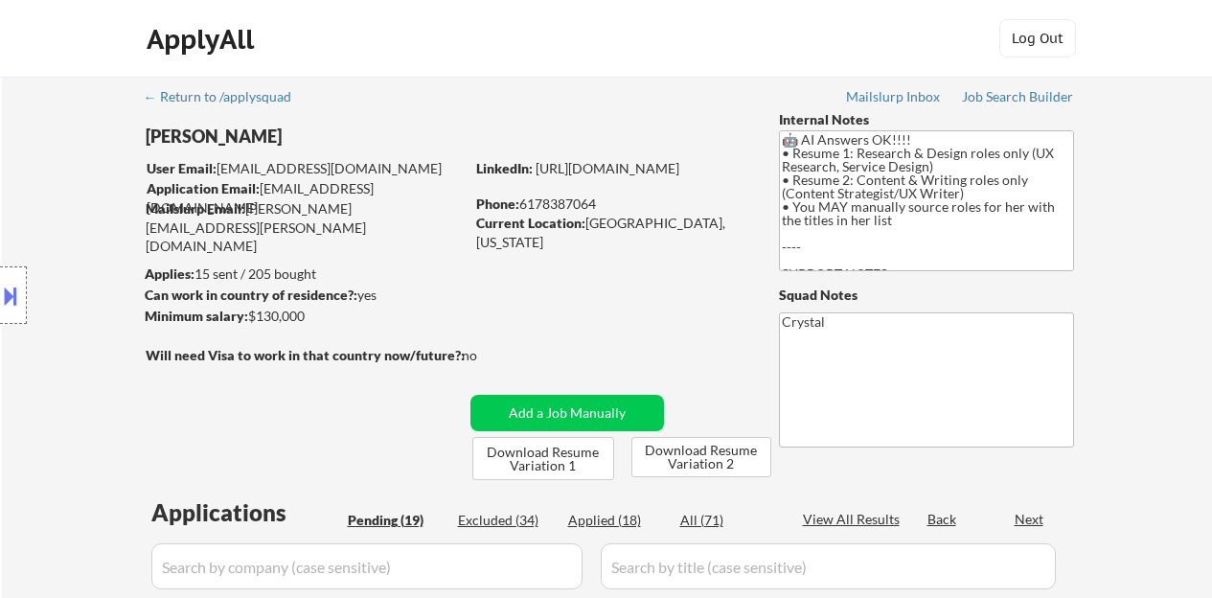
select select ""pending""
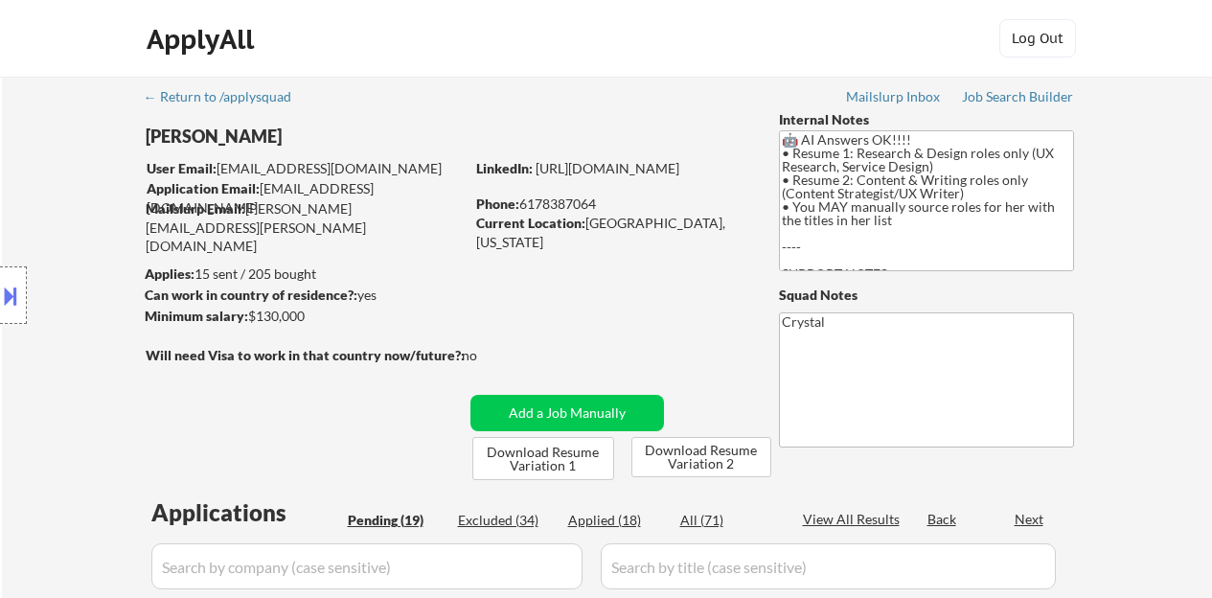
select select ""pending""
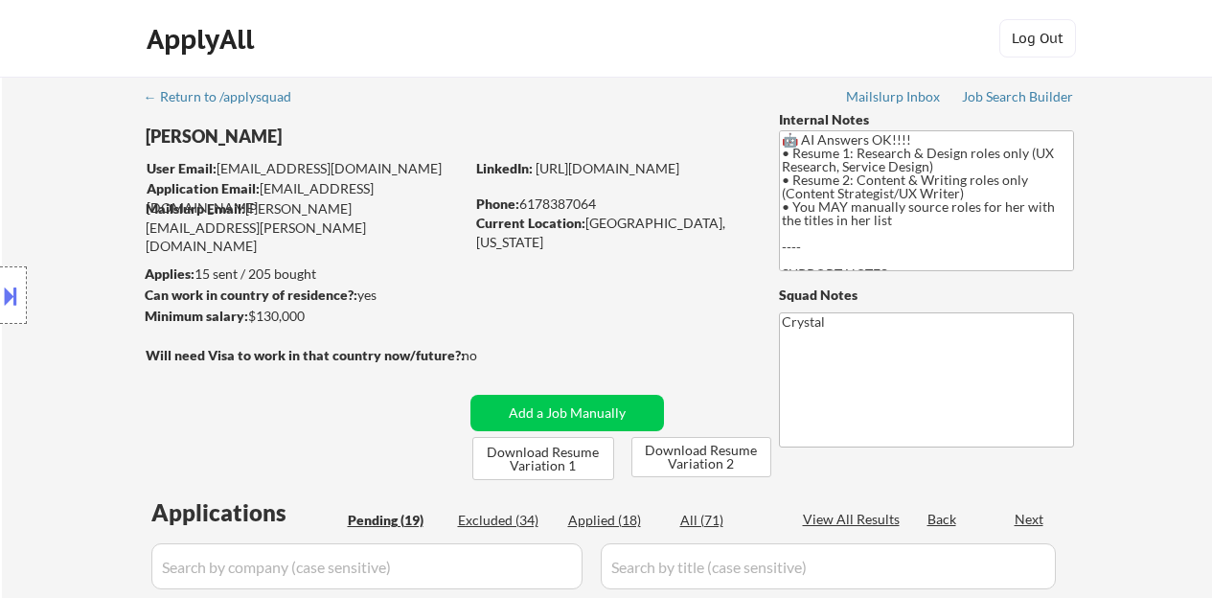
select select ""pending""
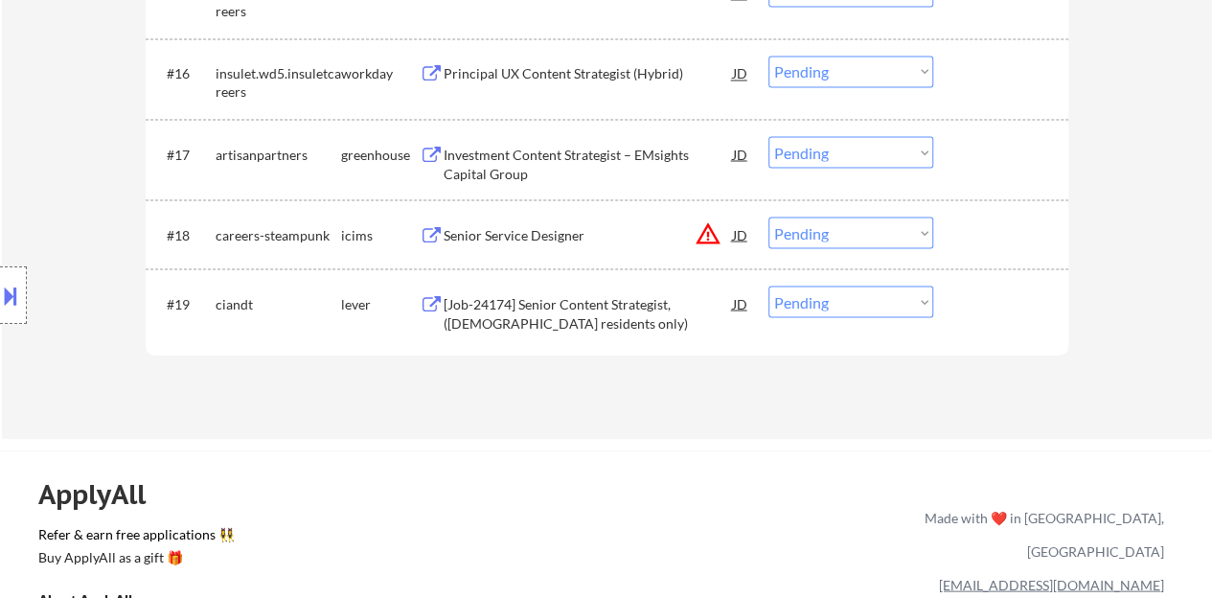
scroll to position [1629, 0]
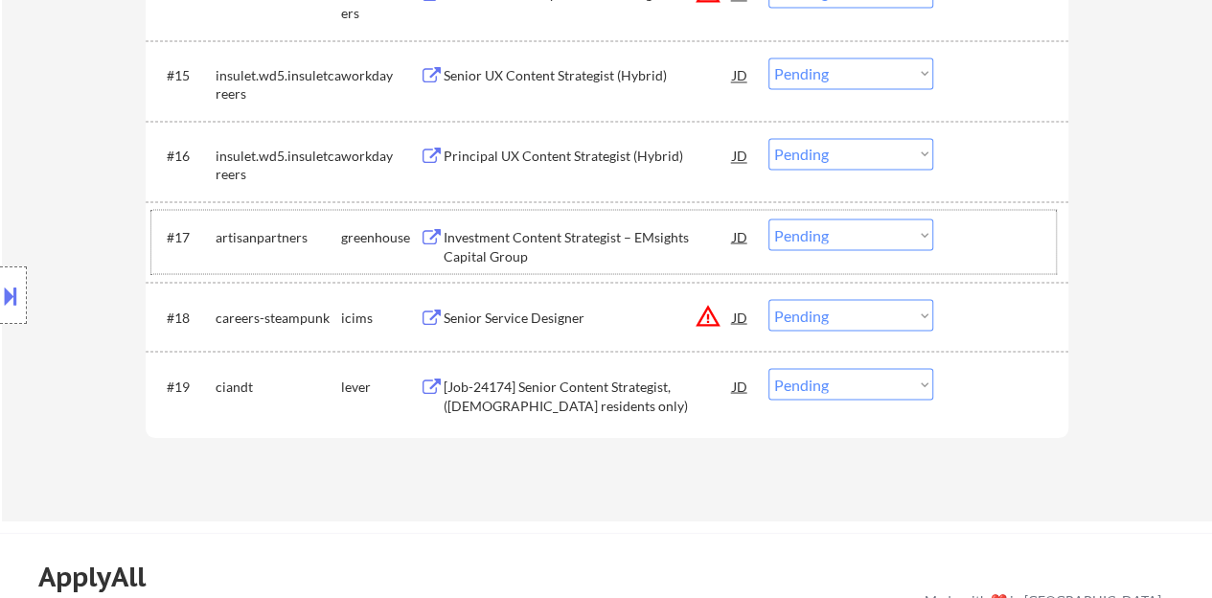
click at [991, 229] on div at bounding box center [1003, 235] width 84 height 34
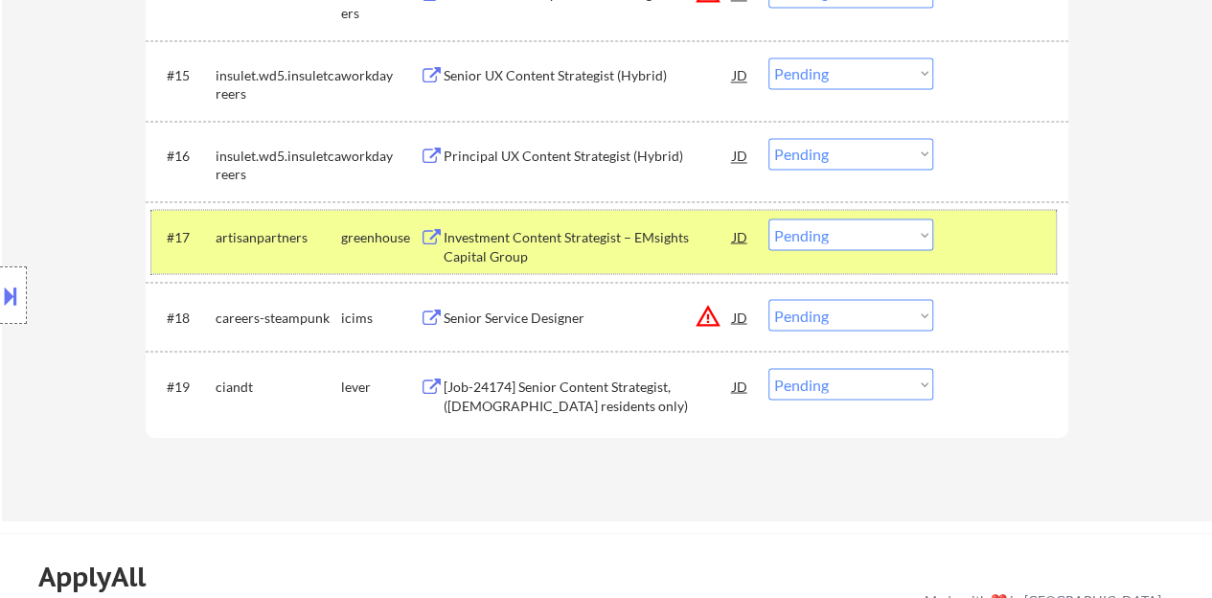
click at [815, 235] on select "Choose an option... Pending Applied Excluded (Questions) Excluded (Expired) Exc…" at bounding box center [850, 234] width 165 height 32
click at [768, 218] on select "Choose an option... Pending Applied Excluded (Questions) Excluded (Expired) Exc…" at bounding box center [850, 234] width 165 height 32
select select ""pending""
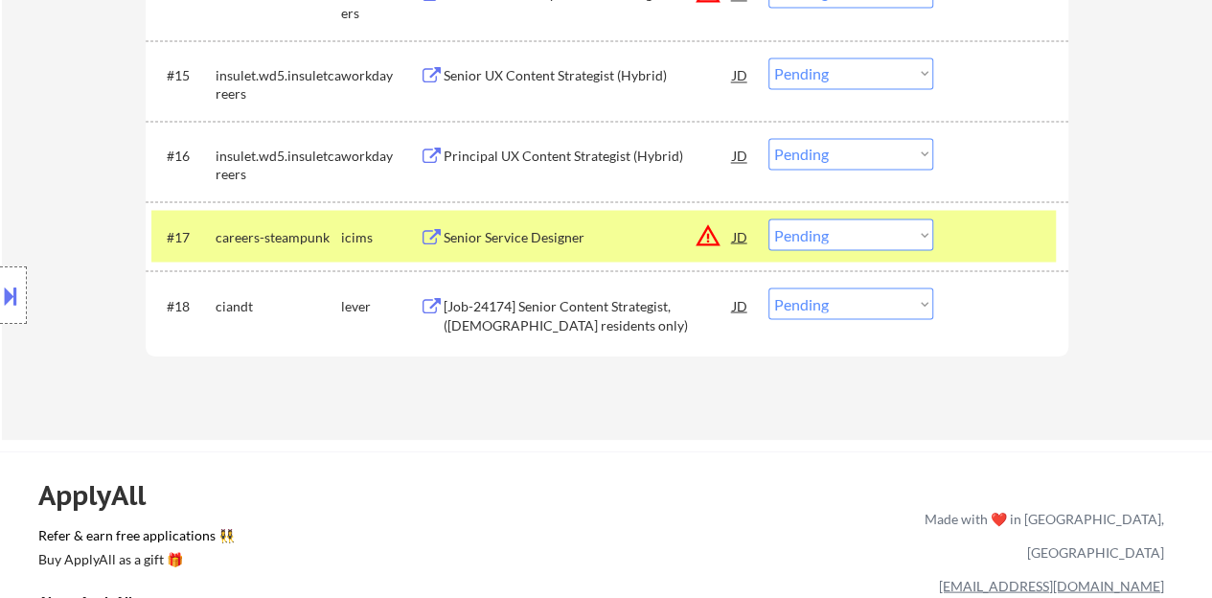
click at [969, 233] on div at bounding box center [1003, 235] width 84 height 34
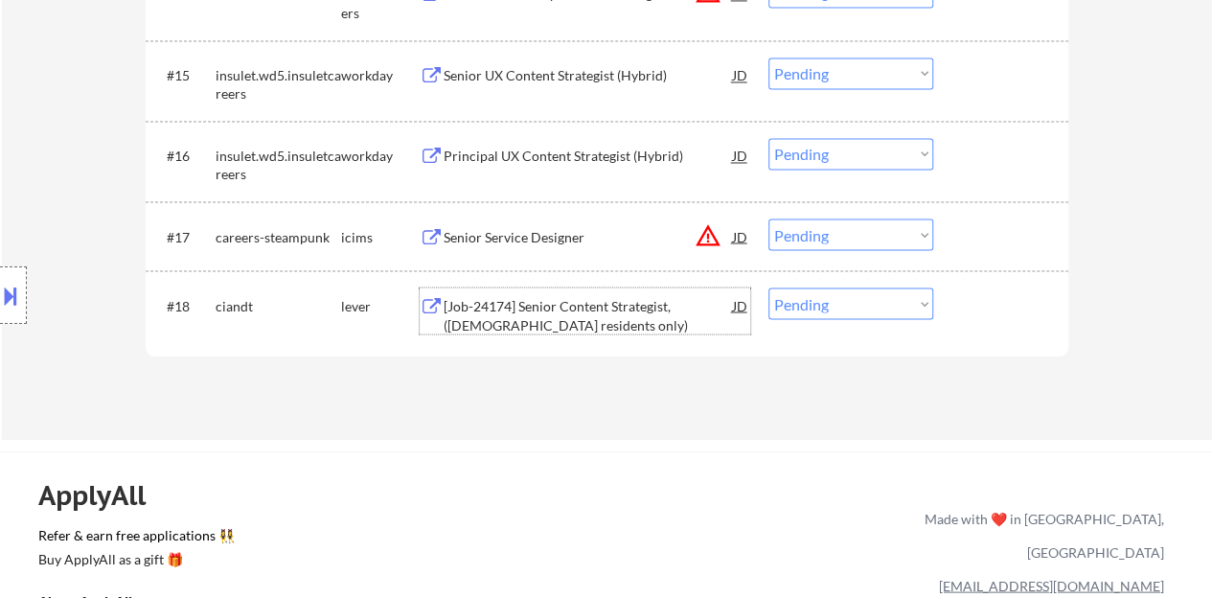
click at [644, 298] on div "[Job-24174] Senior Content Strategist, ([DEMOGRAPHIC_DATA] residents only)" at bounding box center [588, 314] width 289 height 37
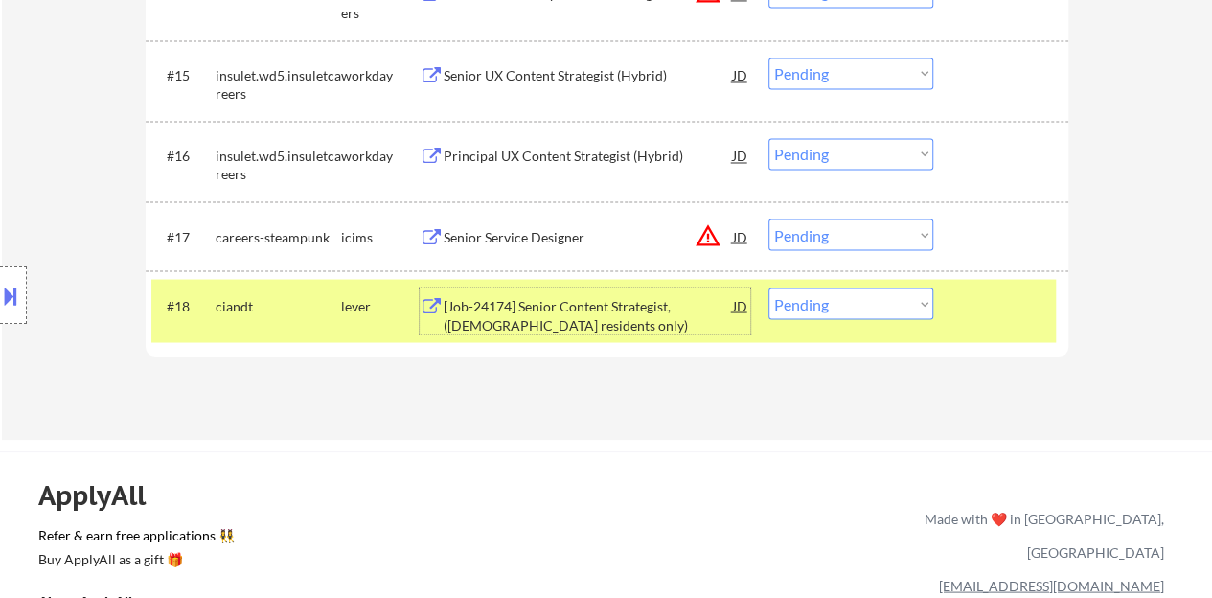
click at [831, 294] on select "Choose an option... Pending Applied Excluded (Questions) Excluded (Expired) Exc…" at bounding box center [850, 303] width 165 height 32
select select ""excluded__bad_match_""
click at [768, 287] on select "Choose an option... Pending Applied Excluded (Questions) Excluded (Expired) Exc…" at bounding box center [850, 303] width 165 height 32
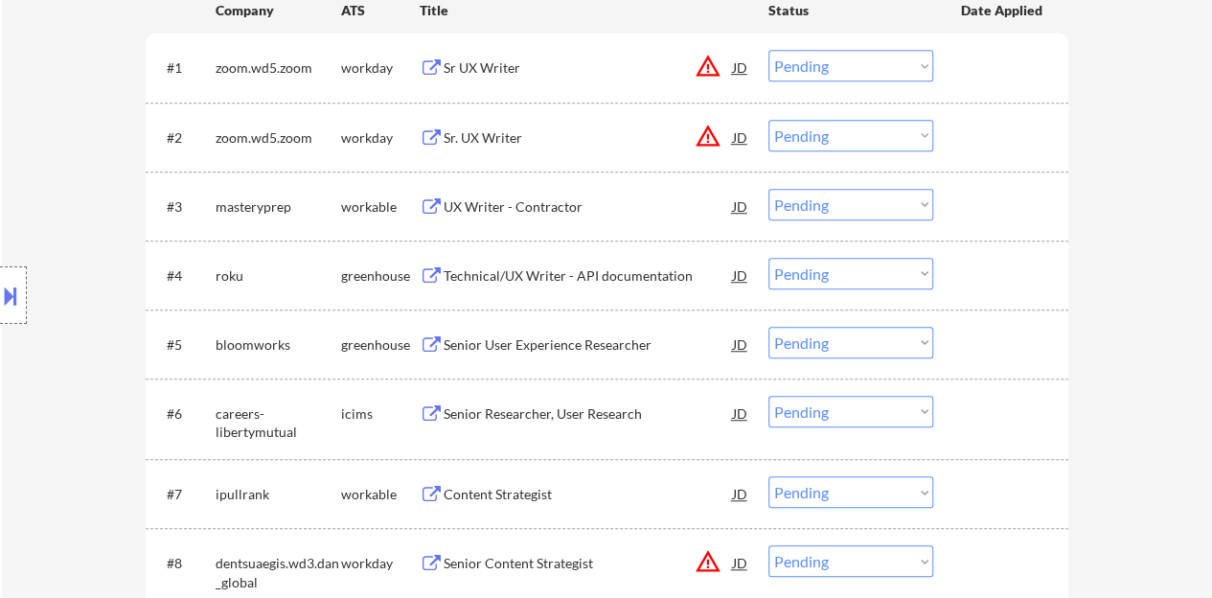
scroll to position [575, 0]
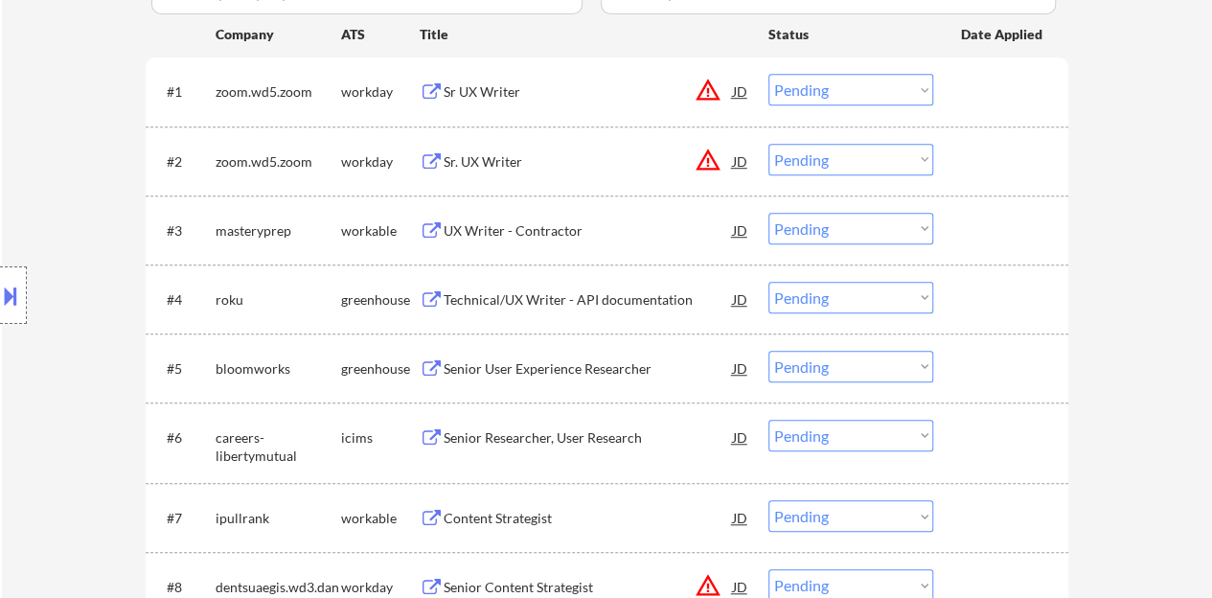
click at [632, 292] on div "Technical/UX Writer - API documentation" at bounding box center [588, 299] width 289 height 19
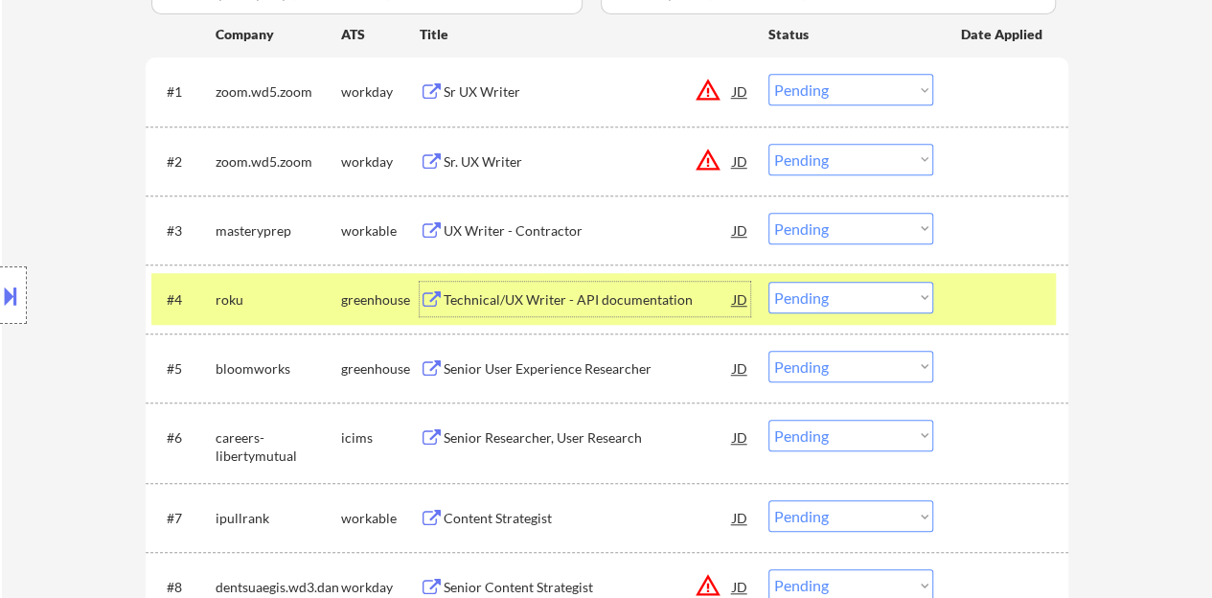
click at [870, 286] on select "Choose an option... Pending Applied Excluded (Questions) Excluded (Expired) Exc…" at bounding box center [850, 298] width 165 height 32
click at [768, 282] on select "Choose an option... Pending Applied Excluded (Questions) Excluded (Expired) Exc…" at bounding box center [850, 298] width 165 height 32
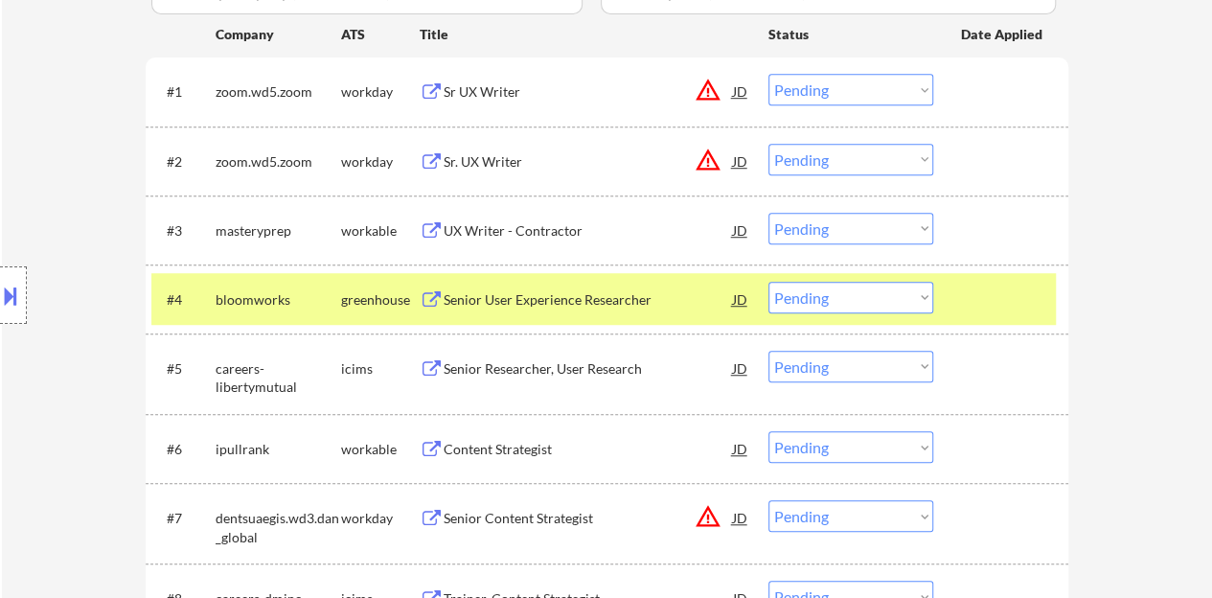
click at [623, 298] on div "Senior User Experience Researcher" at bounding box center [588, 299] width 289 height 19
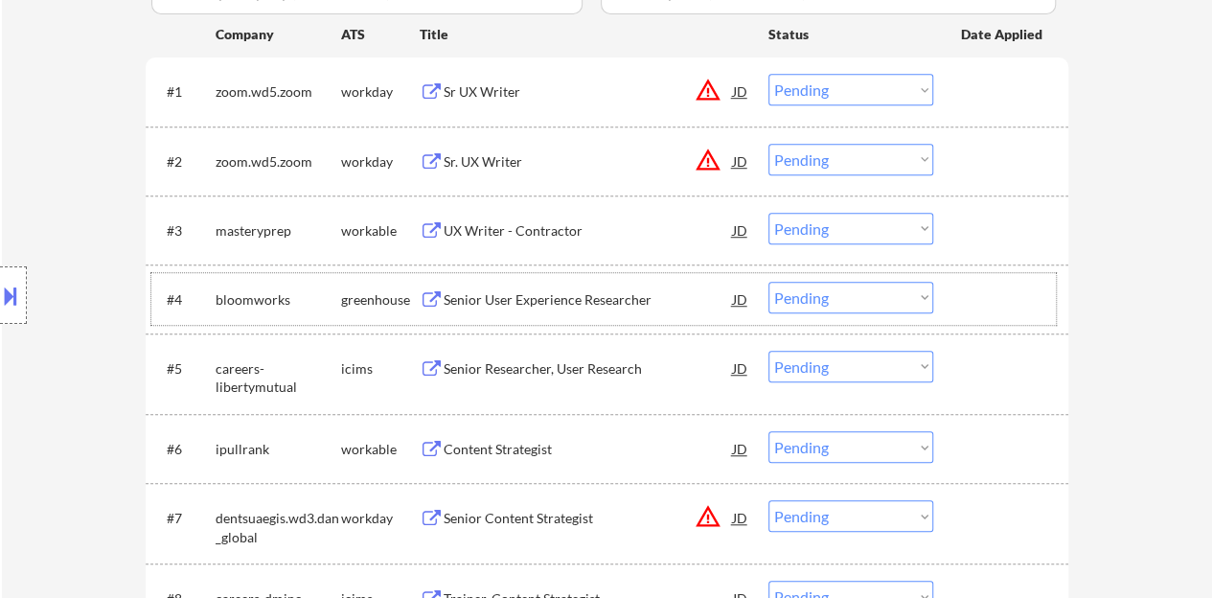
click at [994, 288] on div at bounding box center [1003, 299] width 84 height 34
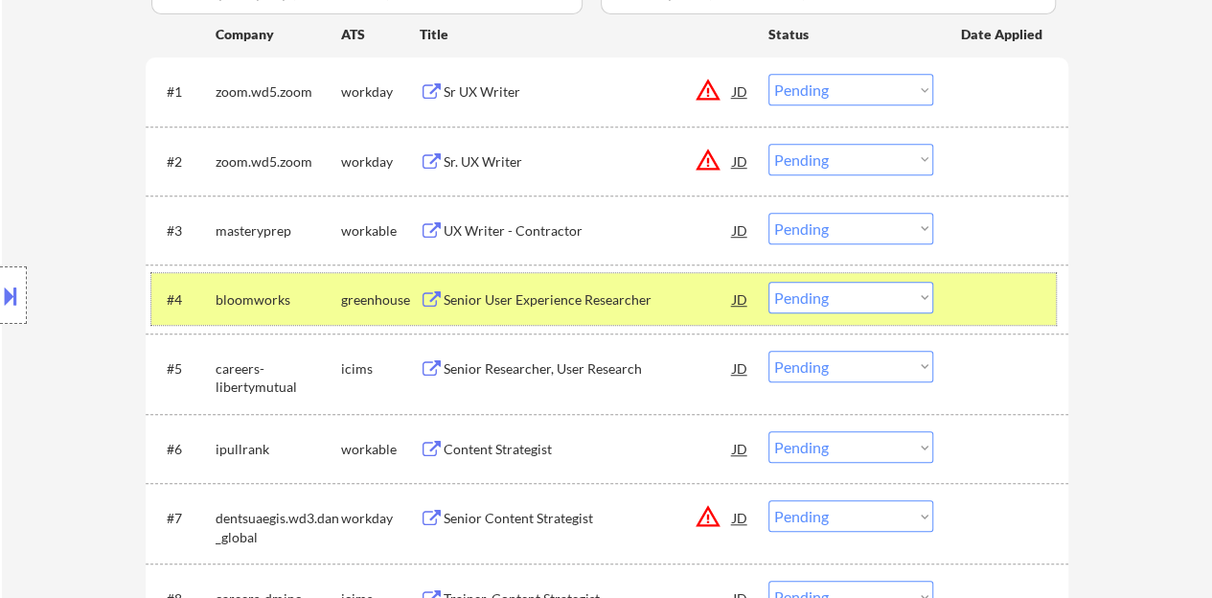
click at [805, 301] on select "Choose an option... Pending Applied Excluded (Questions) Excluded (Expired) Exc…" at bounding box center [850, 298] width 165 height 32
click at [768, 282] on select "Choose an option... Pending Applied Excluded (Questions) Excluded (Expired) Exc…" at bounding box center [850, 298] width 165 height 32
select select ""pending""
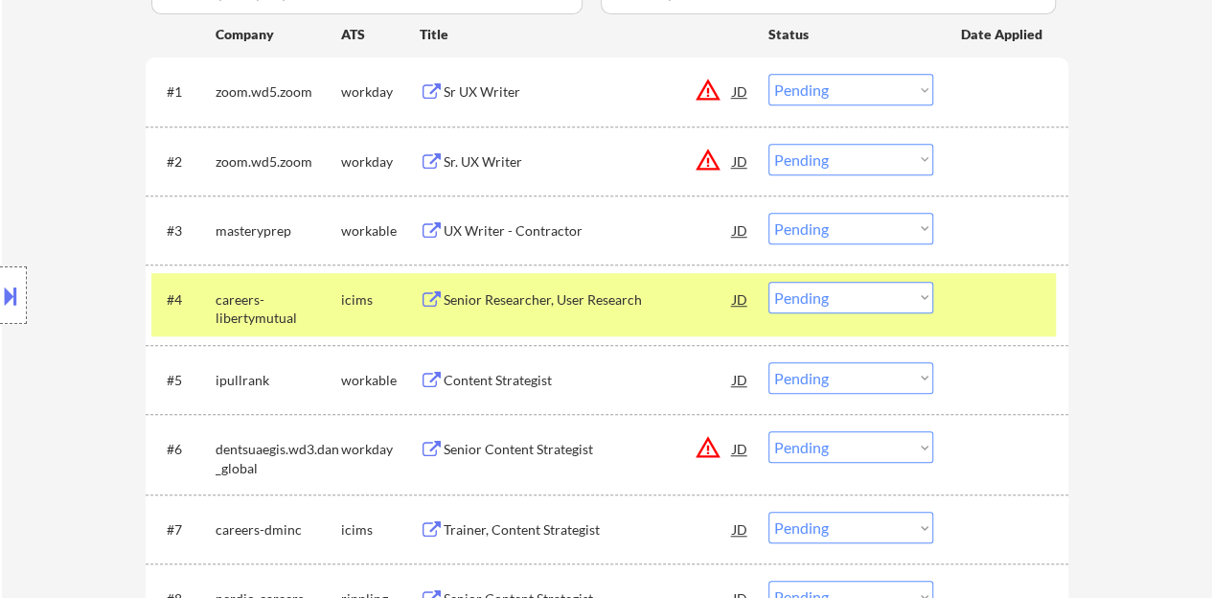
click at [1025, 303] on div at bounding box center [1003, 299] width 84 height 34
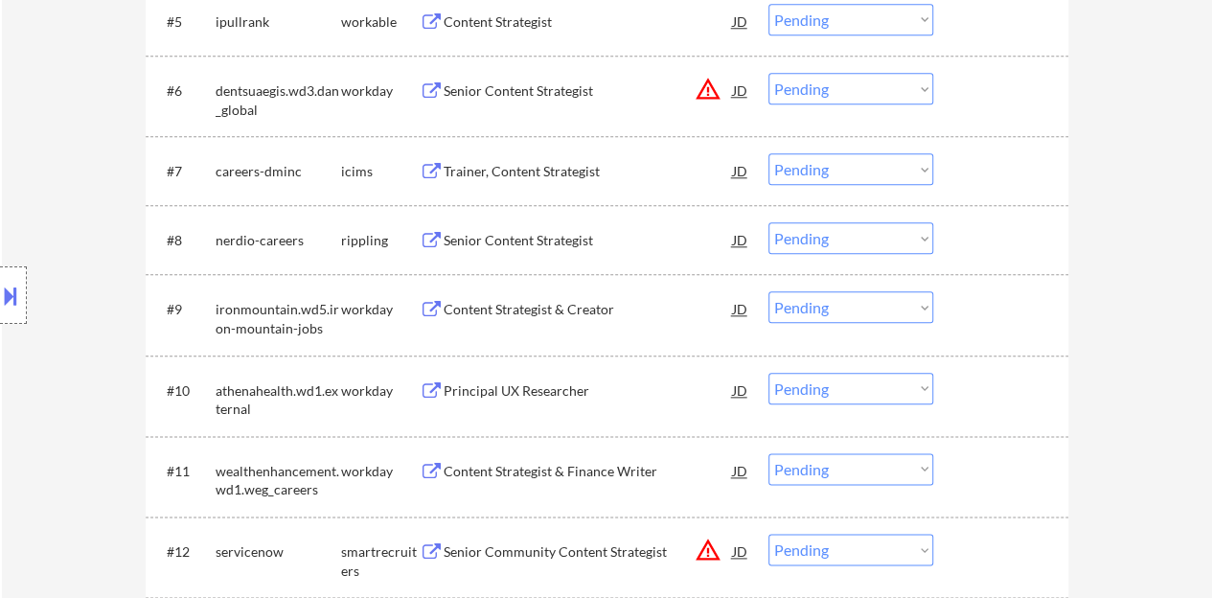
scroll to position [958, 0]
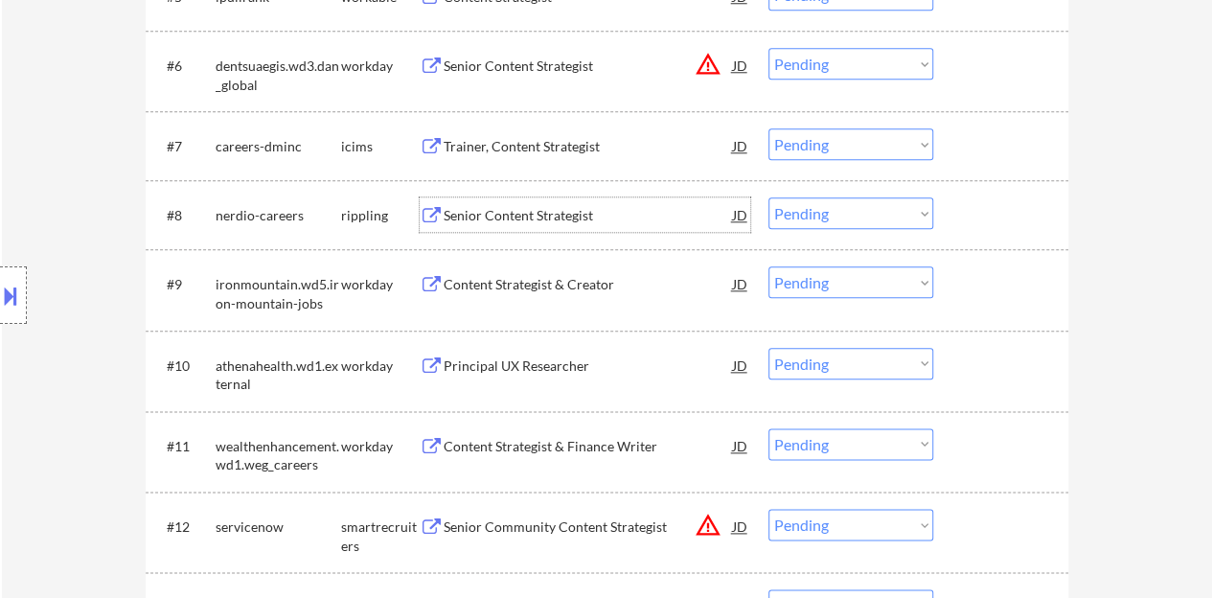
click at [536, 212] on div "Senior Content Strategist" at bounding box center [588, 215] width 289 height 19
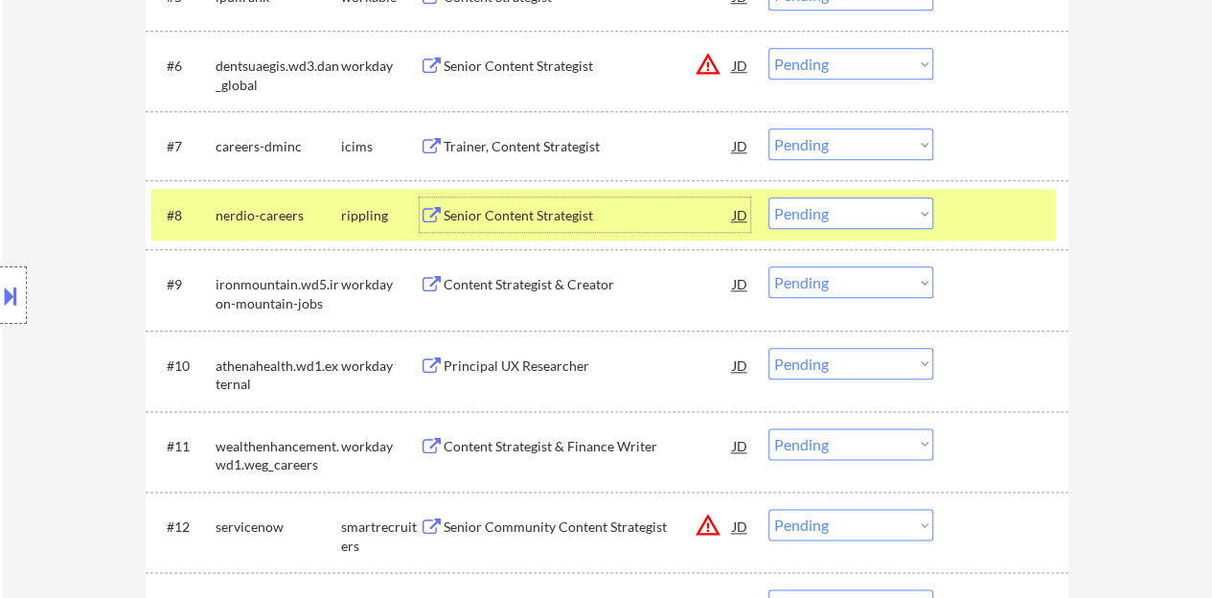
click at [815, 206] on select "Choose an option... Pending Applied Excluded (Questions) Excluded (Expired) Exc…" at bounding box center [850, 213] width 165 height 32
click at [768, 197] on select "Choose an option... Pending Applied Excluded (Questions) Excluded (Expired) Exc…" at bounding box center [850, 213] width 165 height 32
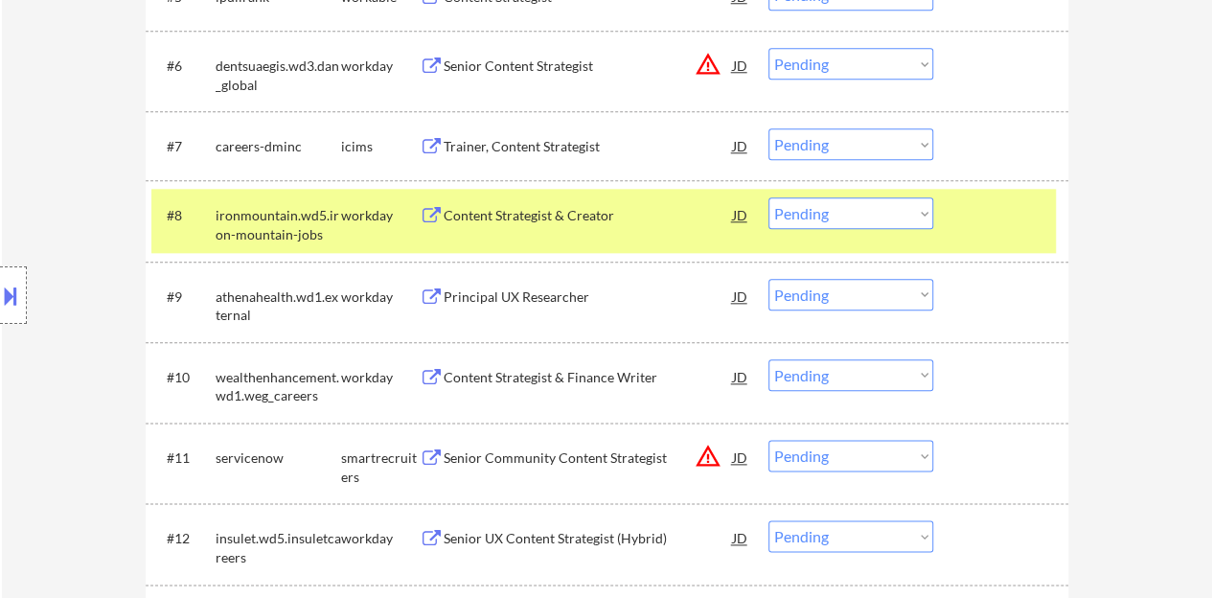
click at [570, 217] on div "Content Strategist & Creator" at bounding box center [588, 215] width 289 height 19
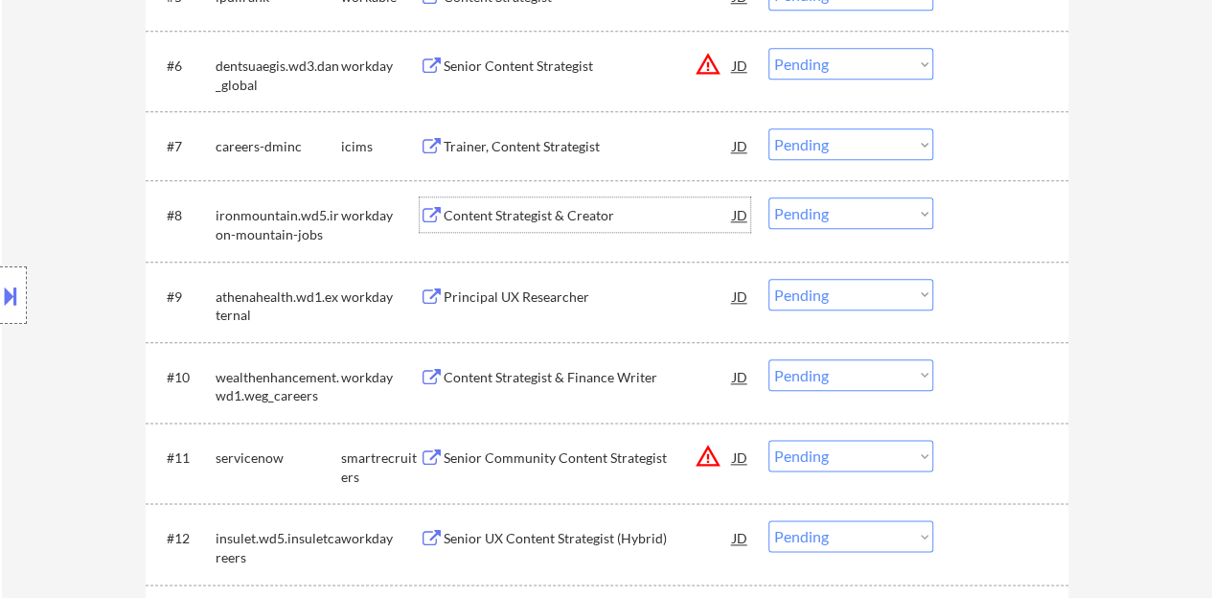
click at [950, 227] on div "#8 ironmountain.wd5.iron-mountain-jobs workday Content Strategist & Creator JD …" at bounding box center [603, 220] width 904 height 63
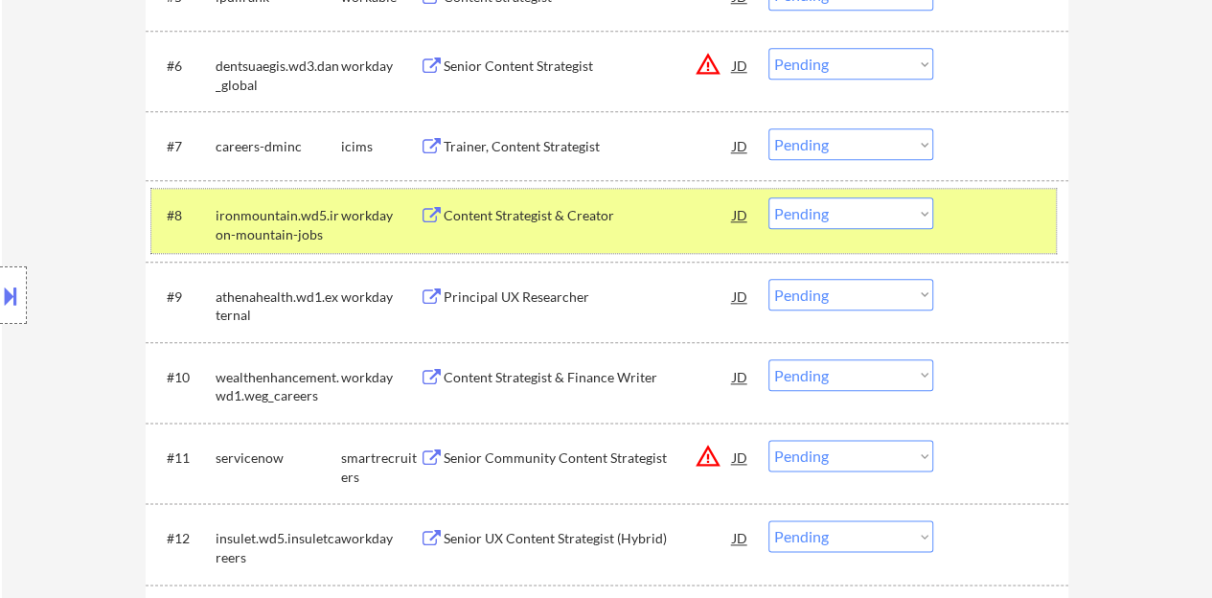
click at [837, 215] on select "Choose an option... Pending Applied Excluded (Questions) Excluded (Expired) Exc…" at bounding box center [850, 213] width 165 height 32
click at [768, 197] on select "Choose an option... Pending Applied Excluded (Questions) Excluded (Expired) Exc…" at bounding box center [850, 213] width 165 height 32
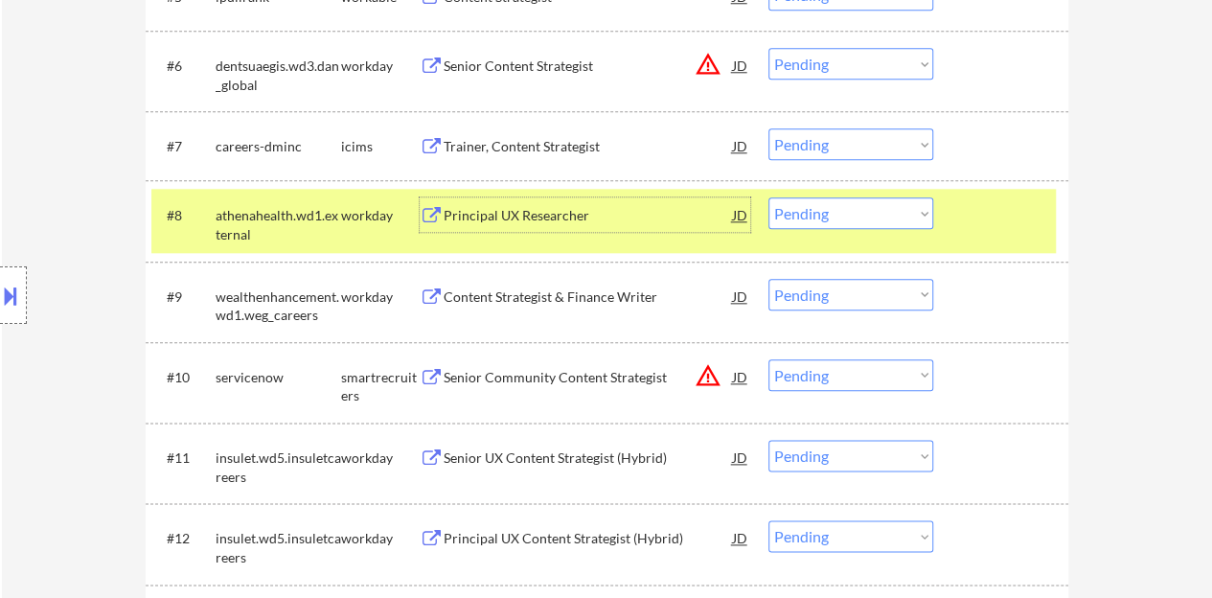
click at [576, 213] on div "Principal UX Researcher" at bounding box center [588, 215] width 289 height 19
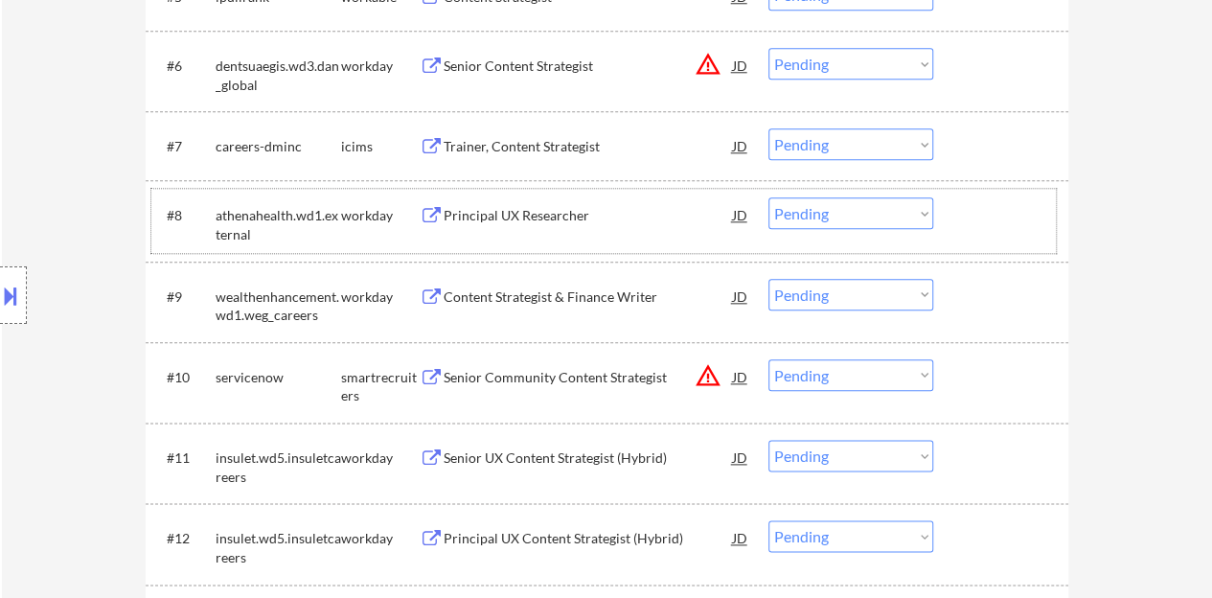
click at [1010, 224] on div at bounding box center [1003, 214] width 84 height 34
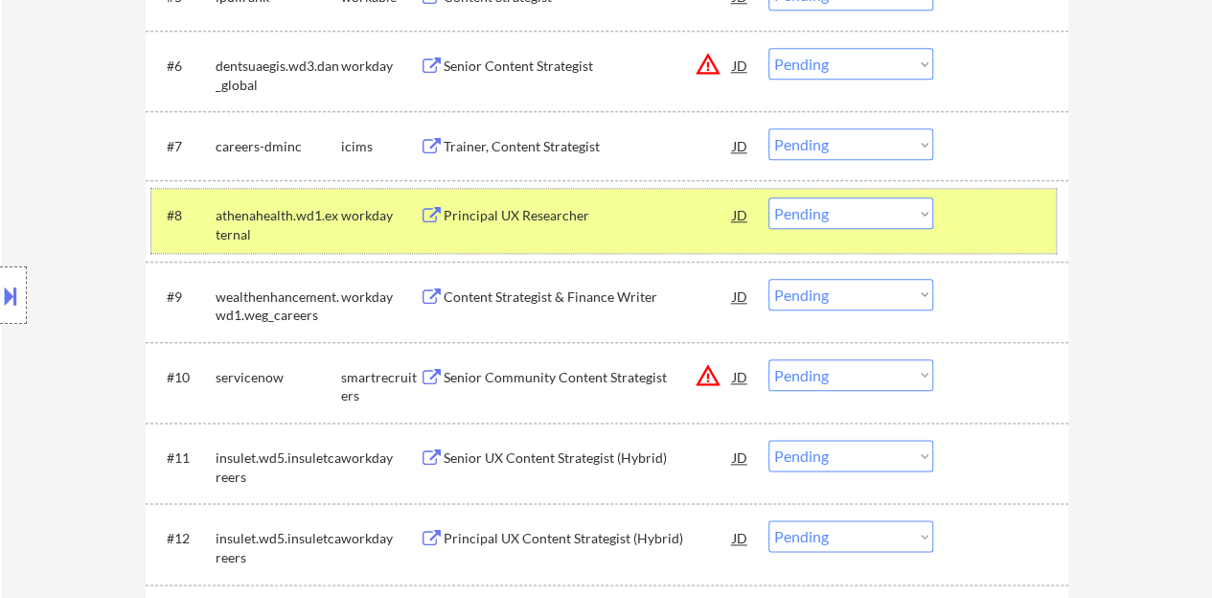
click at [507, 217] on div "Principal UX Researcher" at bounding box center [588, 215] width 289 height 19
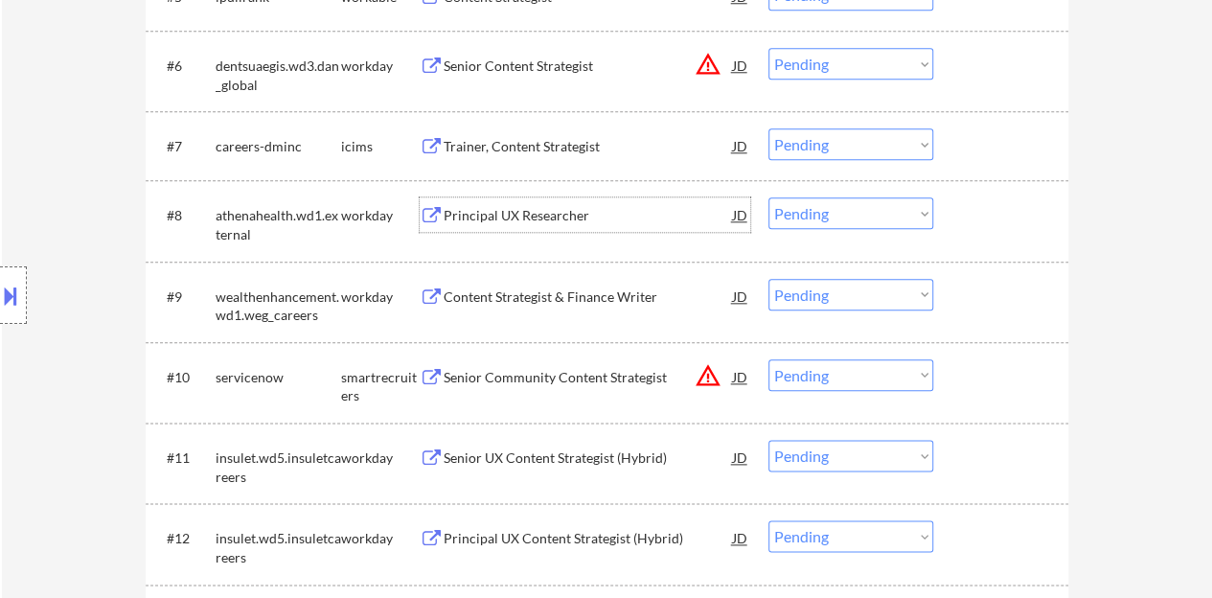
click at [1005, 246] on div "#8 athenahealth.wd1.external workday Principal UX Researcher JD warning_amber C…" at bounding box center [603, 220] width 904 height 63
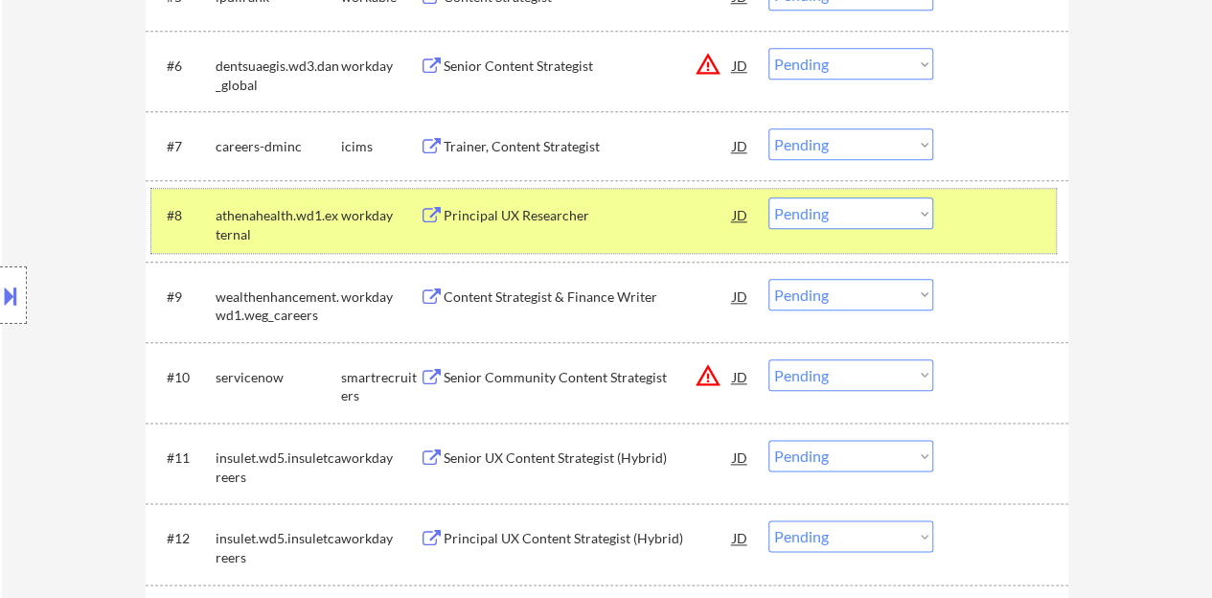
click at [0, 297] on button at bounding box center [10, 296] width 21 height 32
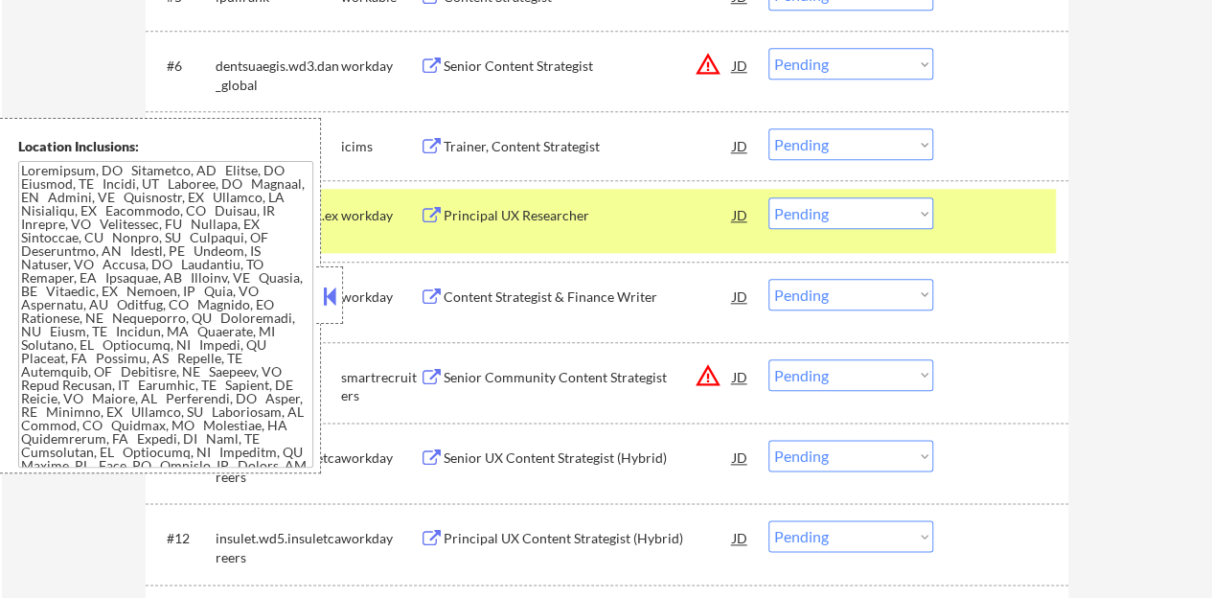
click at [335, 292] on button at bounding box center [329, 296] width 21 height 29
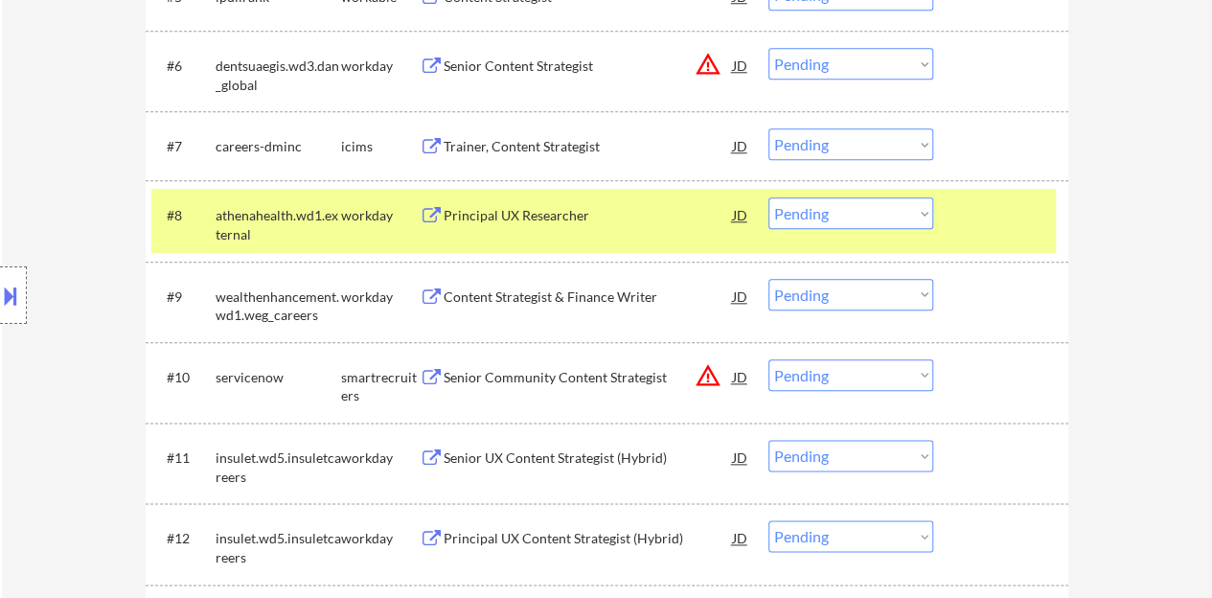
click at [925, 206] on select "Choose an option... Pending Applied Excluded (Questions) Excluded (Expired) Exc…" at bounding box center [850, 213] width 165 height 32
click at [768, 197] on select "Choose an option... Pending Applied Excluded (Questions) Excluded (Expired) Exc…" at bounding box center [850, 213] width 165 height 32
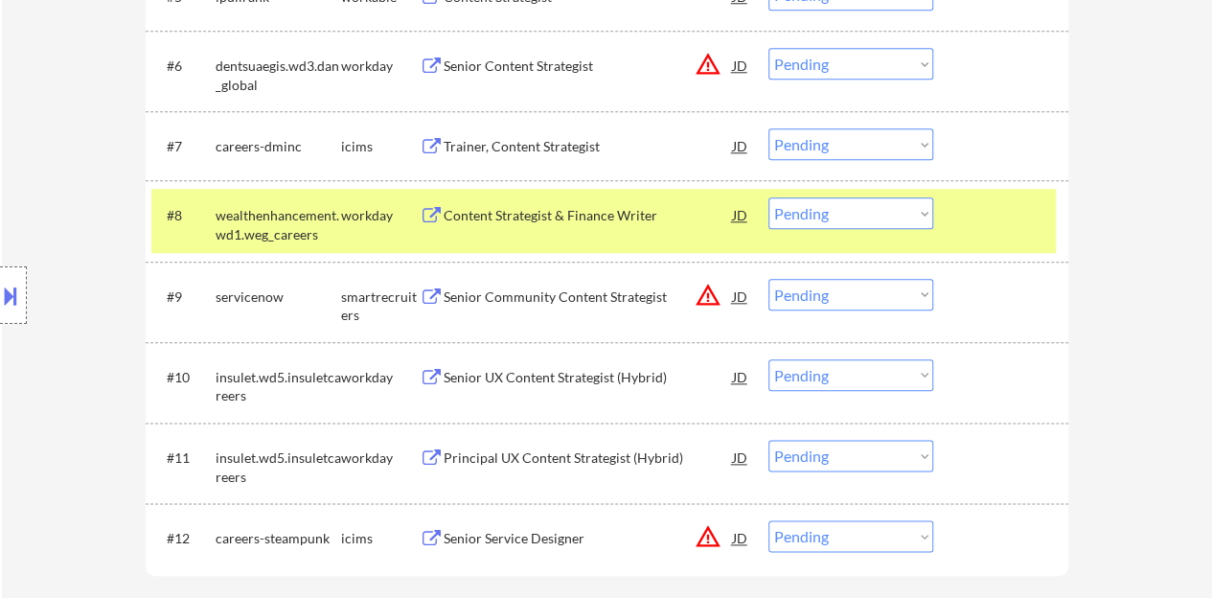
click at [592, 230] on div "Content Strategist & Finance Writer" at bounding box center [588, 214] width 289 height 34
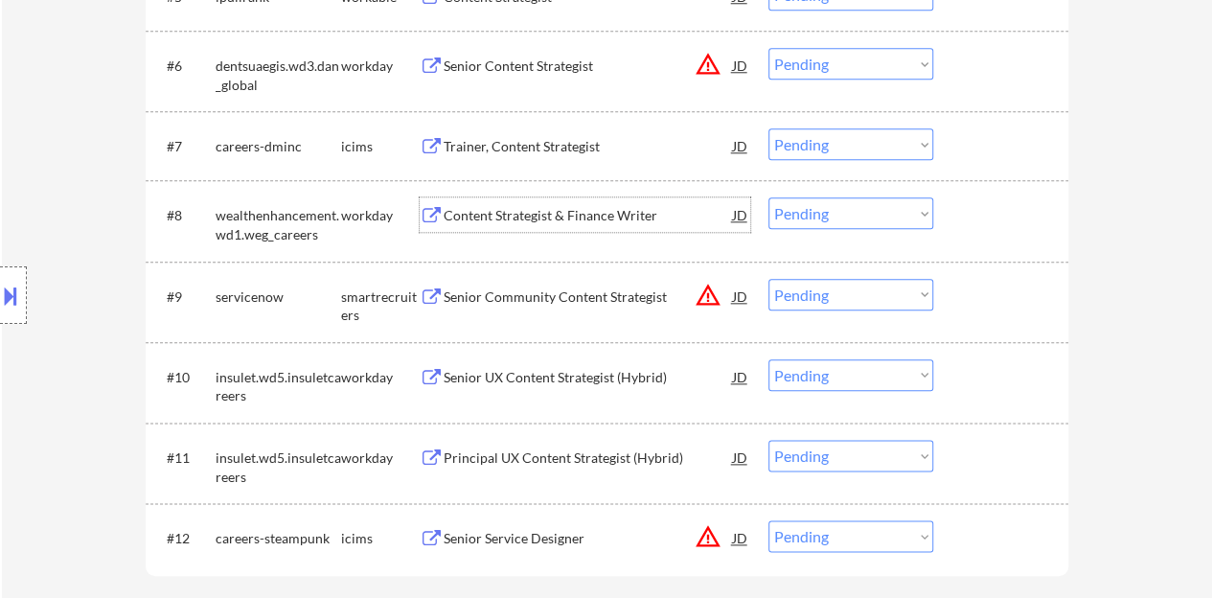
click at [1000, 242] on div "#8 wealthenhancement.wd1.weg_careers workday Content Strategist & Finance Write…" at bounding box center [603, 220] width 904 height 63
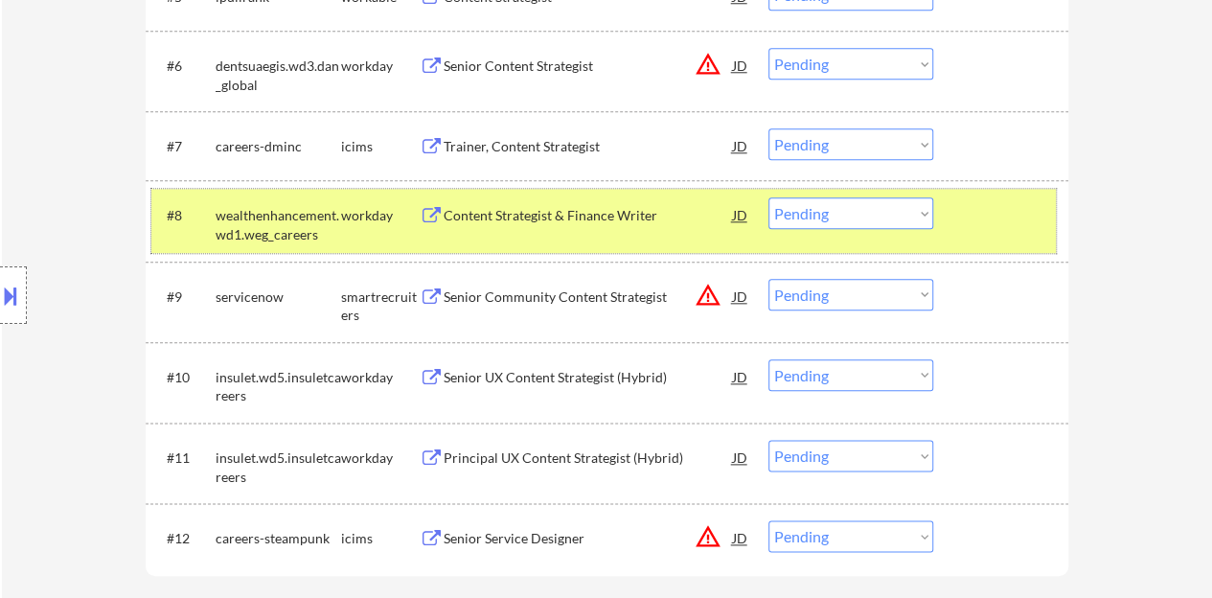
click at [819, 216] on select "Choose an option... Pending Applied Excluded (Questions) Excluded (Expired) Exc…" at bounding box center [850, 213] width 165 height 32
click at [768, 197] on select "Choose an option... Pending Applied Excluded (Questions) Excluded (Expired) Exc…" at bounding box center [850, 213] width 165 height 32
select select ""pending""
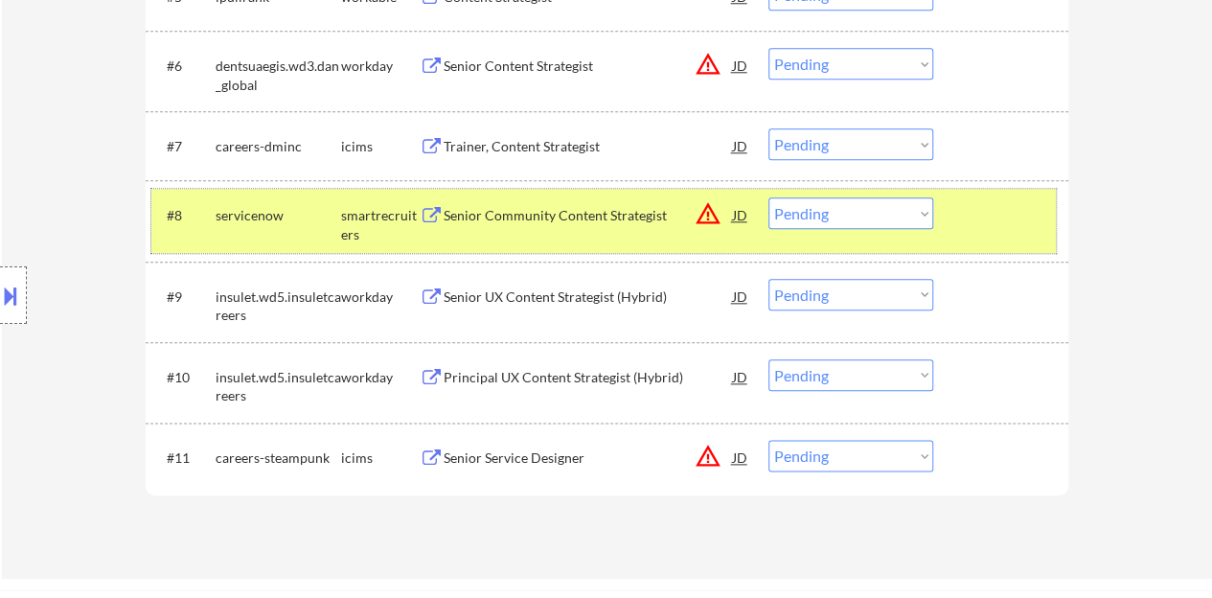
click at [994, 223] on div at bounding box center [1003, 214] width 84 height 34
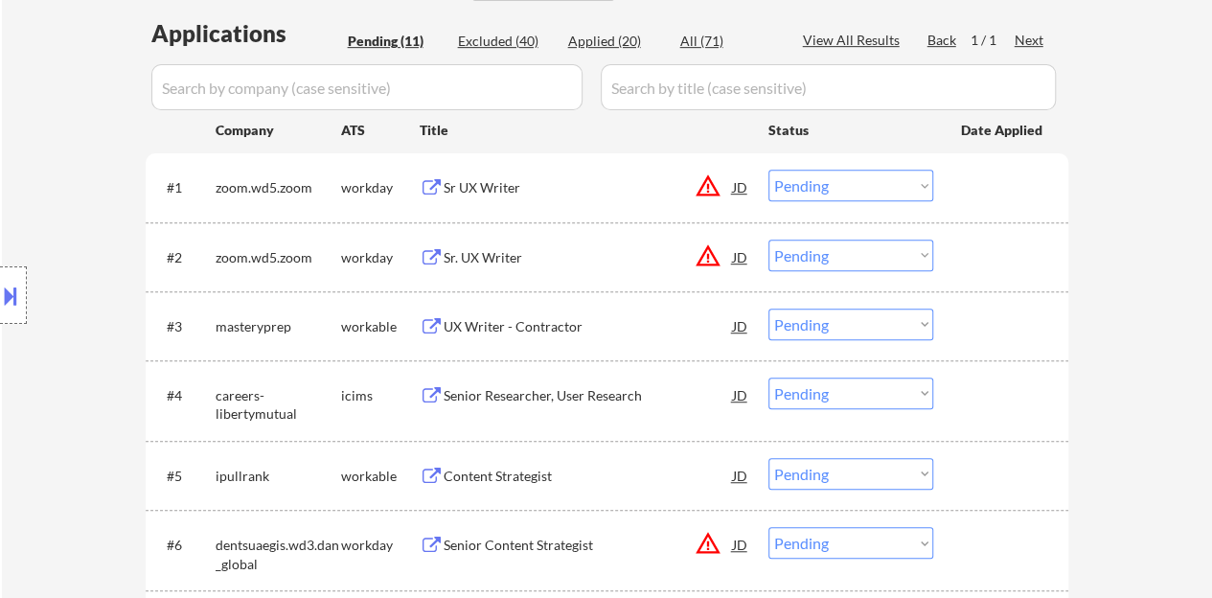
scroll to position [575, 0]
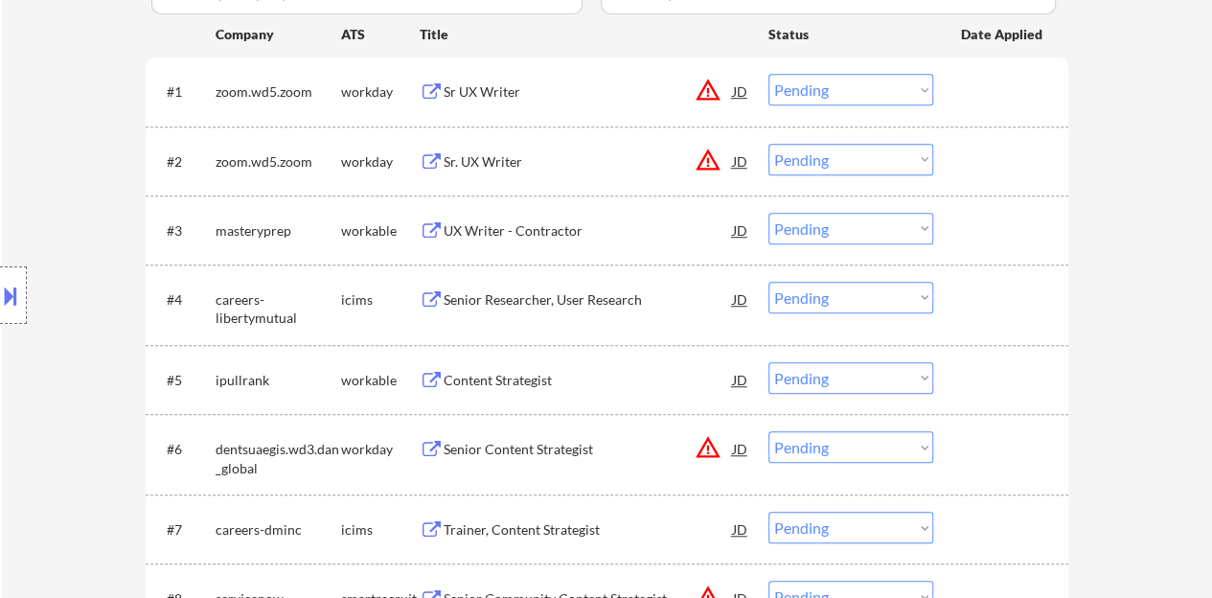
click at [522, 227] on div "UX Writer - Contractor" at bounding box center [588, 230] width 289 height 19
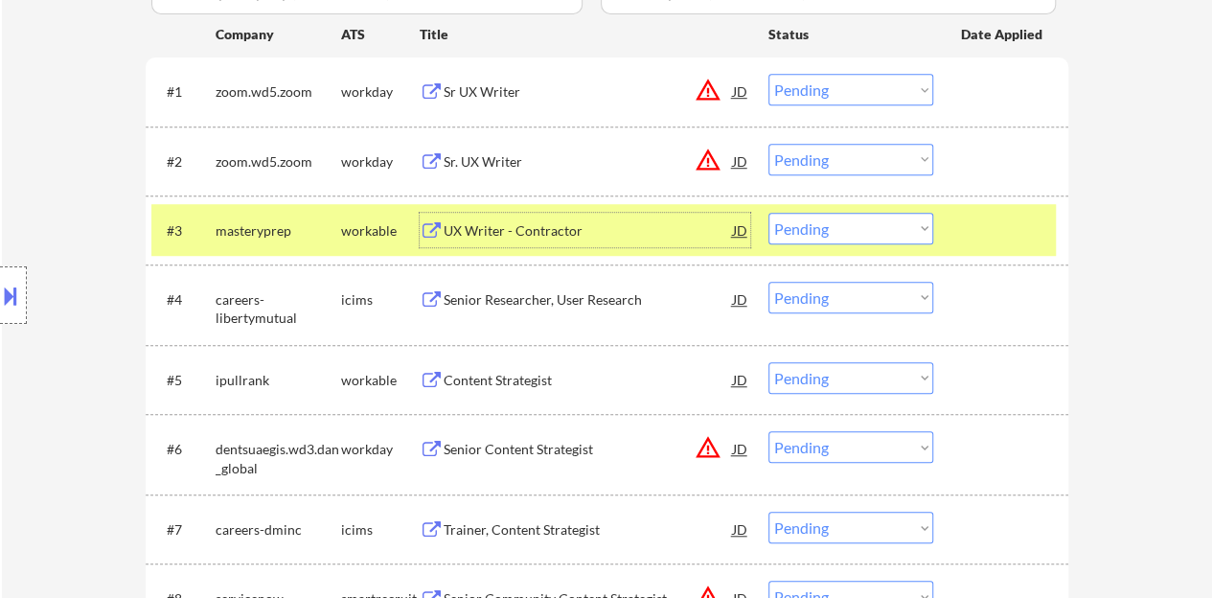
click at [809, 222] on select "Choose an option... Pending Applied Excluded (Questions) Excluded (Expired) Exc…" at bounding box center [850, 229] width 165 height 32
click at [768, 213] on select "Choose an option... Pending Applied Excluded (Questions) Excluded (Expired) Exc…" at bounding box center [850, 229] width 165 height 32
select select ""pending""
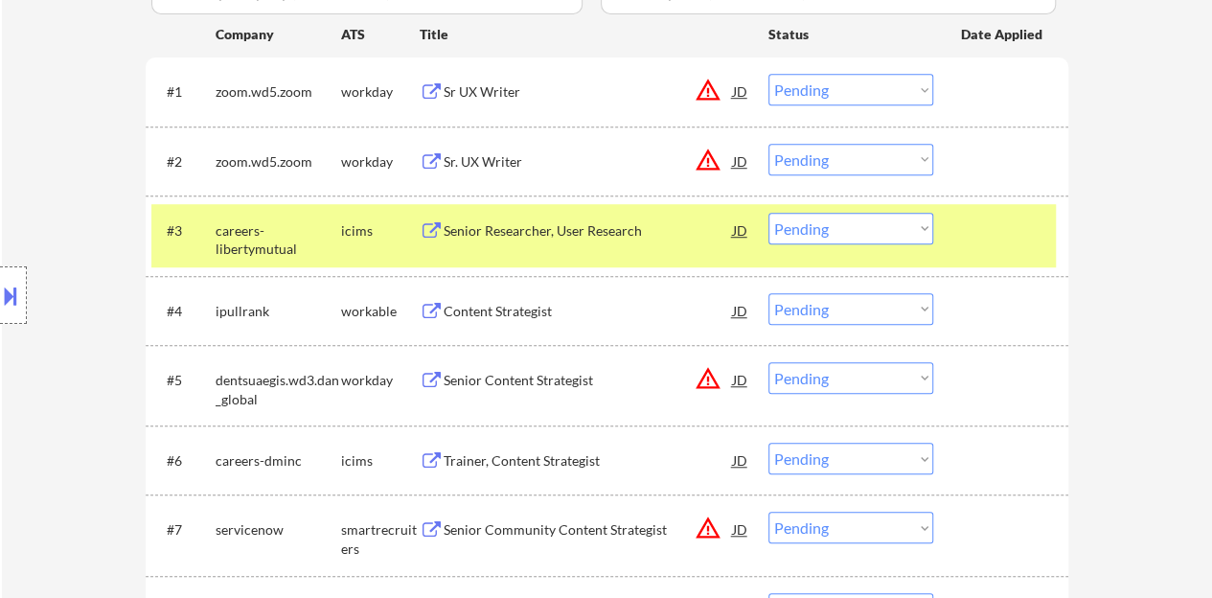
click at [983, 236] on div at bounding box center [1003, 230] width 84 height 34
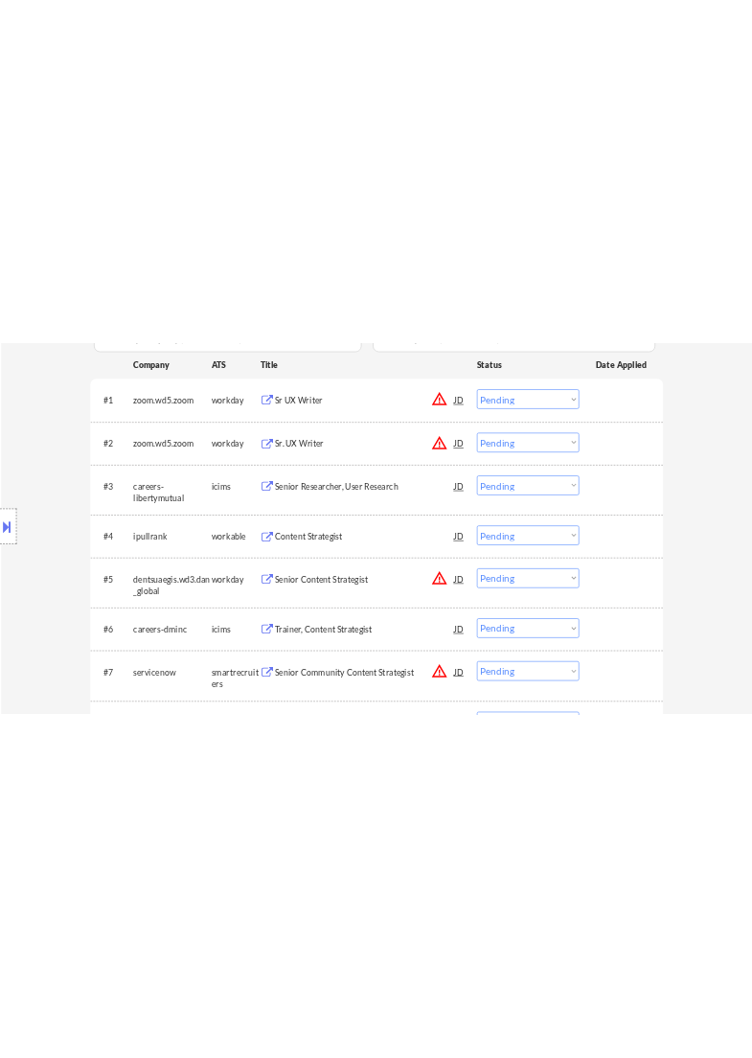
scroll to position [671, 0]
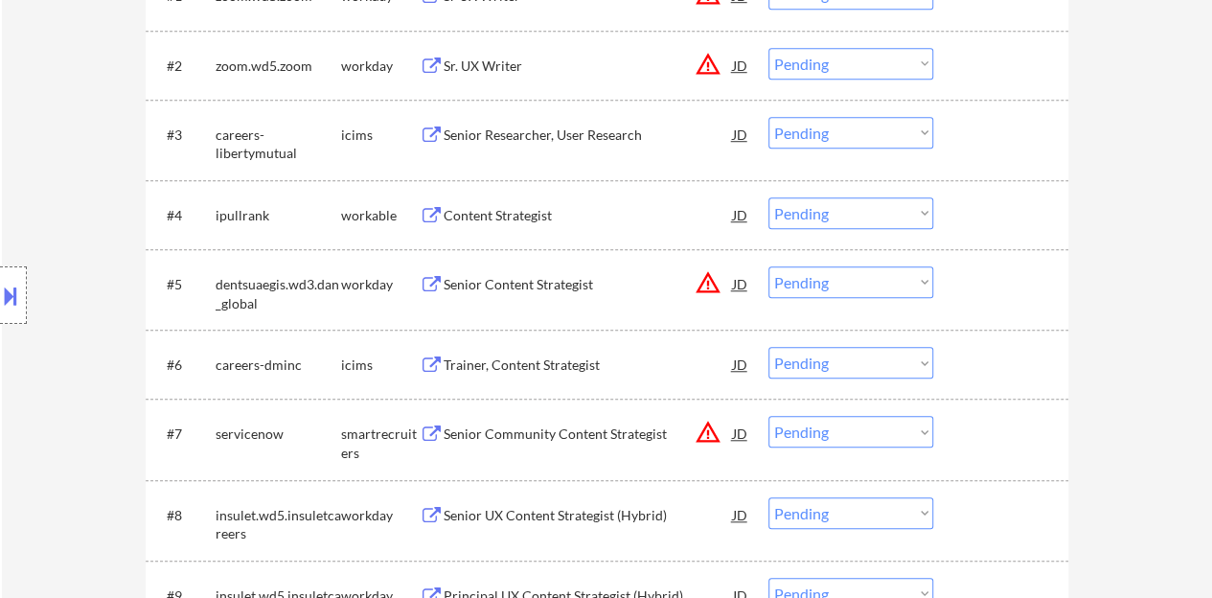
click at [492, 212] on div "Content Strategist" at bounding box center [588, 215] width 289 height 19
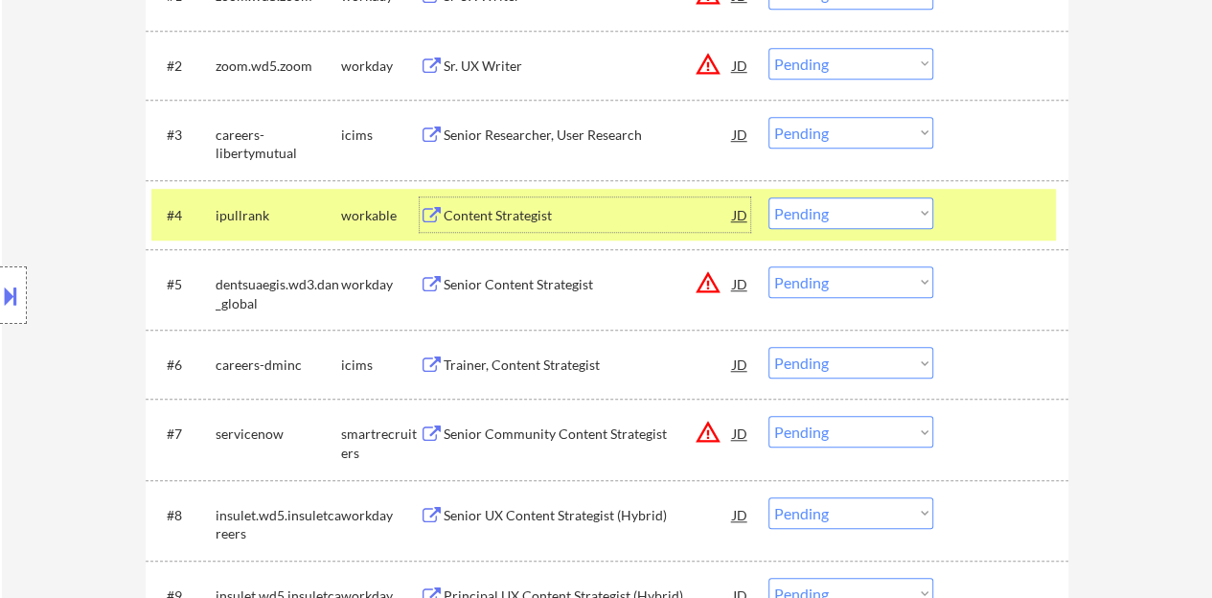
click at [879, 223] on select "Choose an option... Pending Applied Excluded (Questions) Excluded (Expired) Exc…" at bounding box center [850, 213] width 165 height 32
click at [879, 216] on select "Choose an option... Pending Applied Excluded (Questions) Excluded (Expired) Exc…" at bounding box center [850, 213] width 165 height 32
click at [768, 197] on select "Choose an option... Pending Applied Excluded (Questions) Excluded (Expired) Exc…" at bounding box center [850, 213] width 165 height 32
select select ""pending""
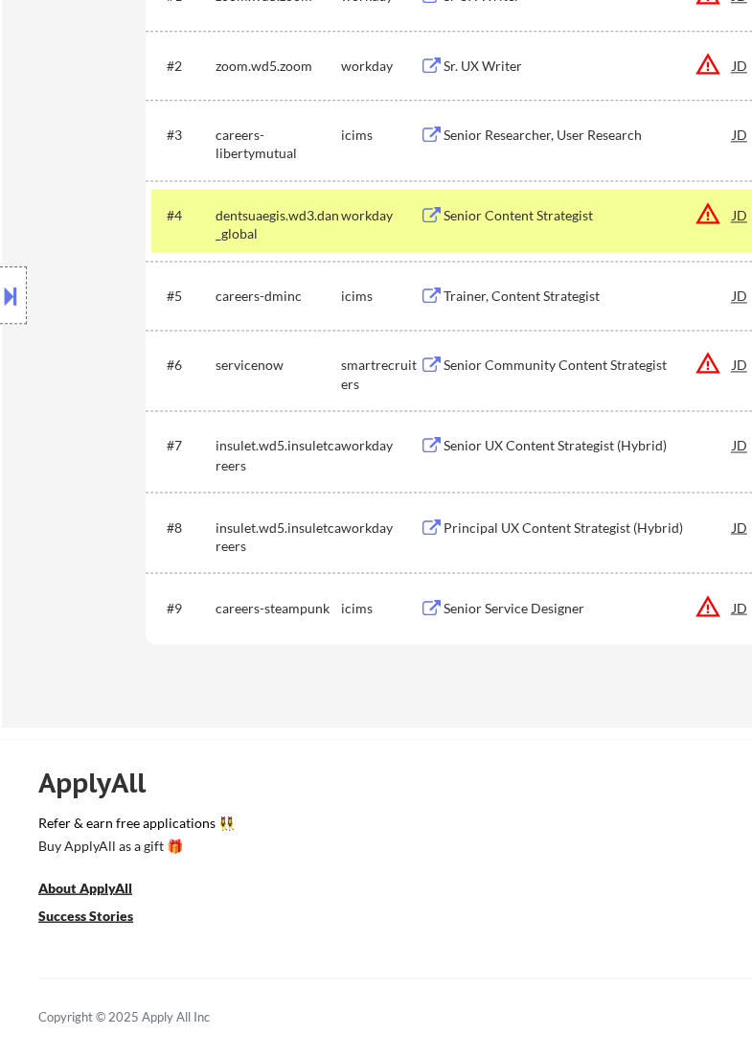
select select ""pending""
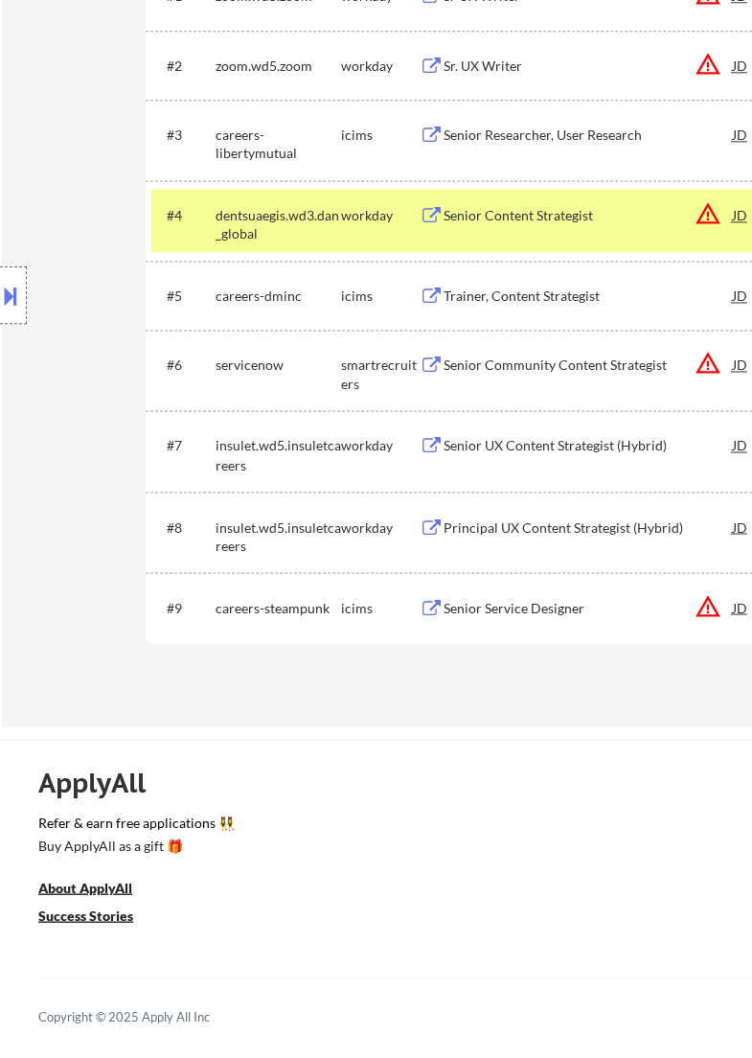
select select ""pending""
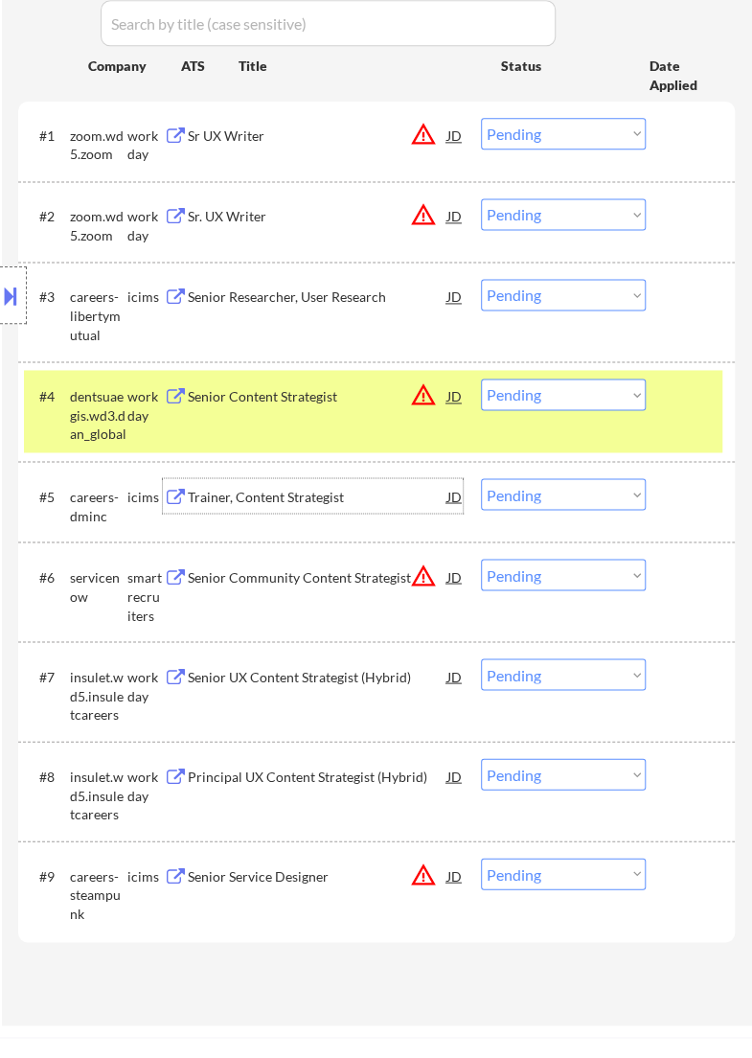
click at [268, 511] on div "Trainer, Content Strategist" at bounding box center [317, 495] width 260 height 34
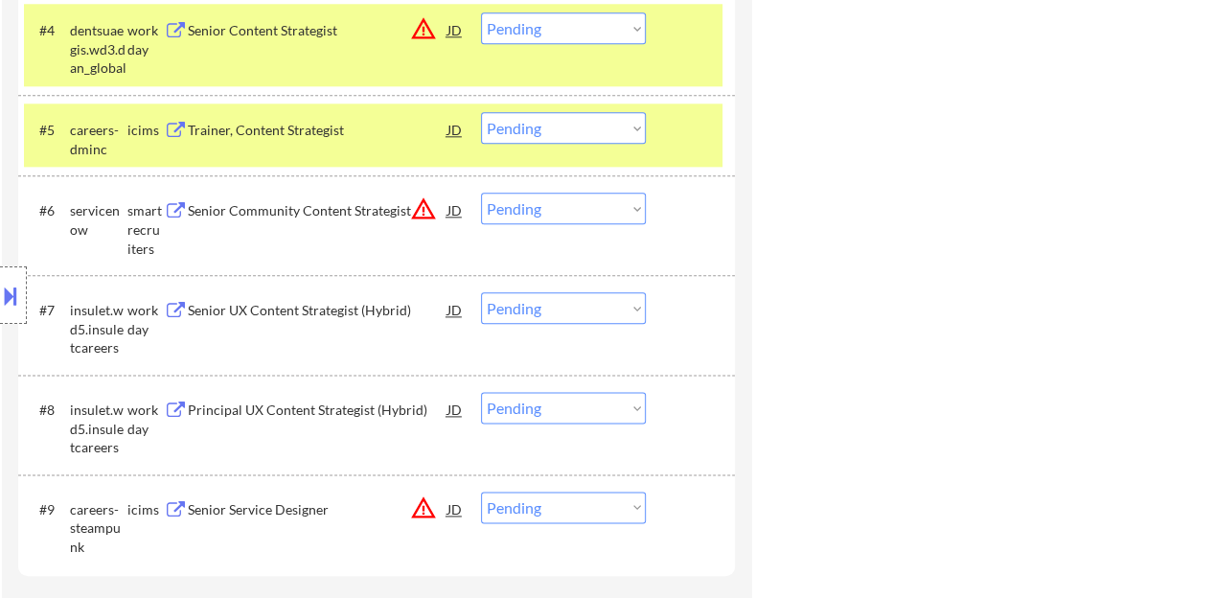
select select ""pending""
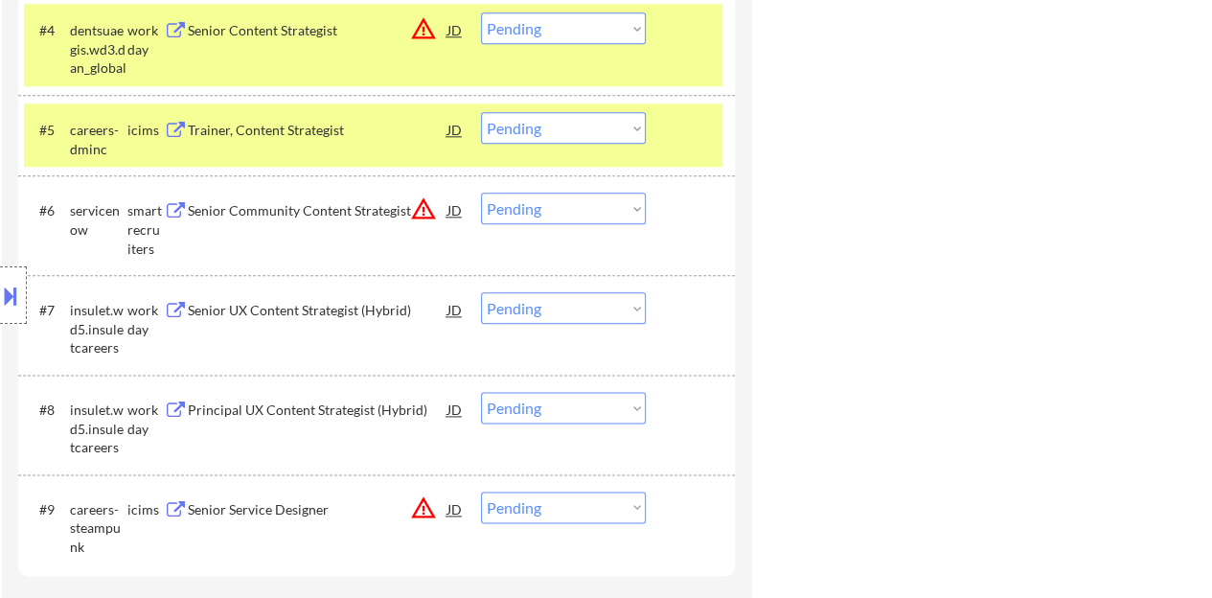
select select ""pending""
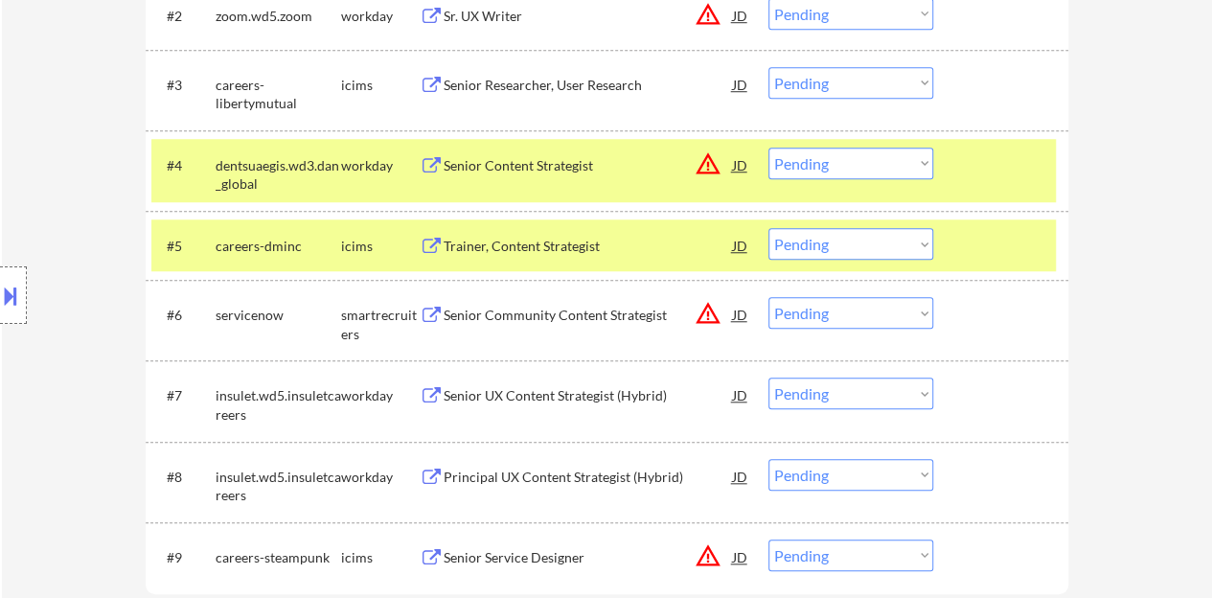
scroll to position [749, 0]
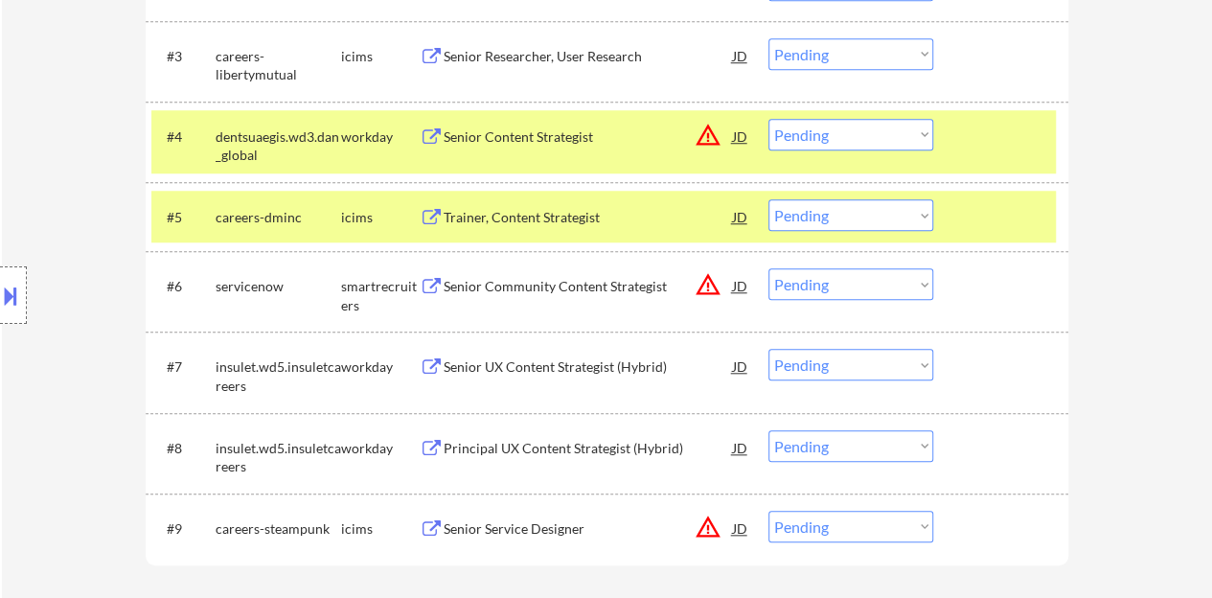
click at [1052, 176] on div "#4 dentsuaegis.wd3.dan_global workday Senior Content Strategist JD warning_ambe…" at bounding box center [607, 142] width 923 height 80
click at [1018, 219] on div at bounding box center [1003, 216] width 84 height 34
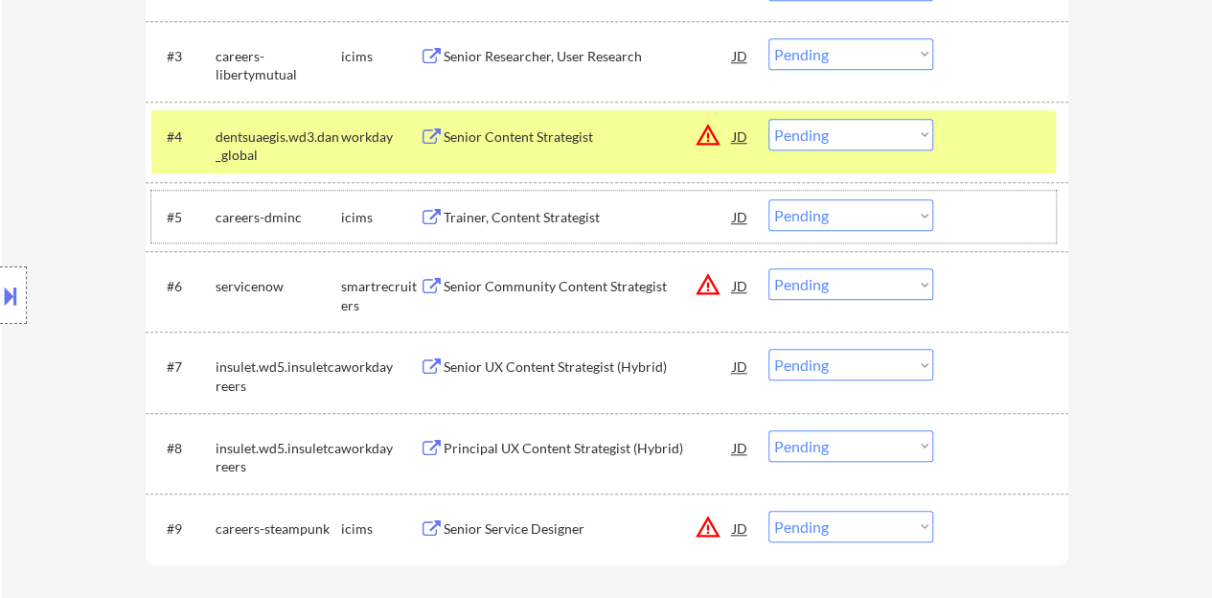
click at [952, 138] on div "#4 dentsuaegis.wd3.dan_global workday Senior Content Strategist JD warning_ambe…" at bounding box center [603, 141] width 904 height 63
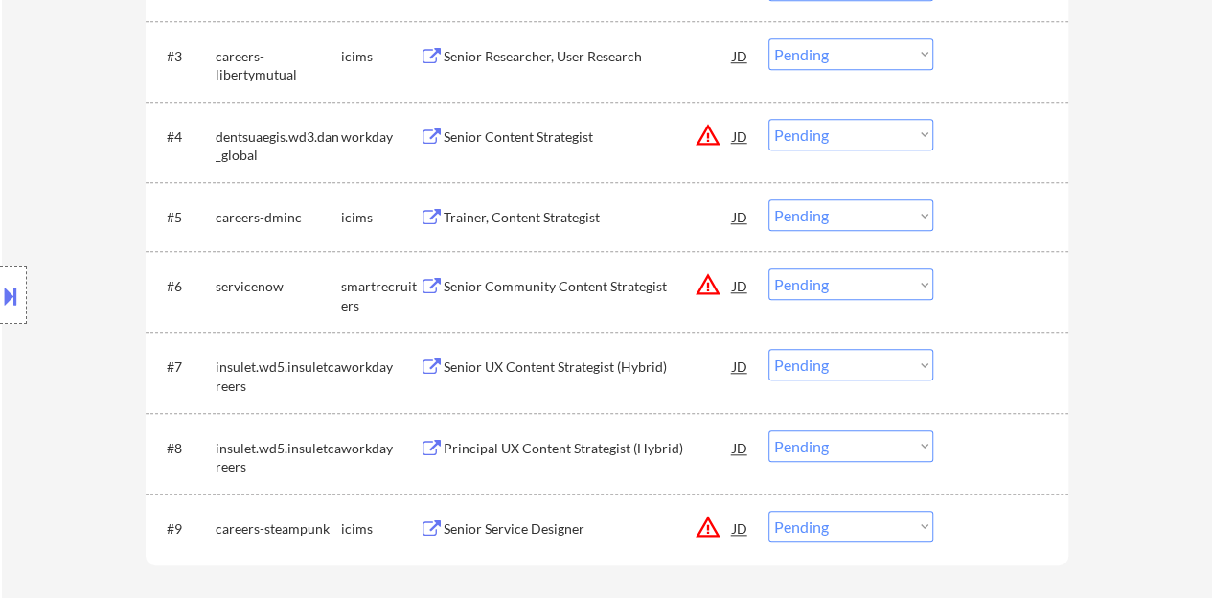
click at [912, 223] on select "Choose an option... Pending Applied Excluded (Questions) Excluded (Expired) Exc…" at bounding box center [850, 215] width 165 height 32
click at [768, 199] on select "Choose an option... Pending Applied Excluded (Questions) Excluded (Expired) Exc…" at bounding box center [850, 215] width 165 height 32
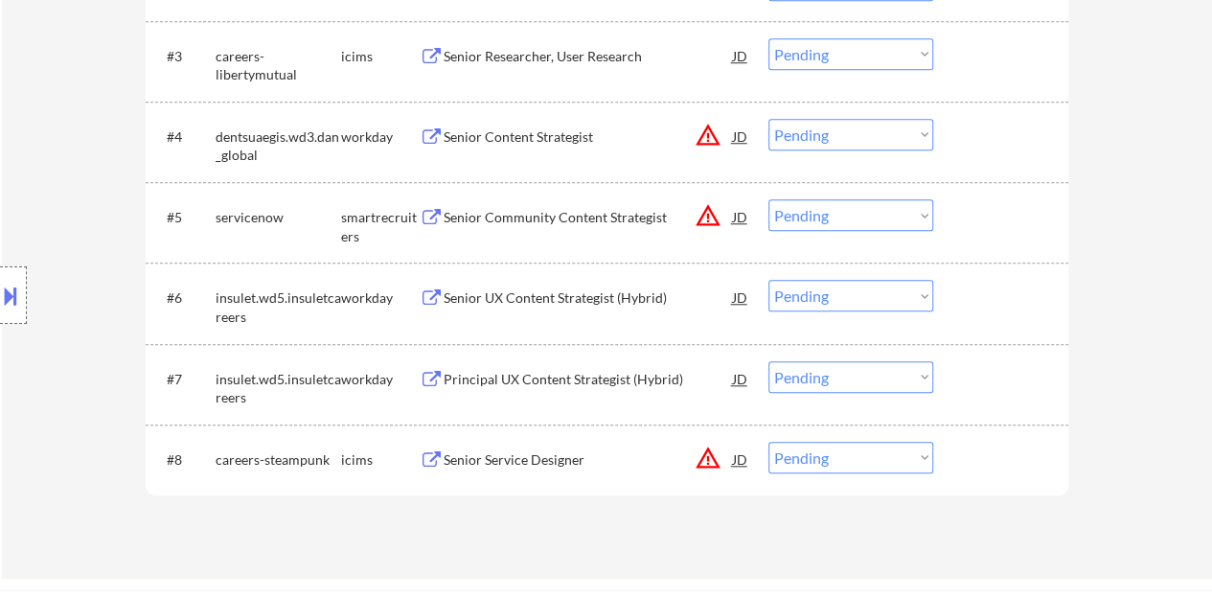
click at [588, 216] on div "Senior Community Content Strategist" at bounding box center [588, 217] width 289 height 19
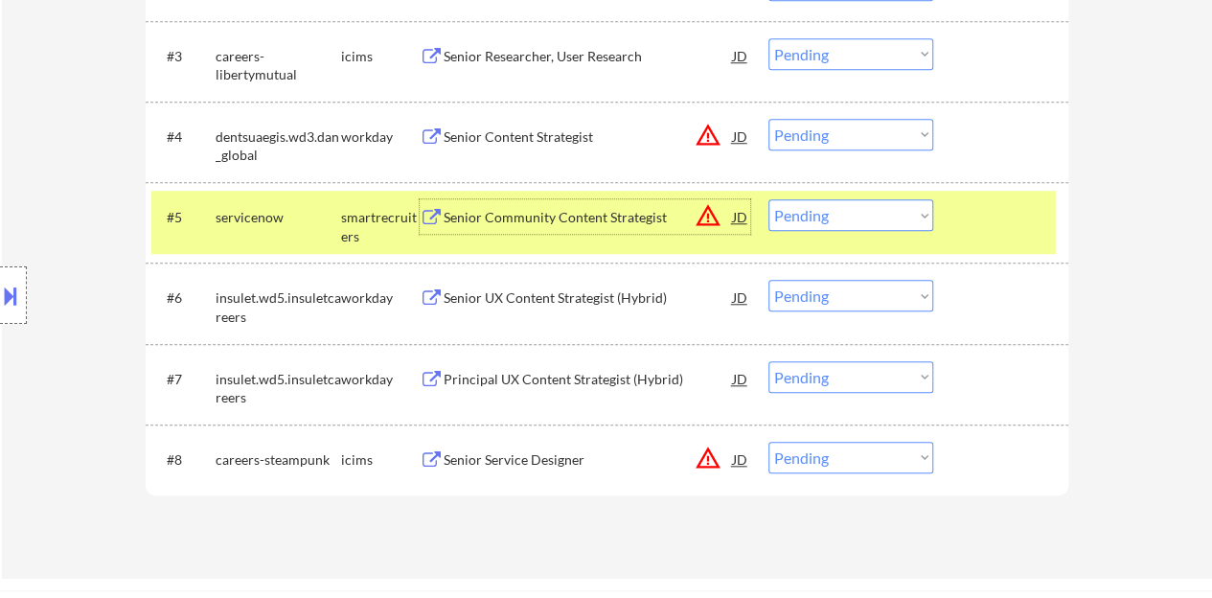
click at [846, 213] on select "Choose an option... Pending Applied Excluded (Questions) Excluded (Expired) Exc…" at bounding box center [850, 215] width 165 height 32
click at [573, 204] on div "Senior Community Content Strategist" at bounding box center [588, 216] width 289 height 34
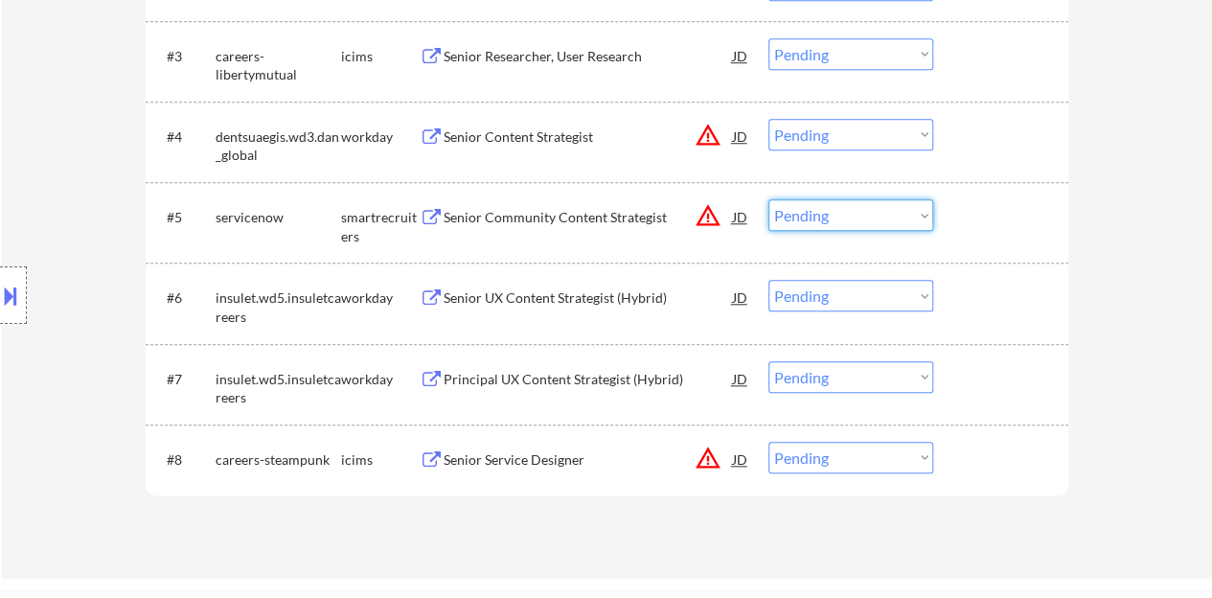
click at [841, 204] on select "Choose an option... Pending Applied Excluded (Questions) Excluded (Expired) Exc…" at bounding box center [850, 215] width 165 height 32
click at [768, 199] on select "Choose an option... Pending Applied Excluded (Questions) Excluded (Expired) Exc…" at bounding box center [850, 215] width 165 height 32
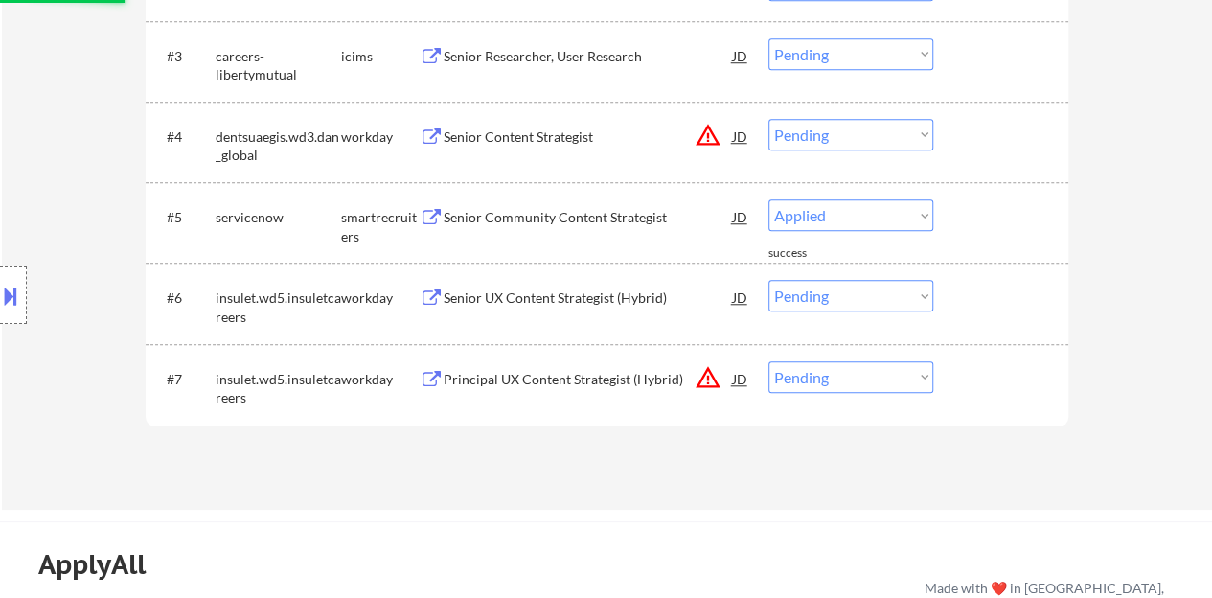
select select ""pending""
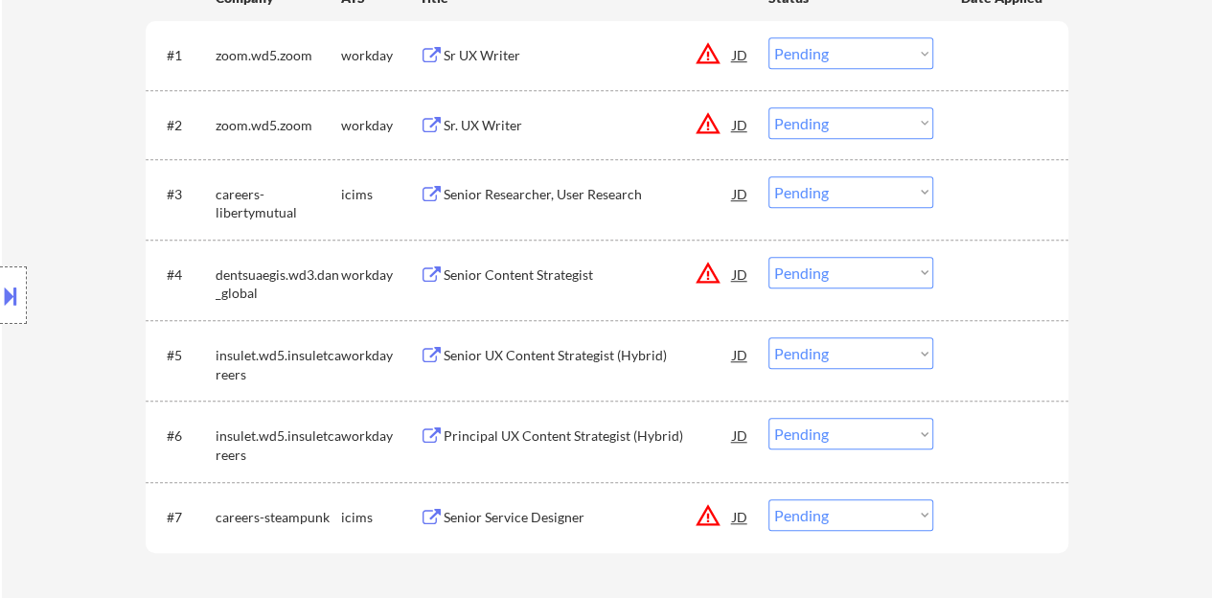
scroll to position [653, 0]
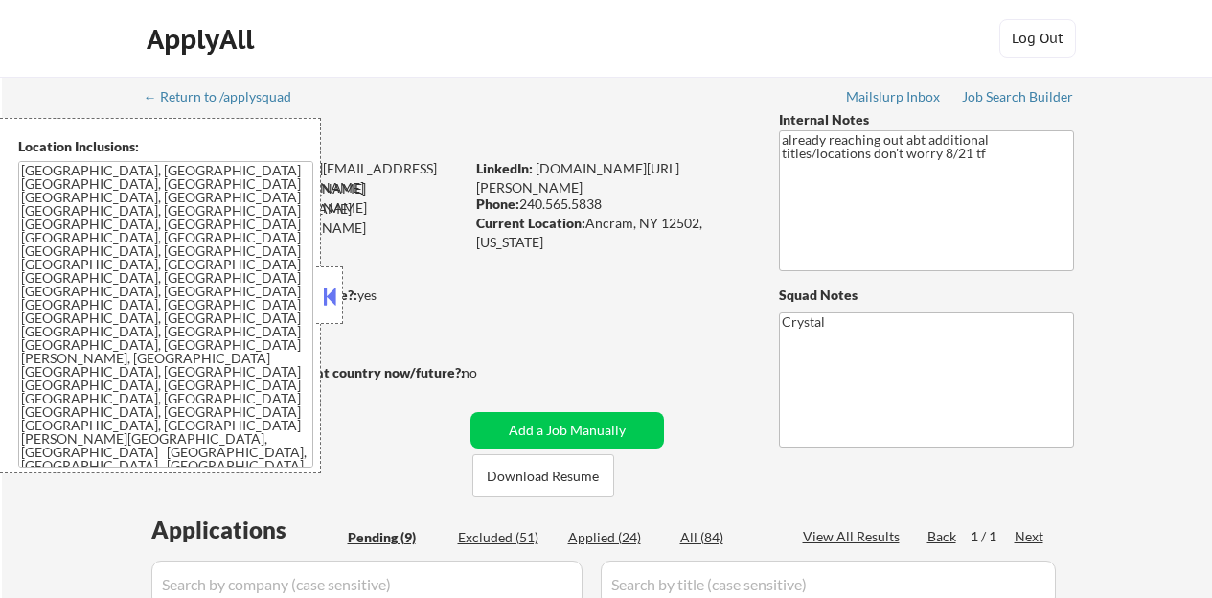
select select ""pending""
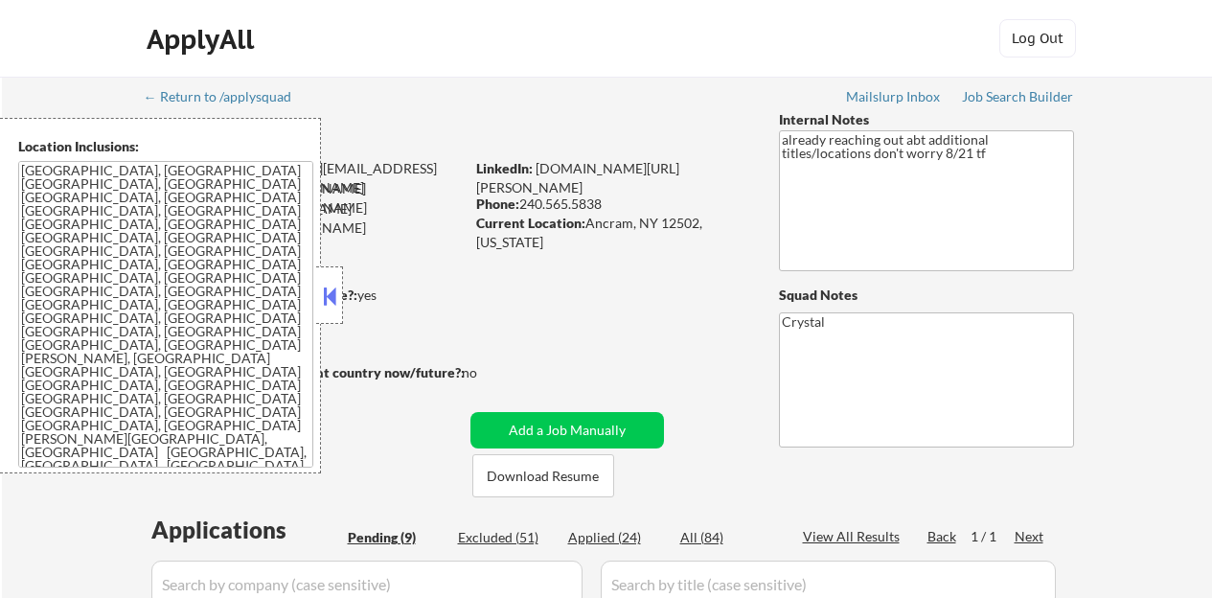
select select ""pending""
click at [332, 299] on button at bounding box center [329, 296] width 21 height 29
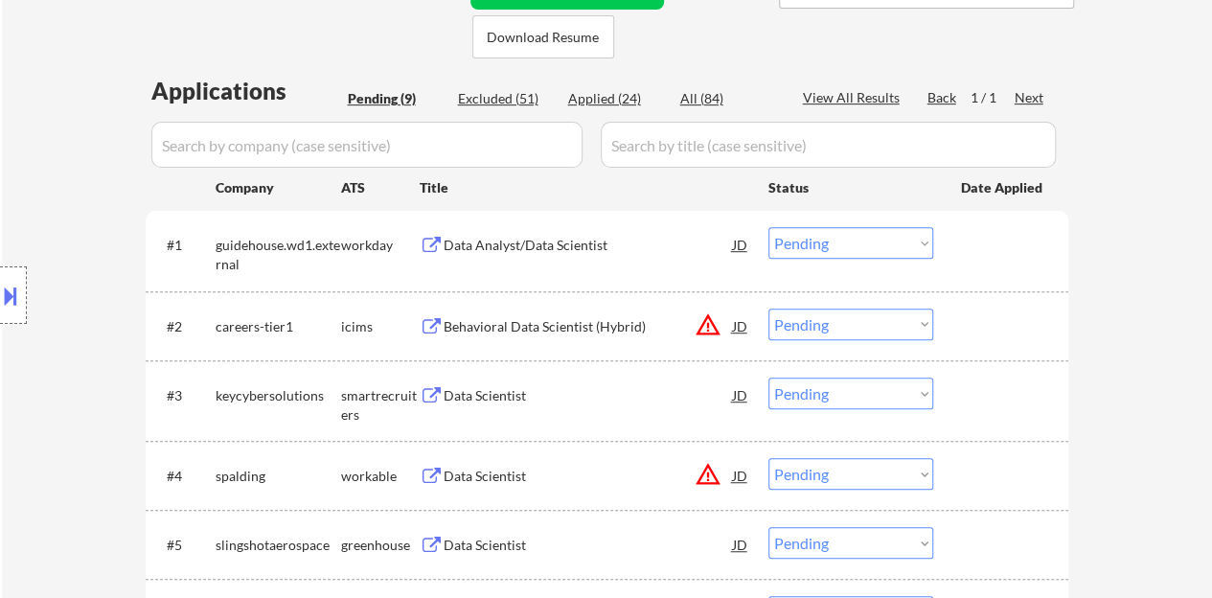
scroll to position [479, 0]
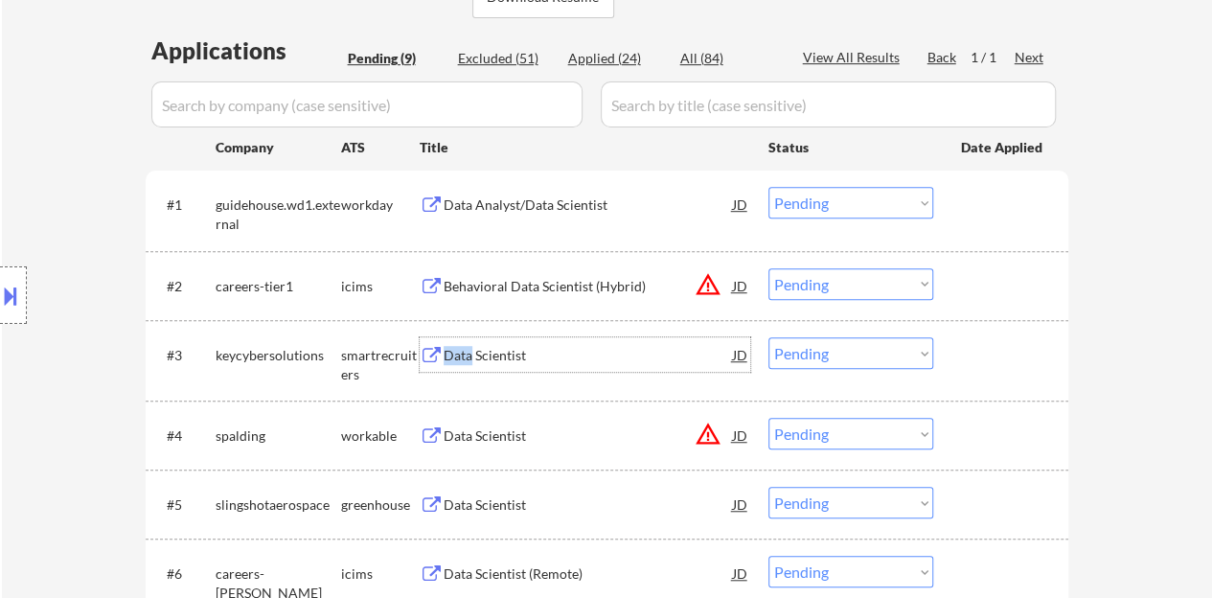
click at [461, 376] on div "#3 keycybersolutions smartrecruiters Data Scientist JD Choose an option... Pend…" at bounding box center [603, 360] width 904 height 63
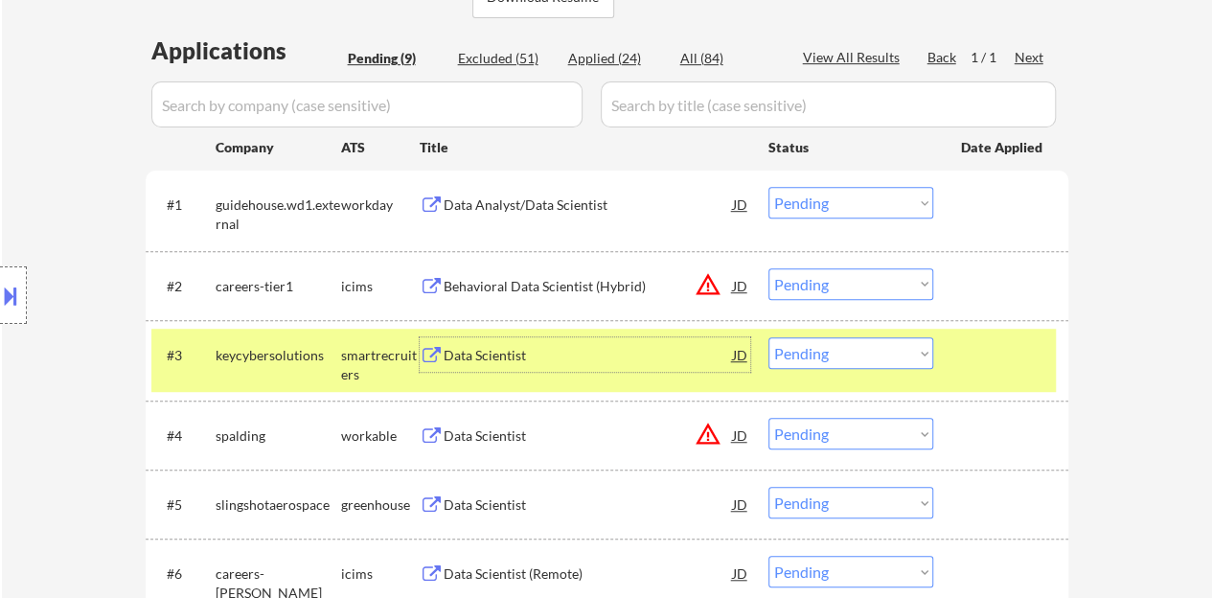
click at [469, 335] on div "#3 keycybersolutions smartrecruiters Data Scientist JD Choose an option... Pend…" at bounding box center [603, 360] width 904 height 63
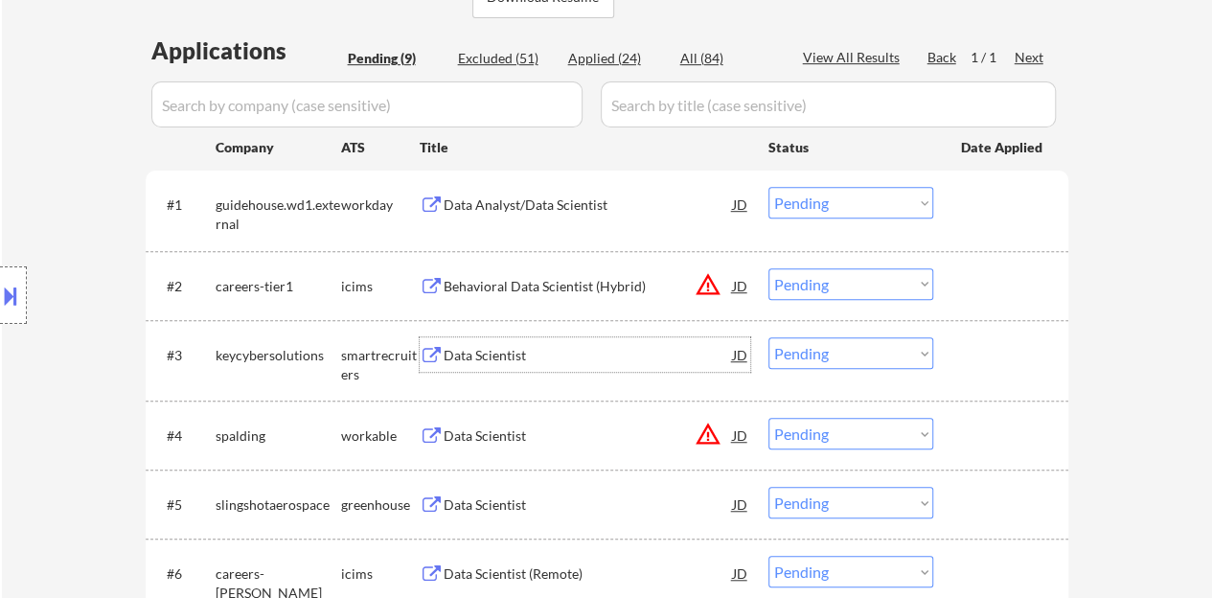
click at [456, 356] on div "Data Scientist" at bounding box center [588, 355] width 289 height 19
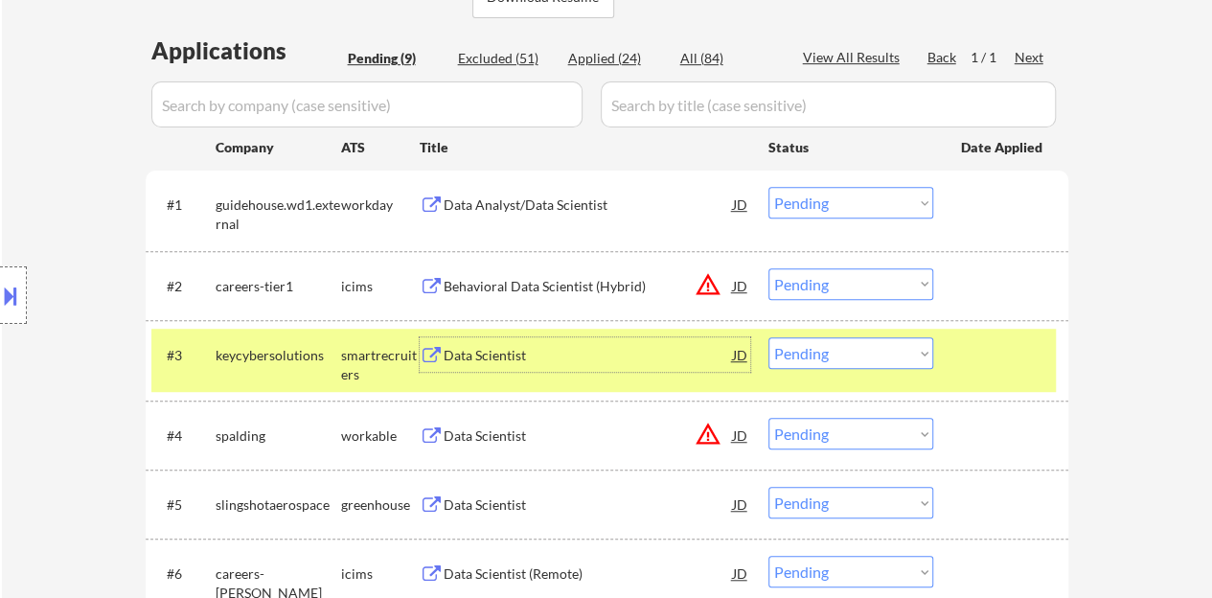
click at [856, 359] on select "Choose an option... Pending Applied Excluded (Questions) Excluded (Expired) Exc…" at bounding box center [850, 353] width 165 height 32
click at [768, 337] on select "Choose an option... Pending Applied Excluded (Questions) Excluded (Expired) Exc…" at bounding box center [850, 353] width 165 height 32
select select ""pending""
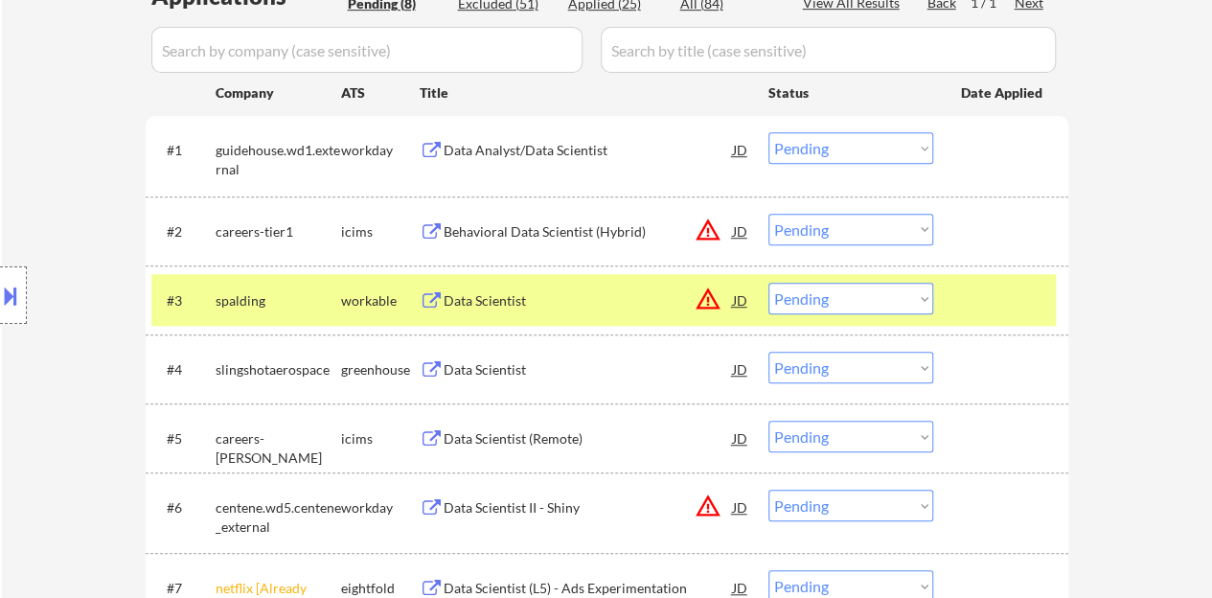
scroll to position [575, 0]
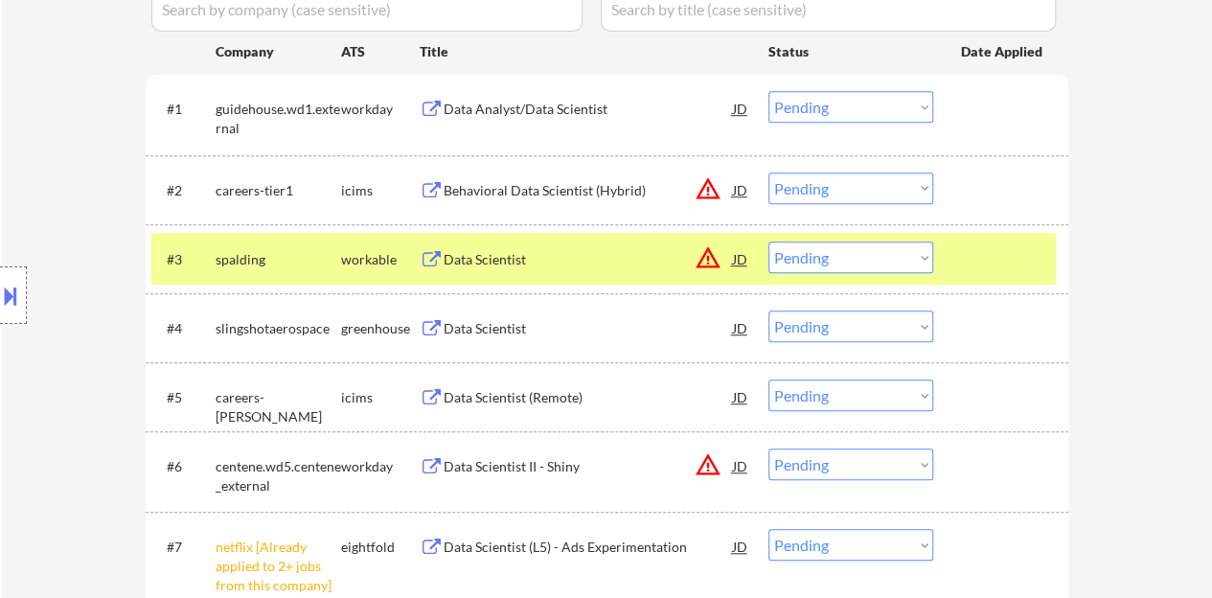
click at [983, 252] on div at bounding box center [1003, 258] width 84 height 34
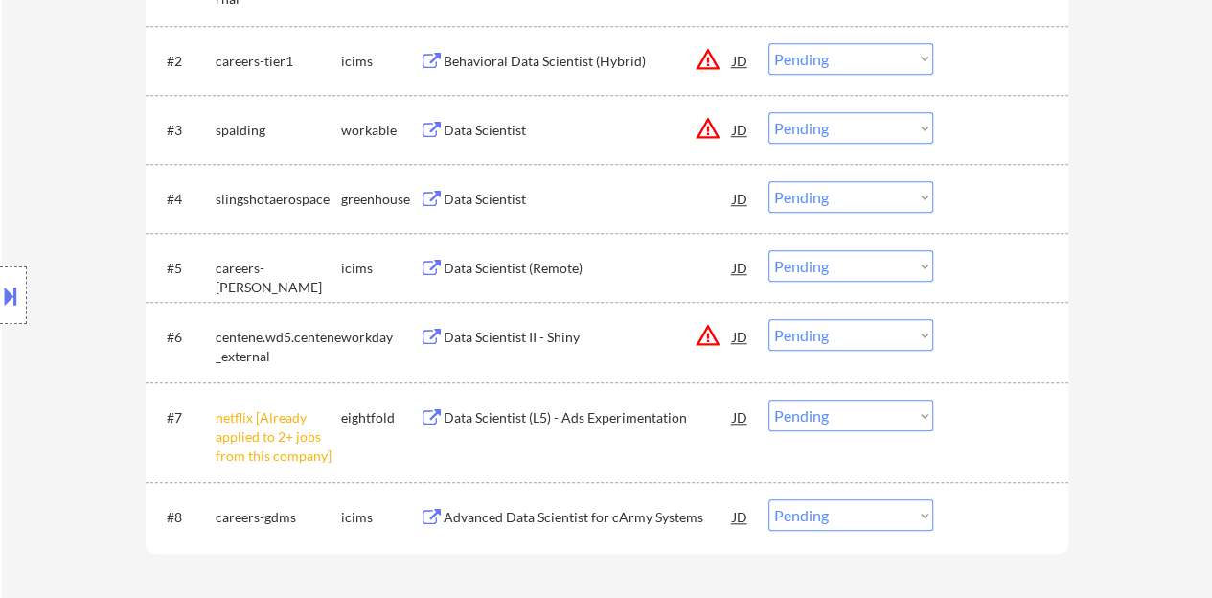
scroll to position [766, 0]
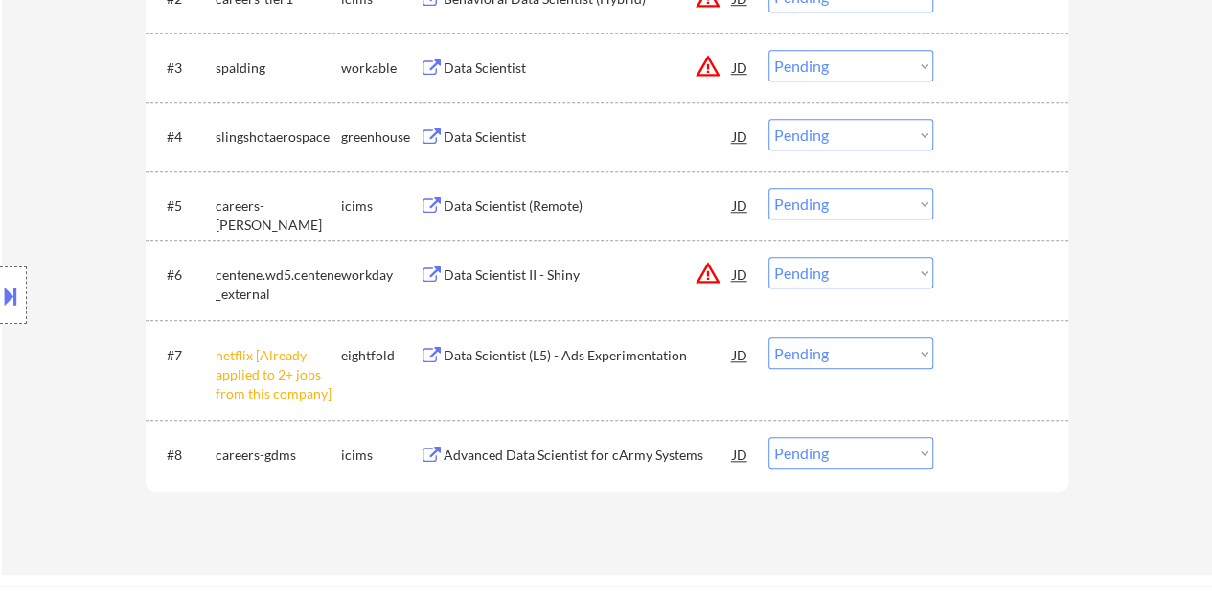
click at [847, 355] on select "Choose an option... Pending Applied Excluded (Questions) Excluded (Expired) Exc…" at bounding box center [850, 353] width 165 height 32
click at [768, 337] on select "Choose an option... Pending Applied Excluded (Questions) Excluded (Expired) Exc…" at bounding box center [850, 353] width 165 height 32
select select ""pending""
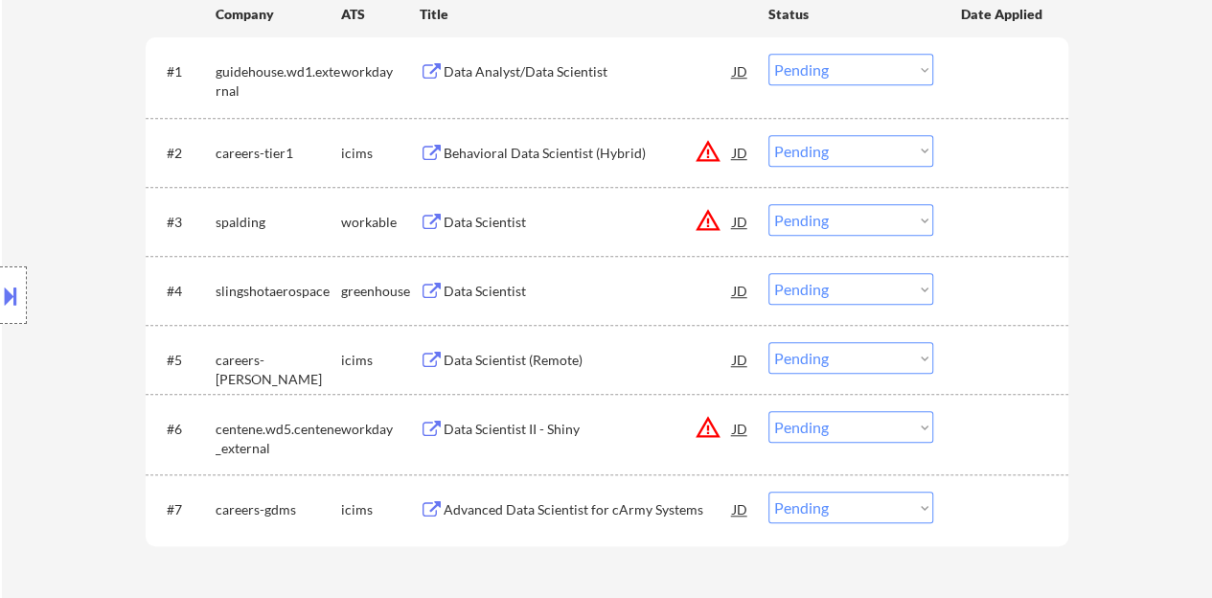
scroll to position [575, 0]
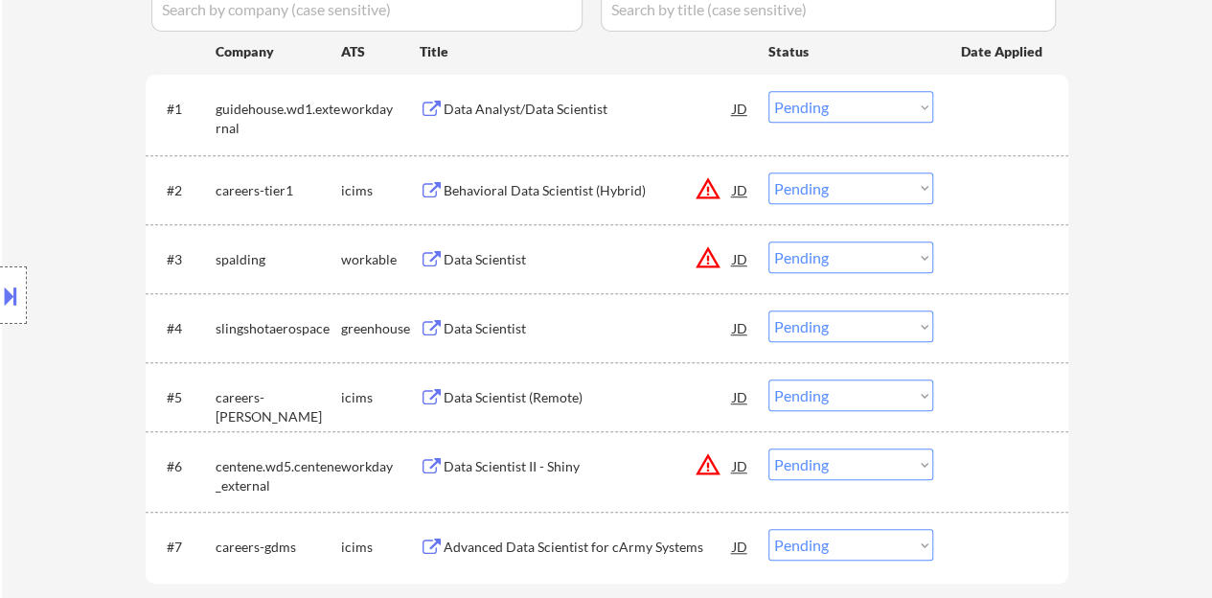
click at [464, 325] on div "Data Scientist" at bounding box center [588, 328] width 289 height 19
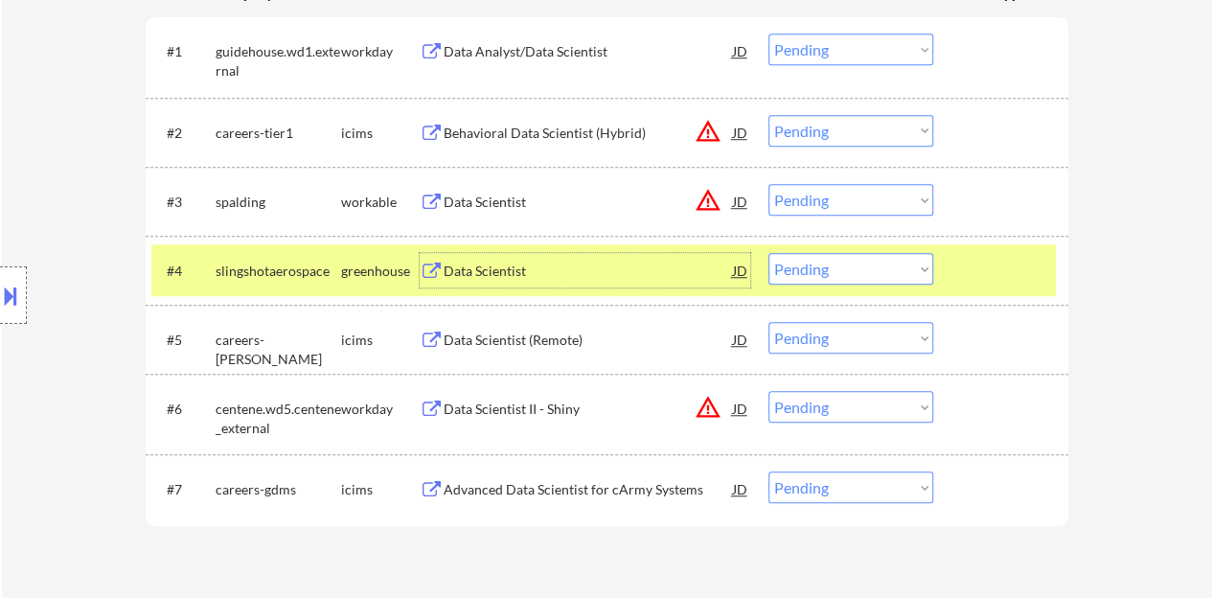
scroll to position [671, 0]
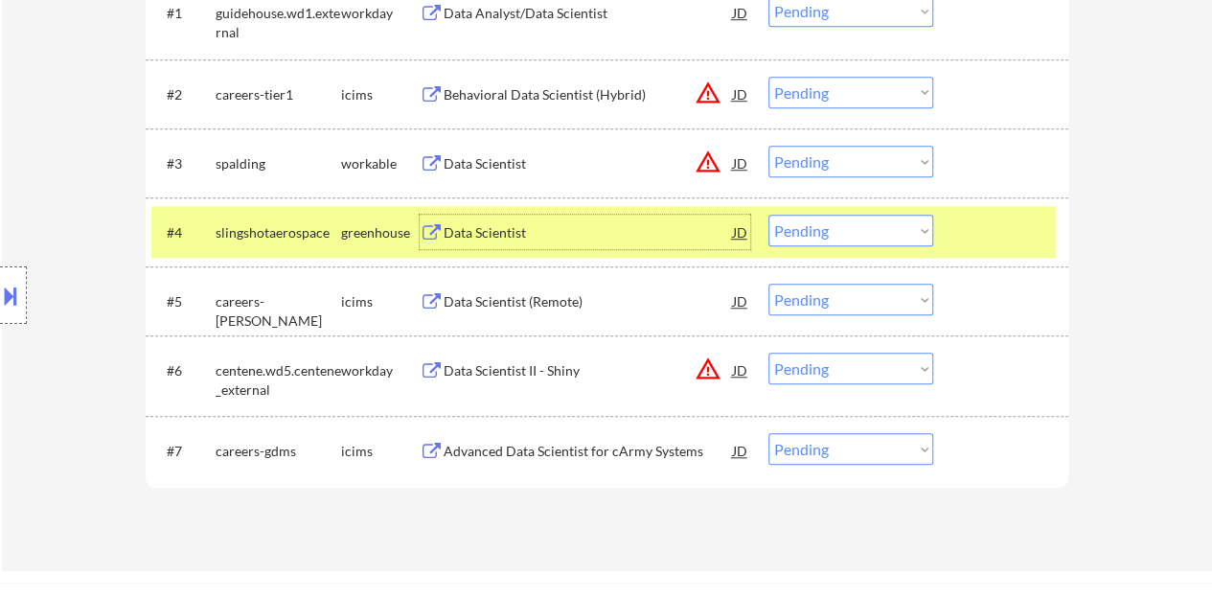
click at [863, 208] on div "#4 slingshotaerospace greenhouse Data Scientist JD warning_amber Choose an opti…" at bounding box center [603, 232] width 904 height 52
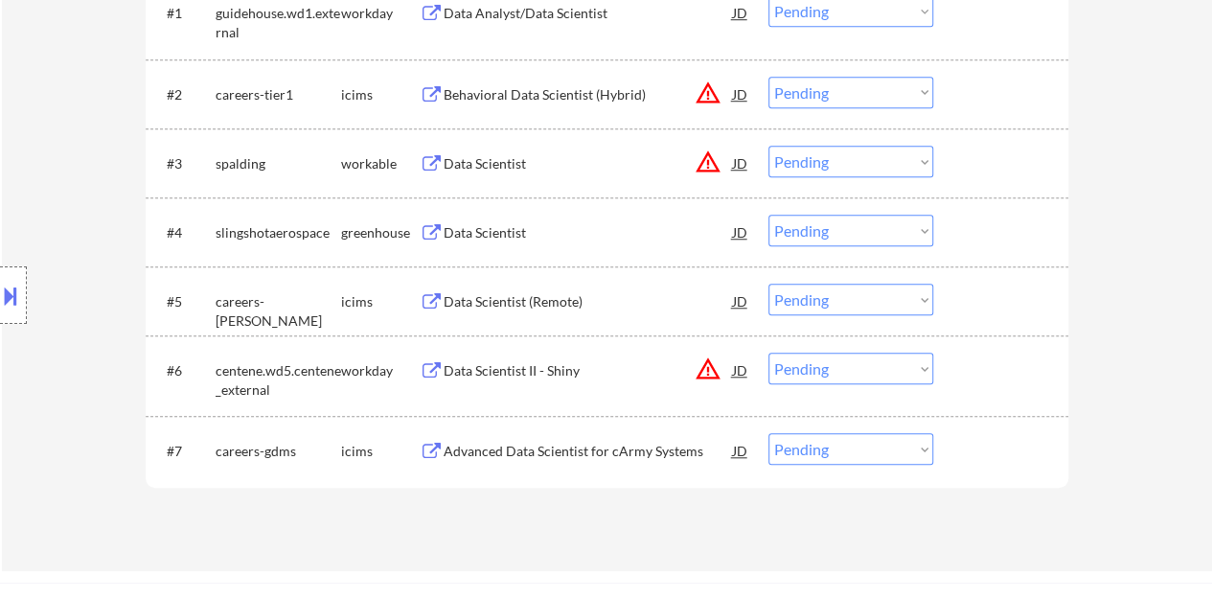
click at [859, 235] on select "Choose an option... Pending Applied Excluded (Questions) Excluded (Expired) Exc…" at bounding box center [850, 231] width 165 height 32
click at [768, 215] on select "Choose an option... Pending Applied Excluded (Questions) Excluded (Expired) Exc…" at bounding box center [850, 231] width 165 height 32
select select ""pending""
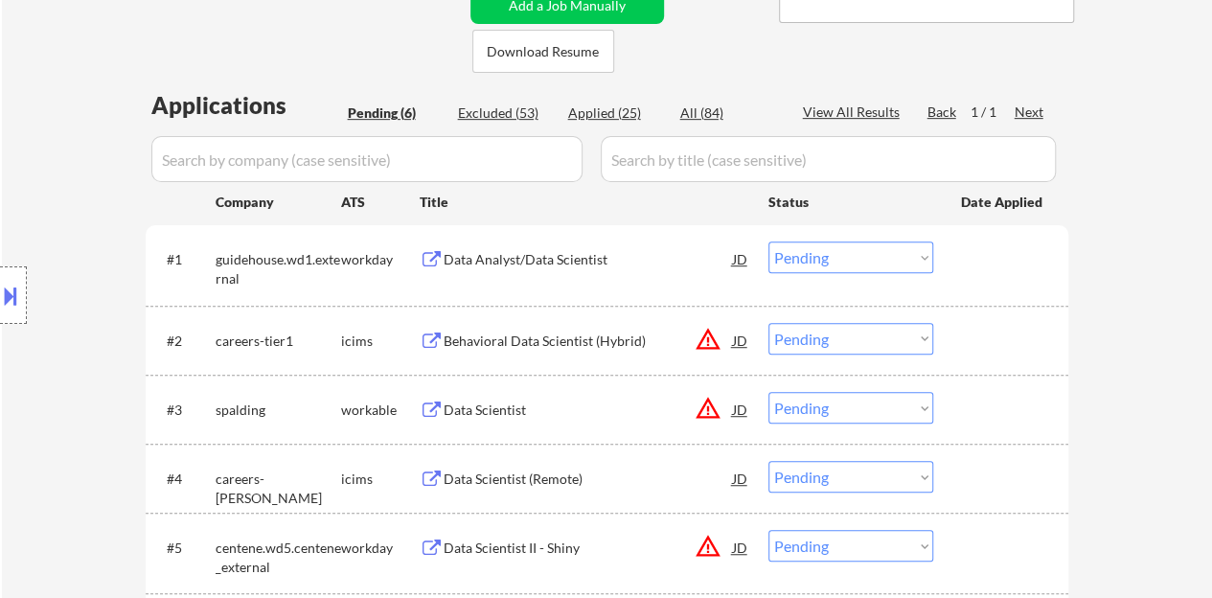
scroll to position [383, 0]
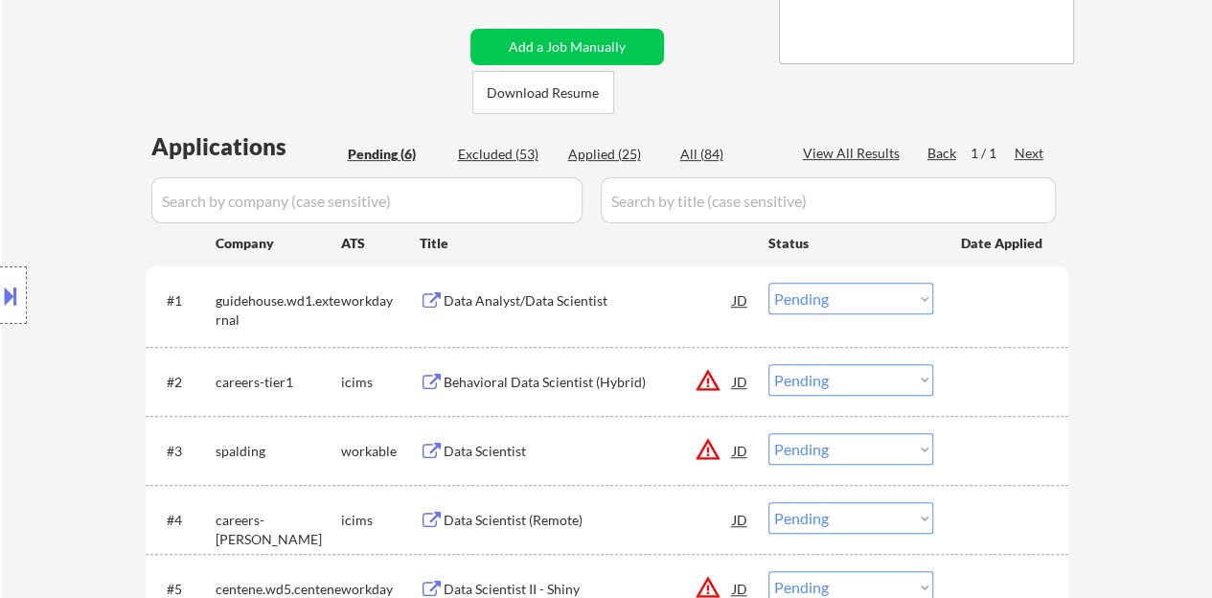
click at [503, 297] on div "Data Analyst/Data Scientist" at bounding box center [588, 300] width 289 height 19
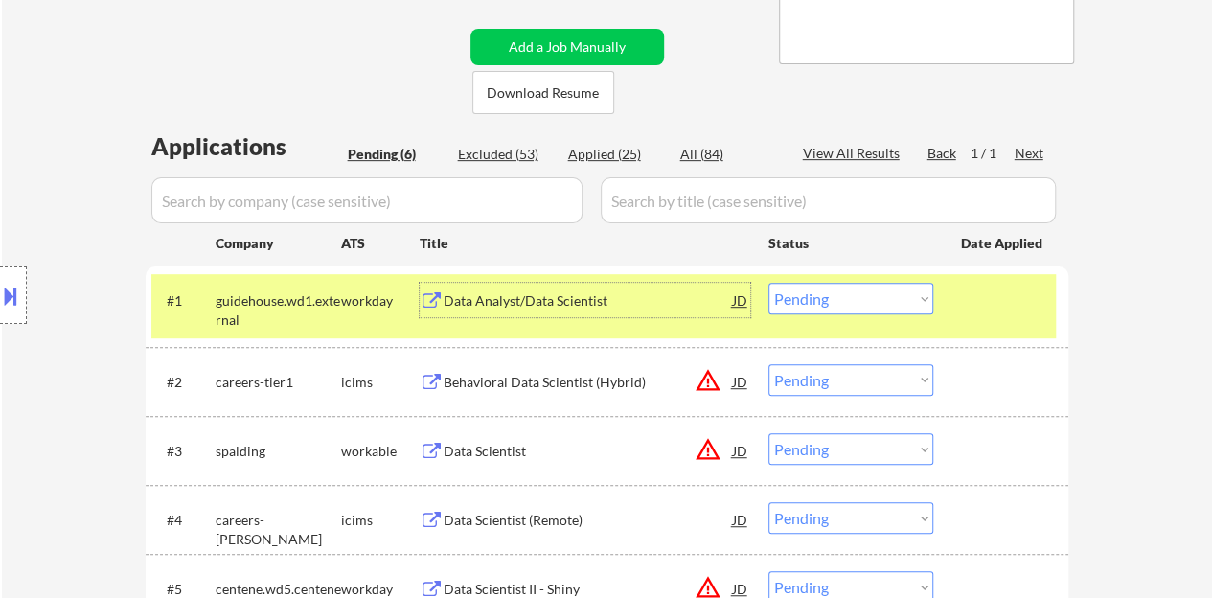
click at [867, 298] on select "Choose an option... Pending Applied Excluded (Questions) Excluded (Expired) Exc…" at bounding box center [850, 299] width 165 height 32
click at [768, 283] on select "Choose an option... Pending Applied Excluded (Questions) Excluded (Expired) Exc…" at bounding box center [850, 299] width 165 height 32
select select ""pending""
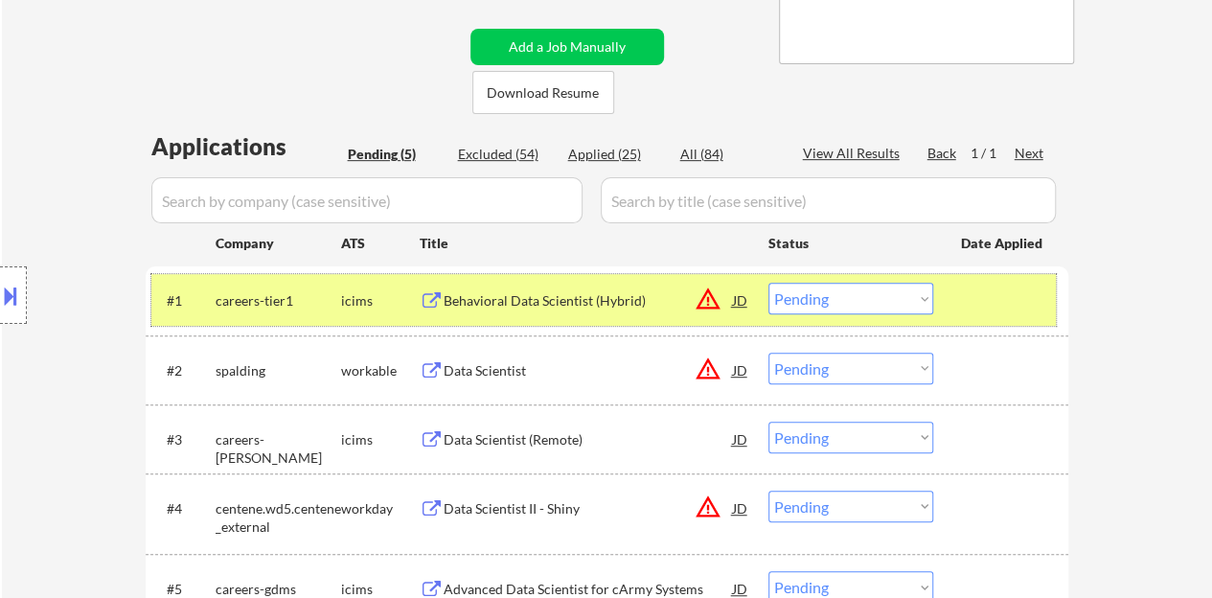
click at [1036, 298] on div at bounding box center [1003, 300] width 84 height 34
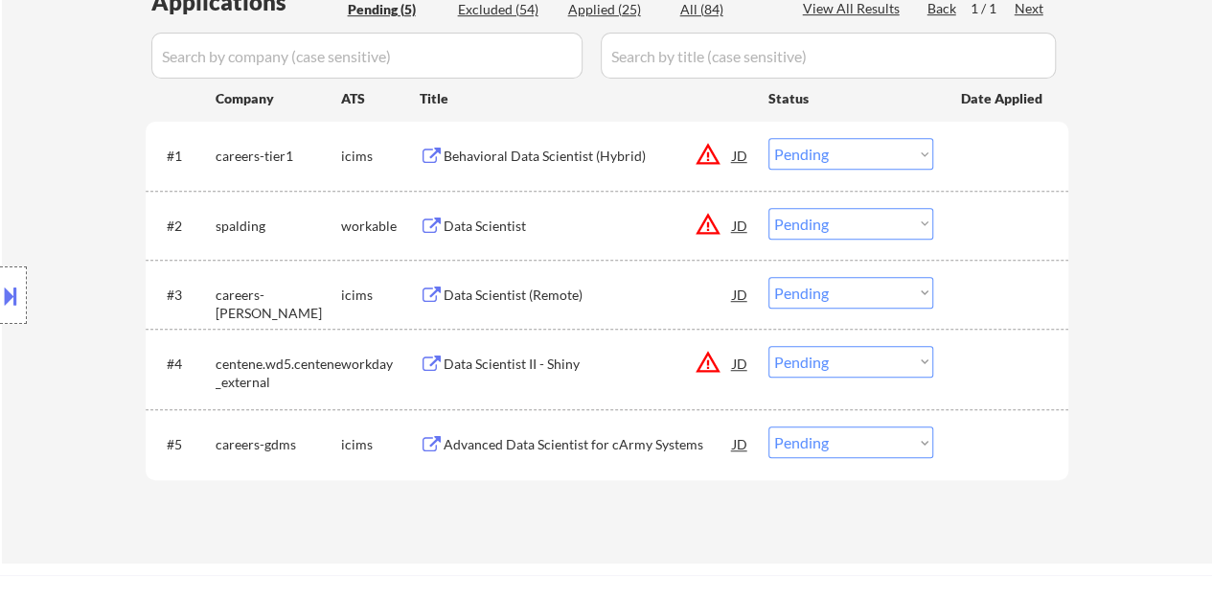
scroll to position [479, 0]
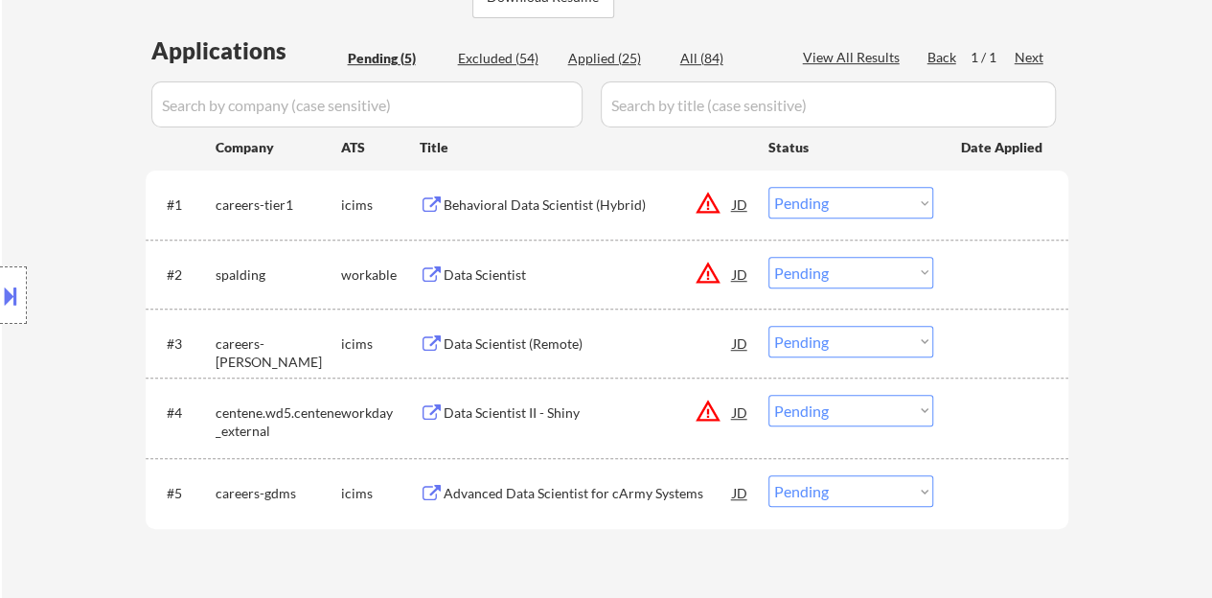
click at [19, 301] on button at bounding box center [10, 296] width 21 height 32
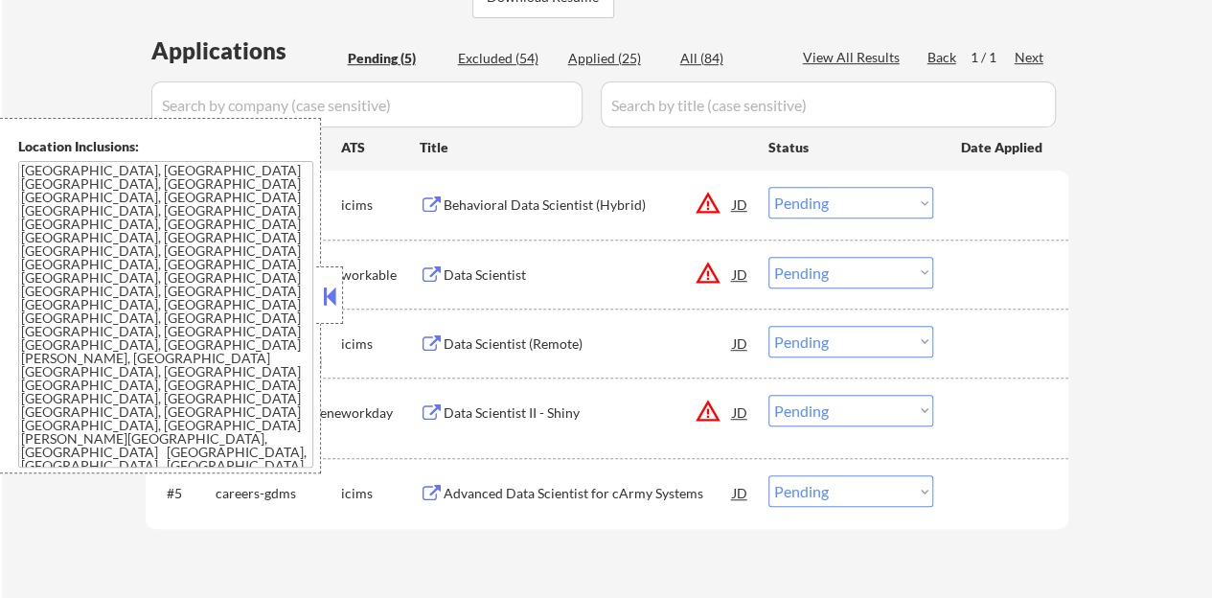
click at [323, 308] on button at bounding box center [329, 296] width 21 height 29
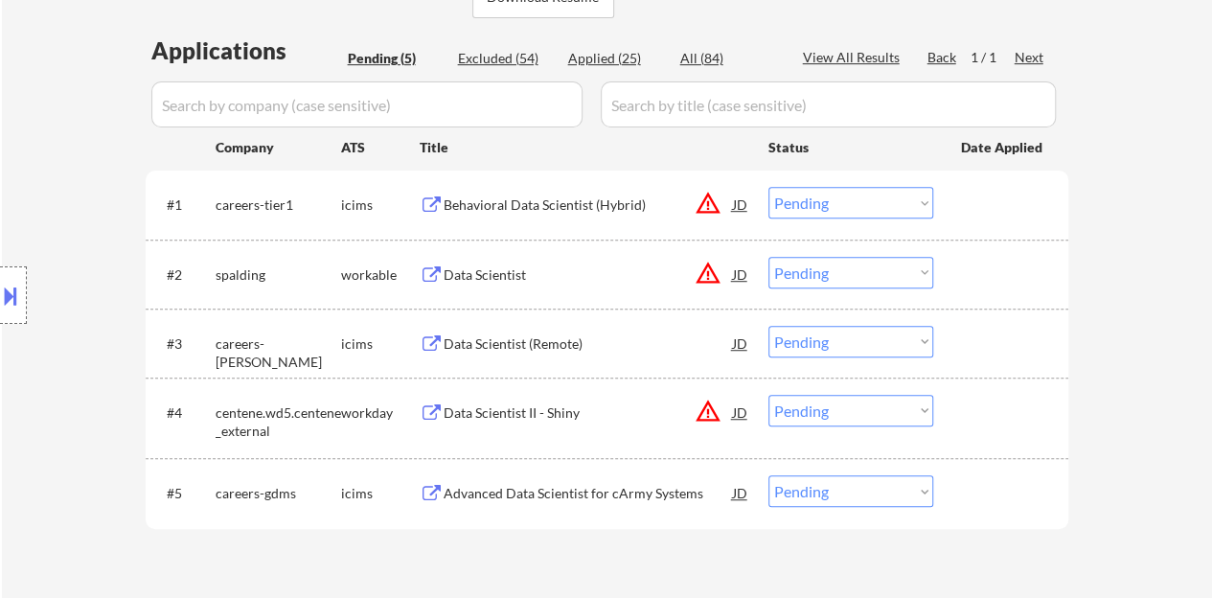
click at [741, 277] on div "JD" at bounding box center [740, 274] width 19 height 34
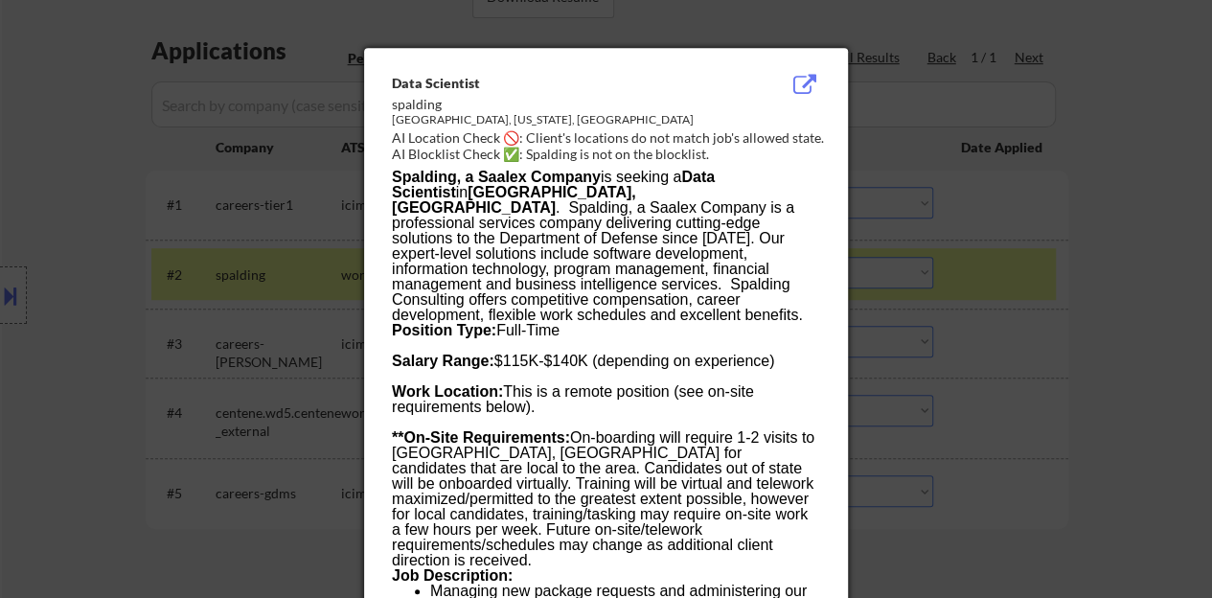
click at [222, 340] on div at bounding box center [606, 299] width 1212 height 598
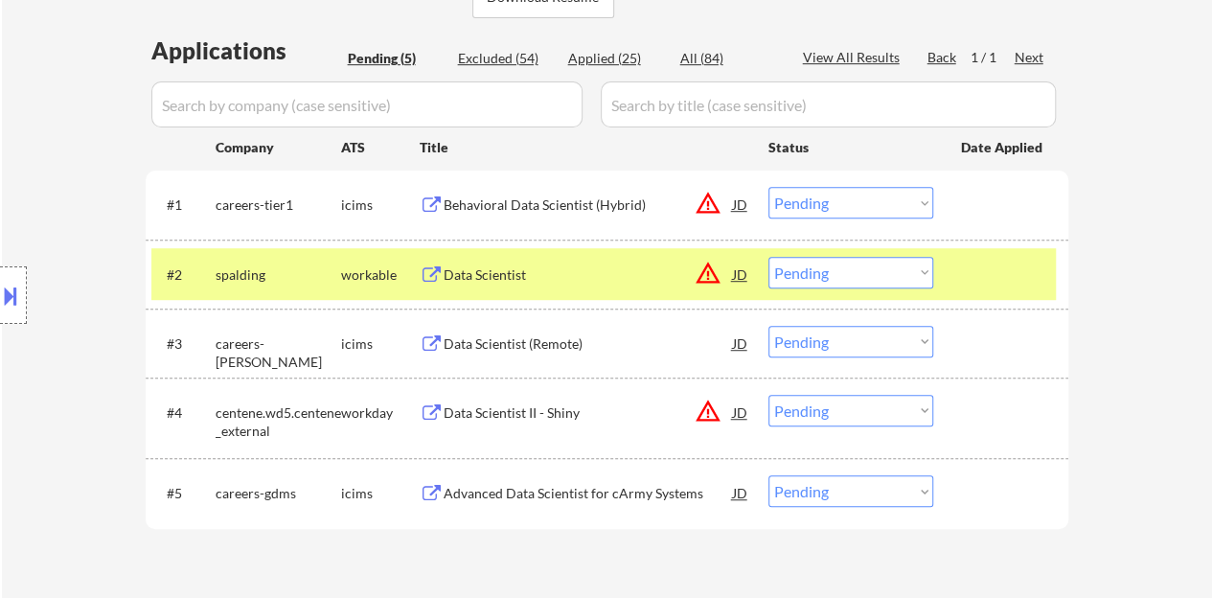
click at [487, 281] on div "Data Scientist" at bounding box center [588, 274] width 289 height 19
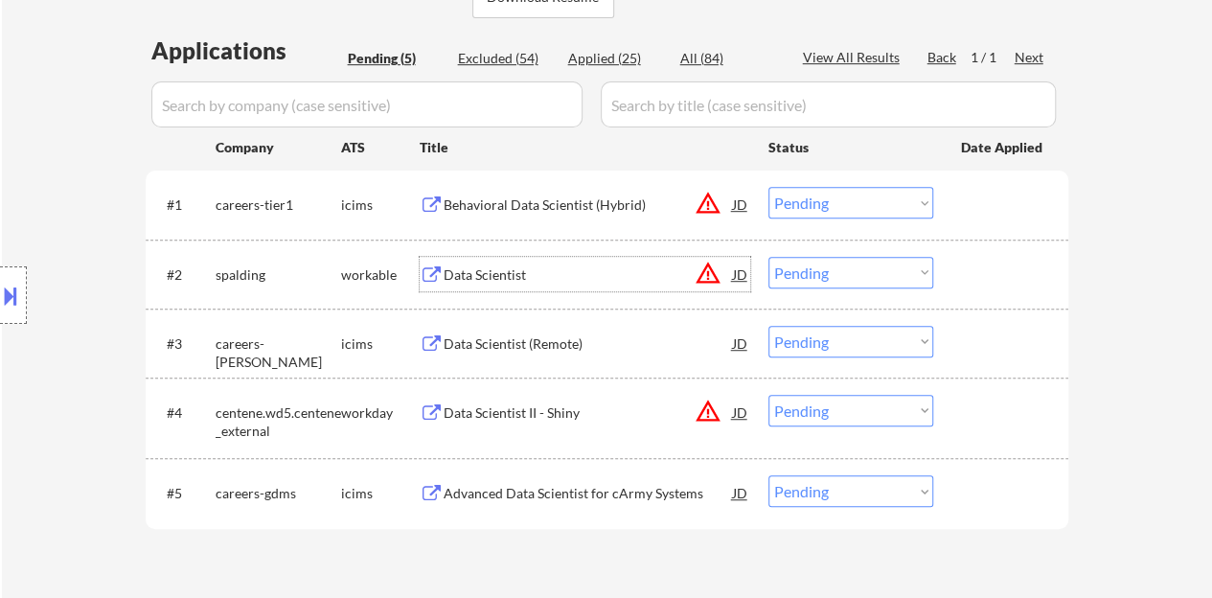
click at [968, 272] on div at bounding box center [1003, 274] width 84 height 34
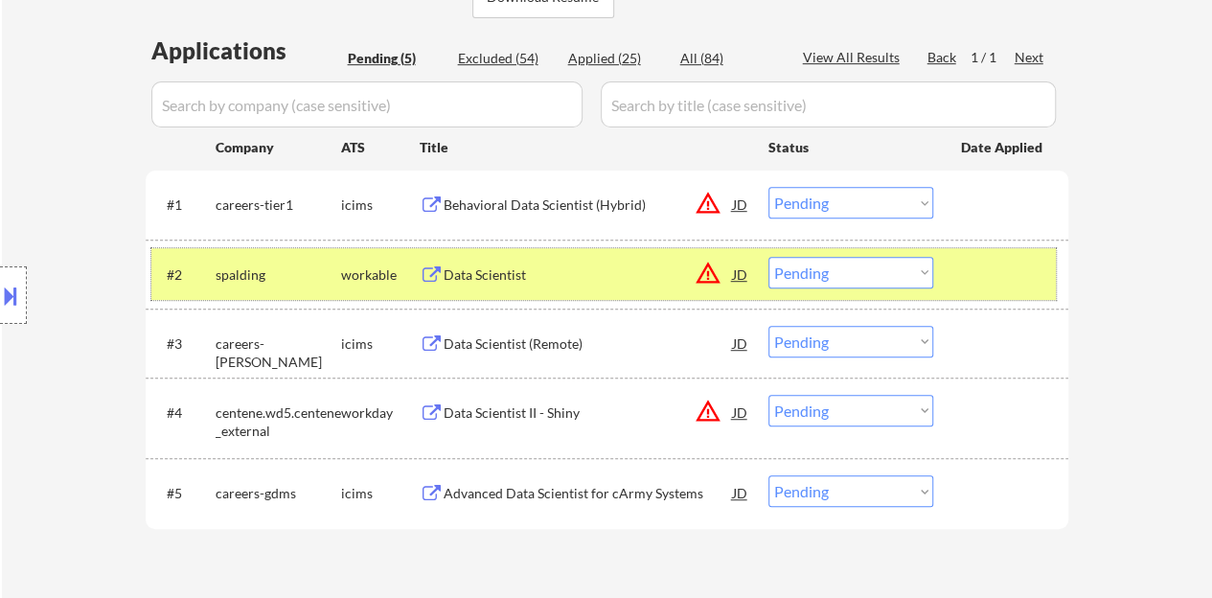
click at [847, 264] on select "Choose an option... Pending Applied Excluded (Questions) Excluded (Expired) Exc…" at bounding box center [850, 273] width 165 height 32
click at [768, 257] on select "Choose an option... Pending Applied Excluded (Questions) Excluded (Expired) Exc…" at bounding box center [850, 273] width 165 height 32
select select ""pending""
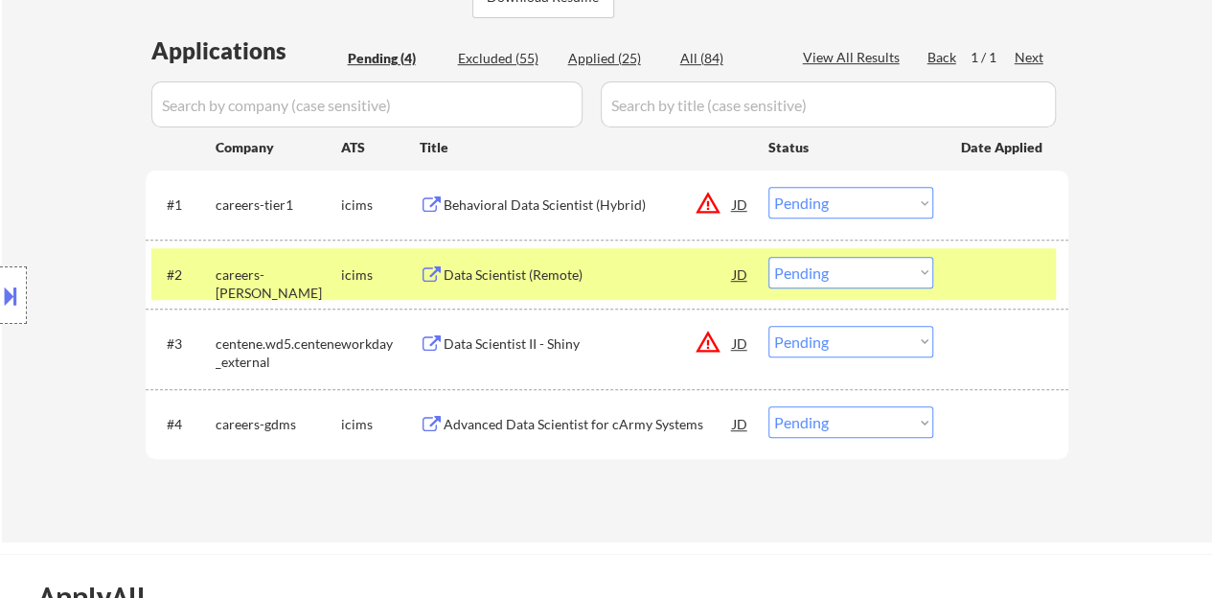
click at [980, 272] on div at bounding box center [1003, 274] width 84 height 34
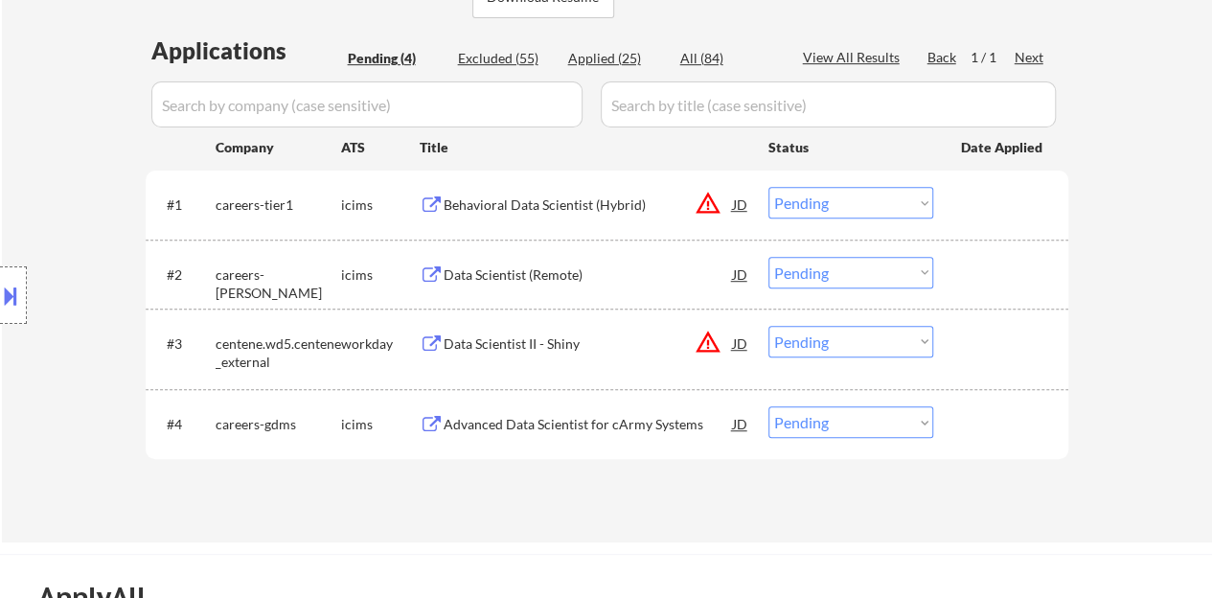
click at [542, 286] on div "Data Scientist (Remote)" at bounding box center [588, 274] width 289 height 34
